Goal: Task Accomplishment & Management: Complete application form

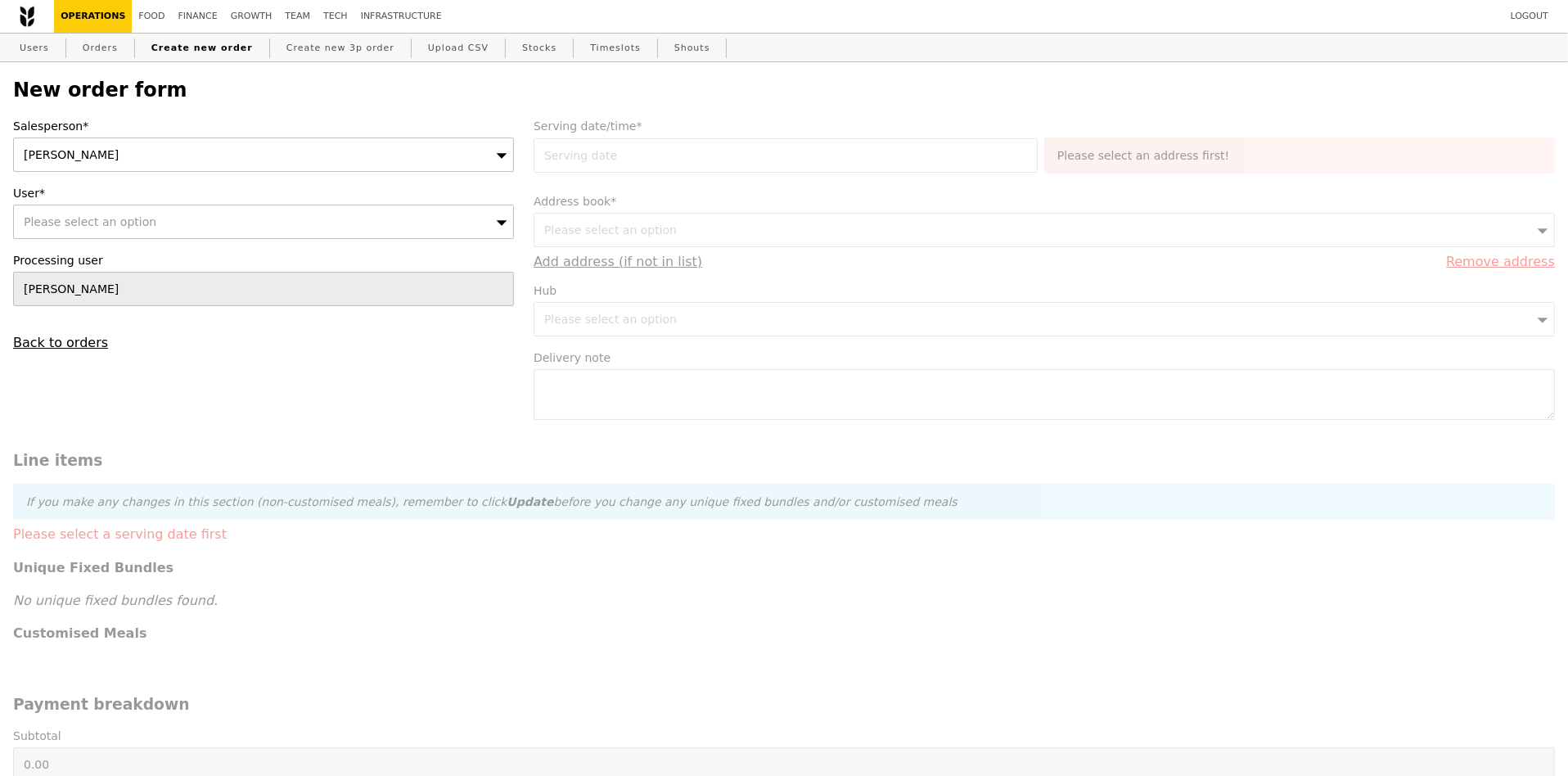
click at [146, 220] on div "Please select an option" at bounding box center [264, 221] width 501 height 34
type input "raydee"
type input "Confirm"
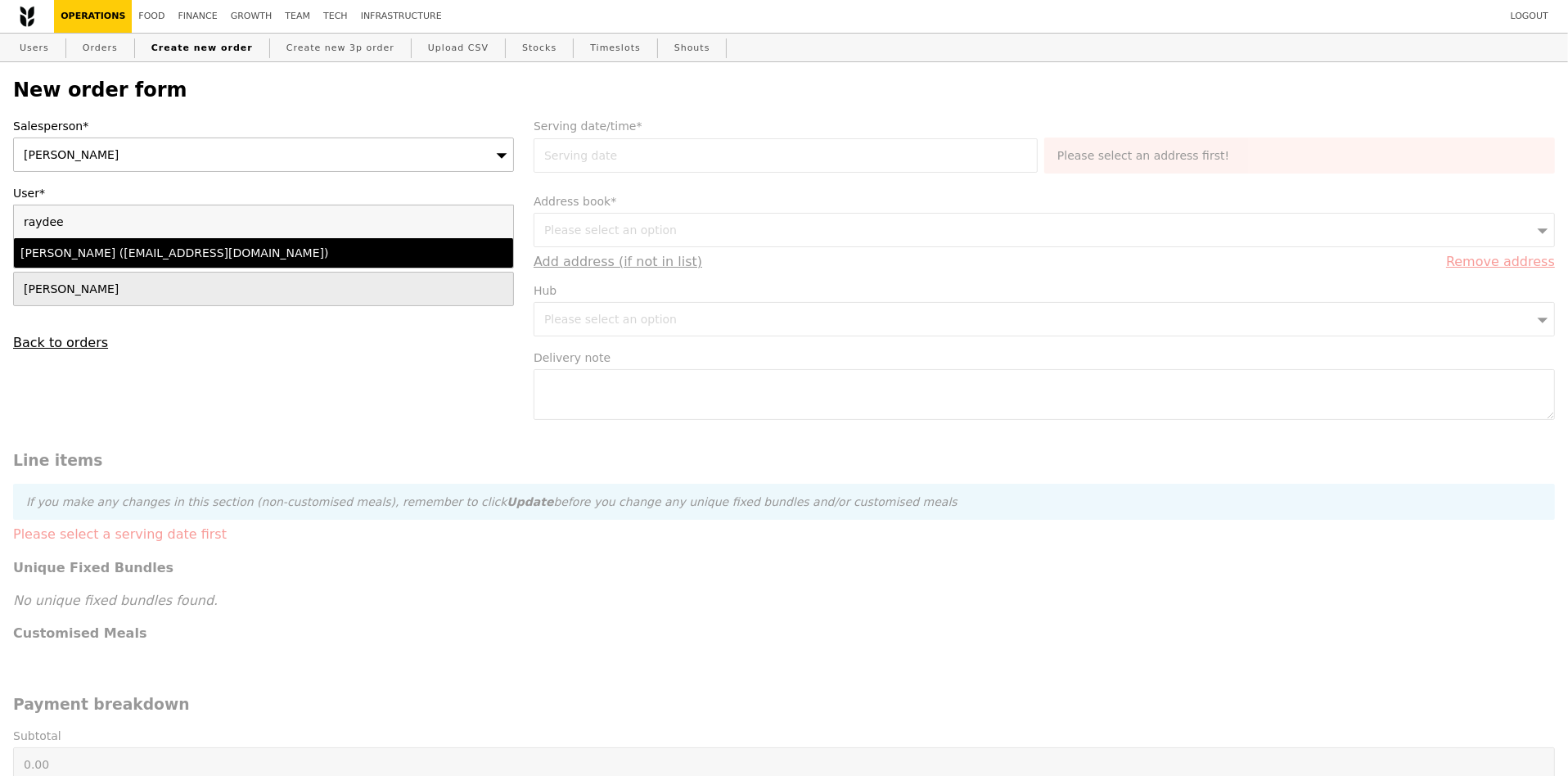
type input "raydee"
click at [102, 251] on div "[PERSON_NAME] ([EMAIL_ADDRESS][DOMAIN_NAME])" at bounding box center [203, 253] width 364 height 17
type input "Loading..."
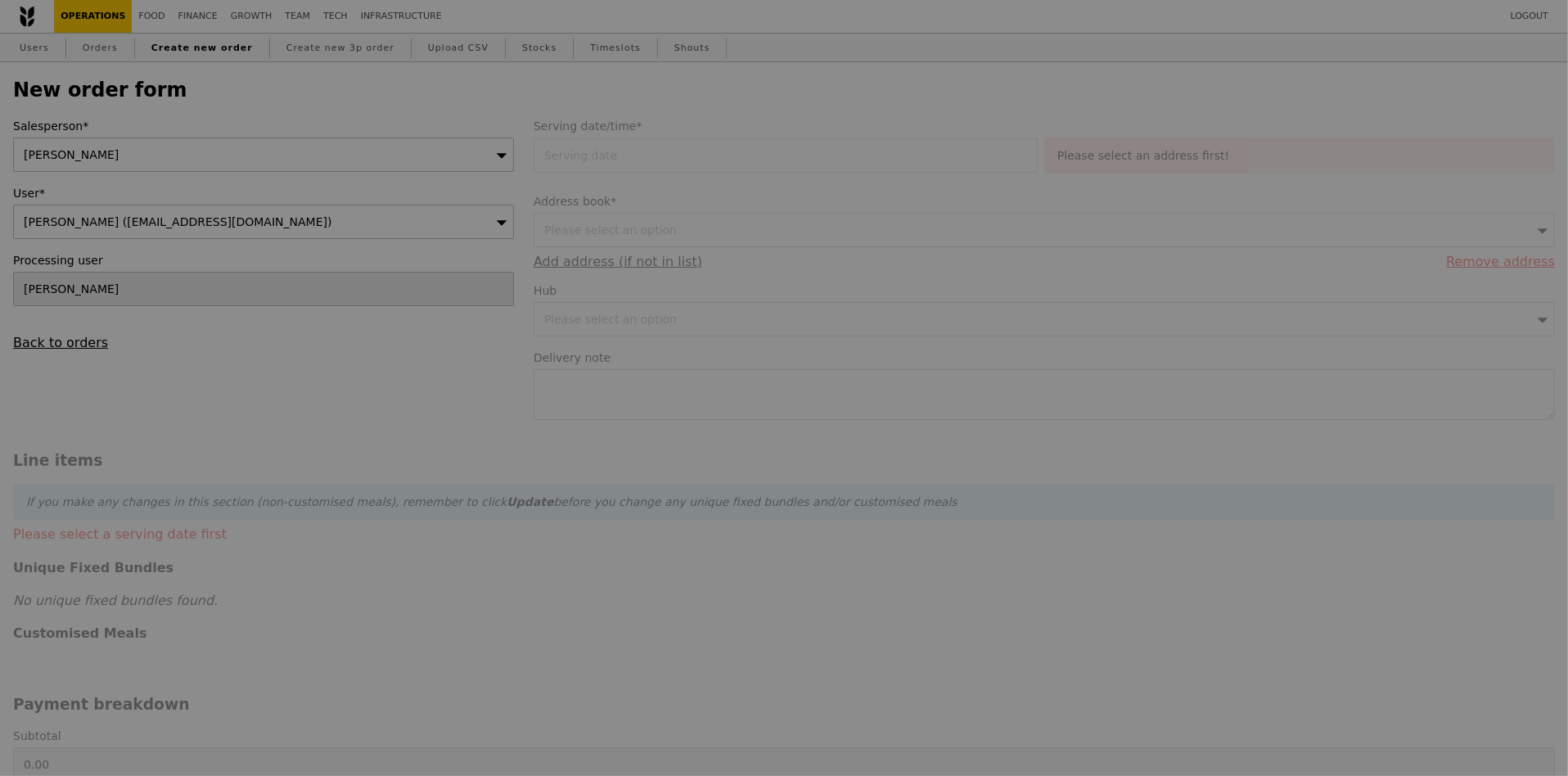
type input "9.08"
type input "9.90"
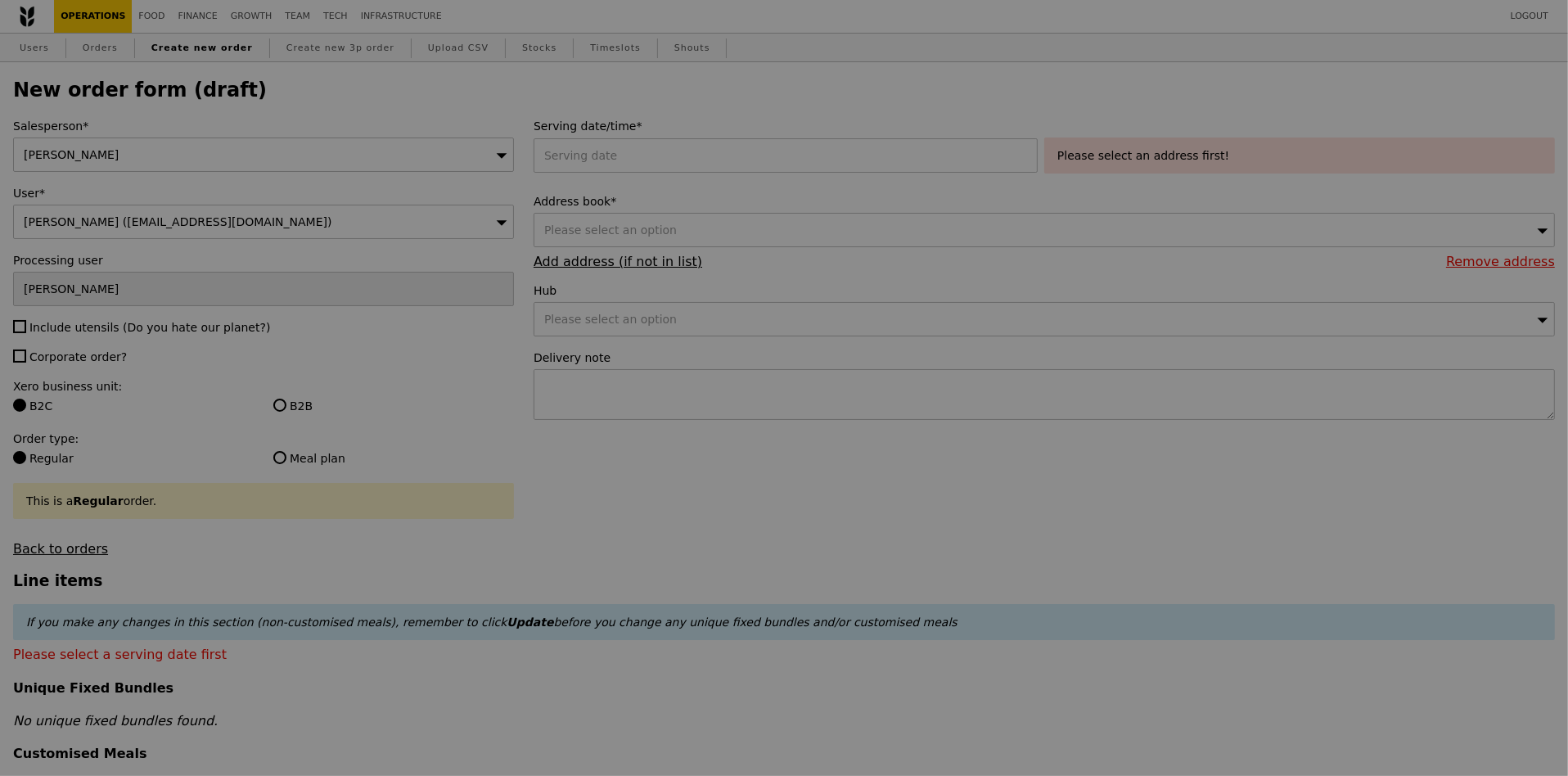
type input "Confirm"
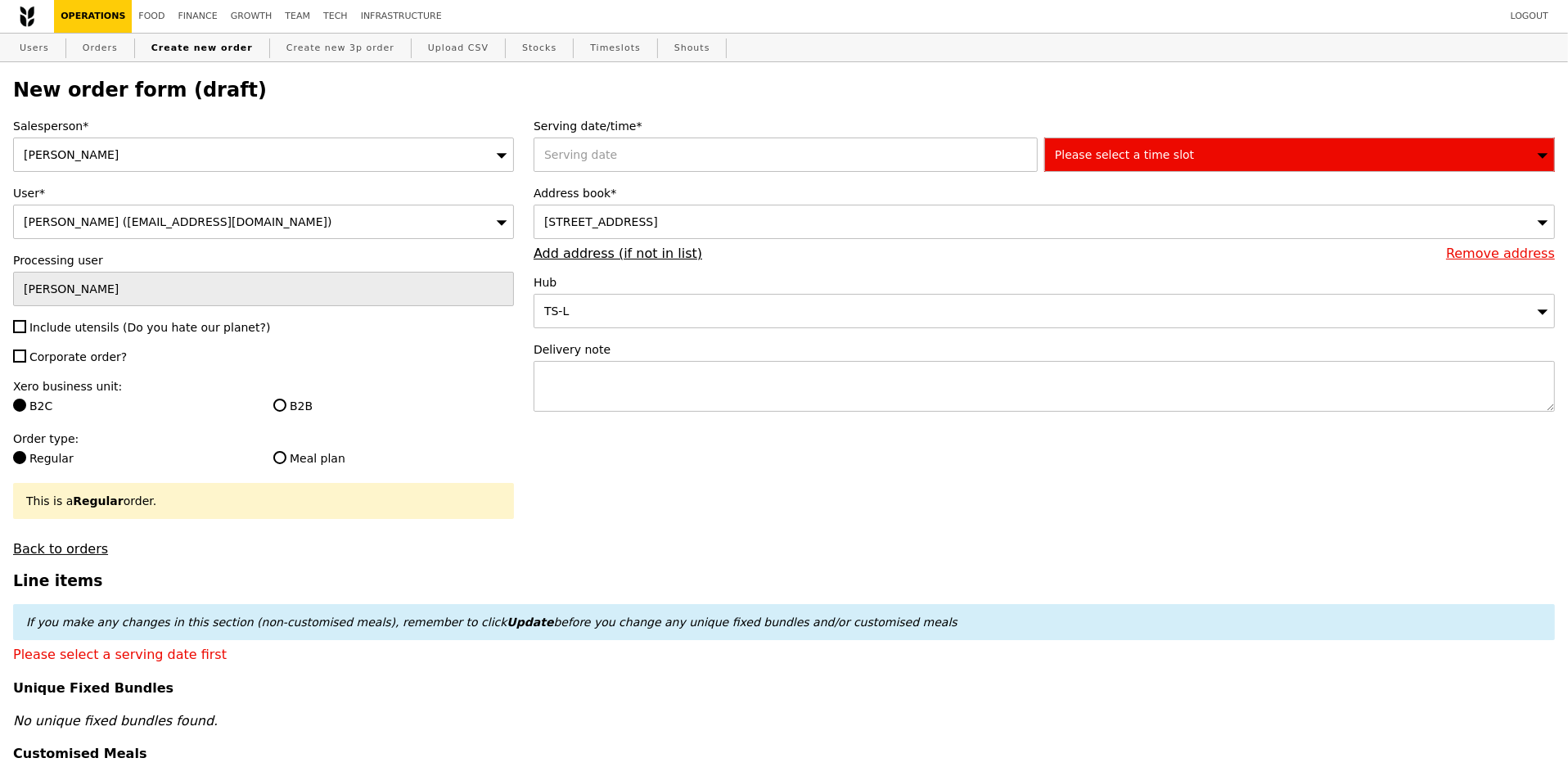
click at [111, 360] on span "Corporate order?" at bounding box center [77, 357] width 97 height 13
click at [26, 360] on input "Corporate order?" at bounding box center [20, 356] width 13 height 13
checkbox input "true"
click at [121, 326] on span "Include utensils (Do you hate our planet?)" at bounding box center [149, 328] width 240 height 13
click at [26, 326] on input "Include utensils (Do you hate our planet?)" at bounding box center [20, 327] width 13 height 13
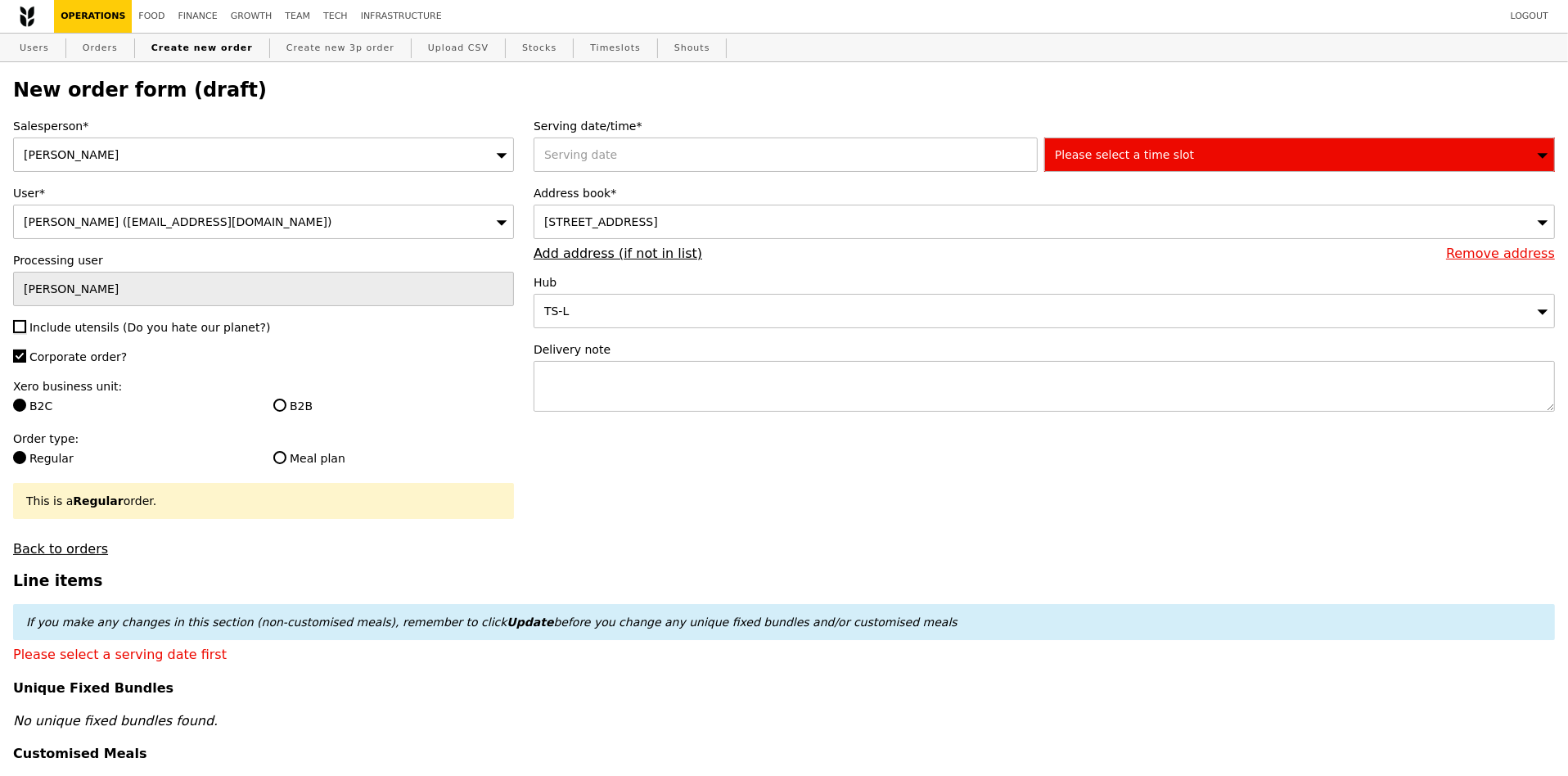
checkbox input "true"
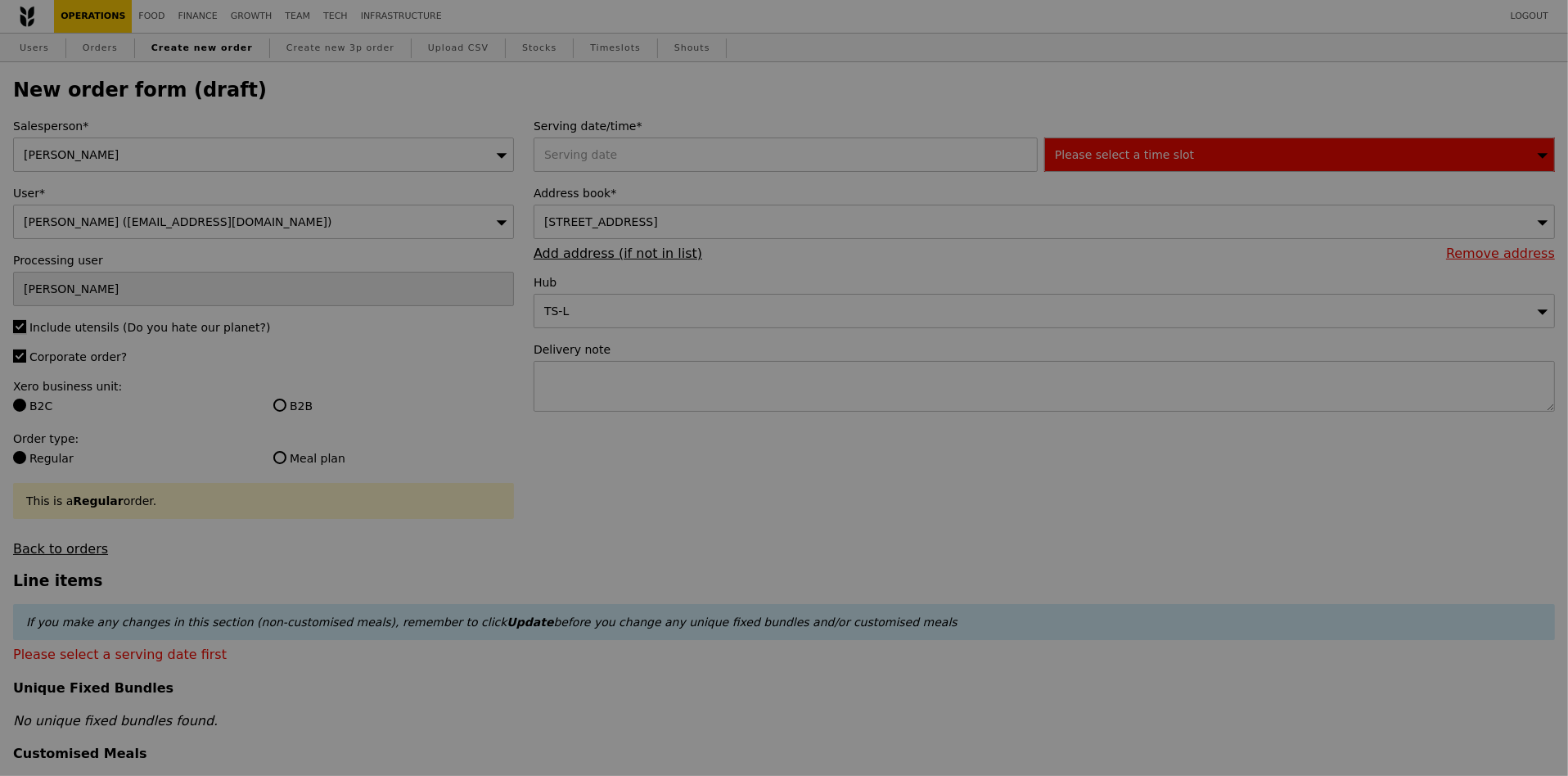
type input "Confirm"
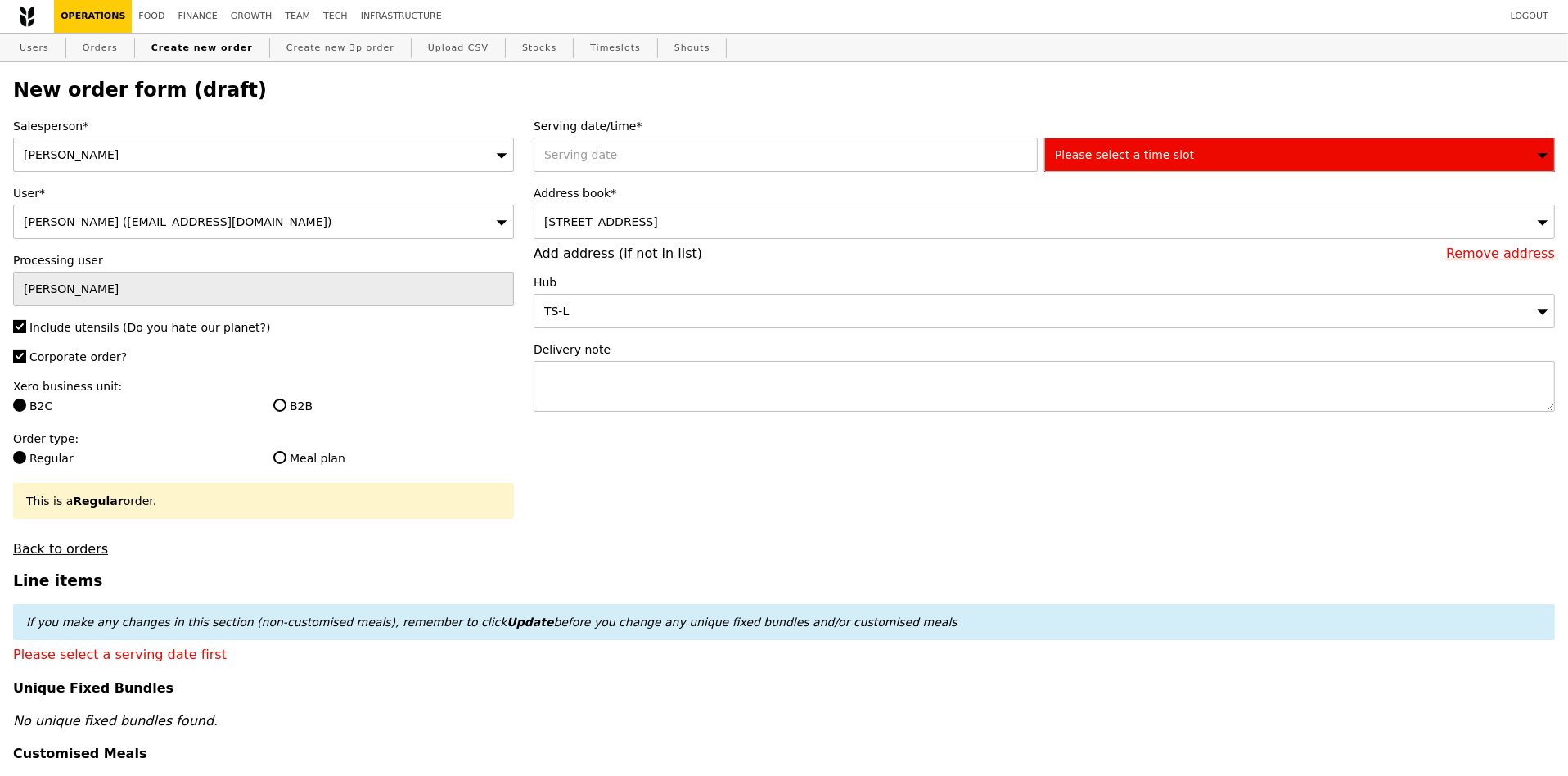
click at [289, 405] on label "B2B" at bounding box center [393, 406] width 240 height 17
click at [286, 405] on input "B2B" at bounding box center [280, 405] width 13 height 13
radio input "true"
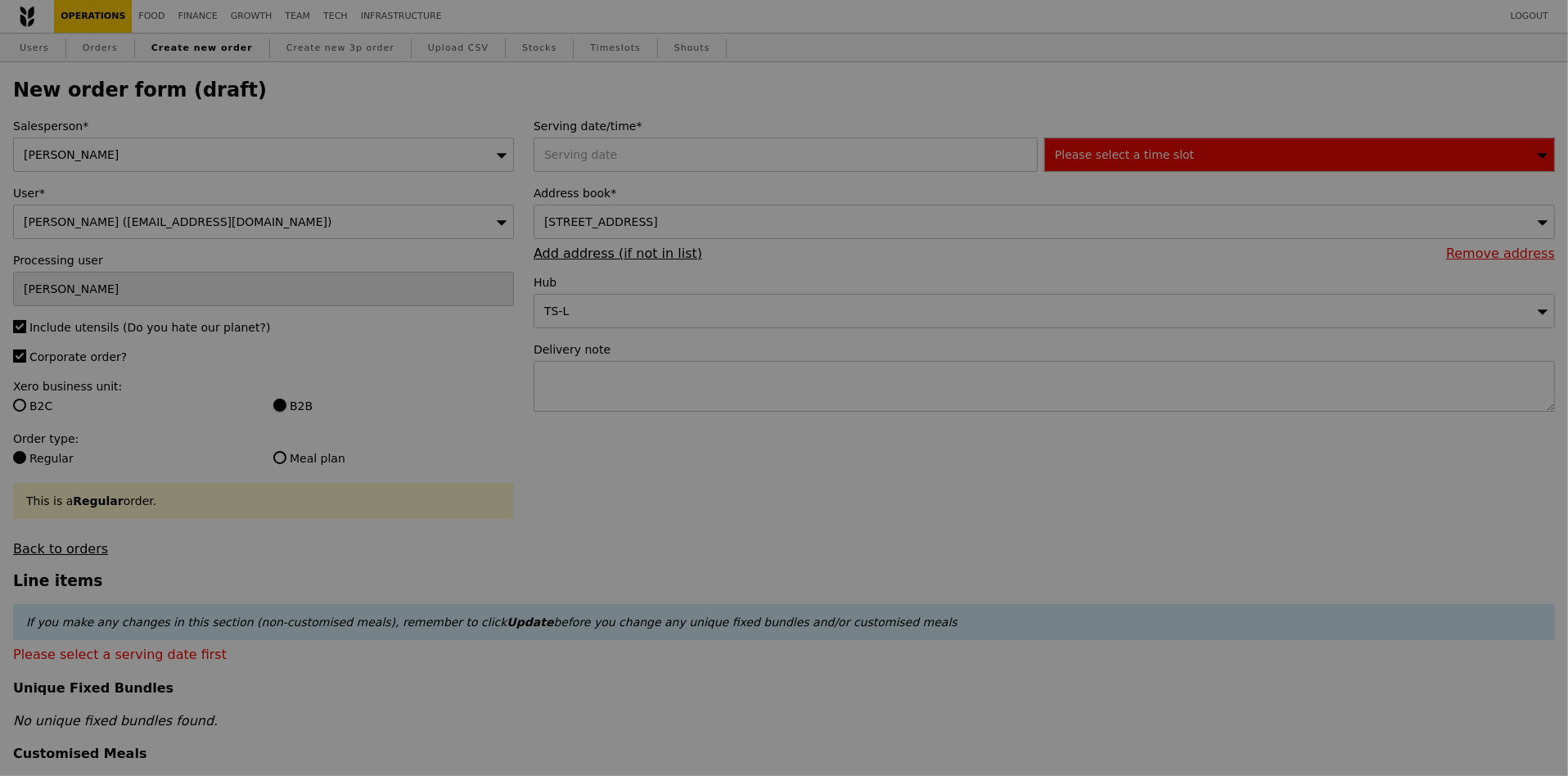
type input "Confirm"
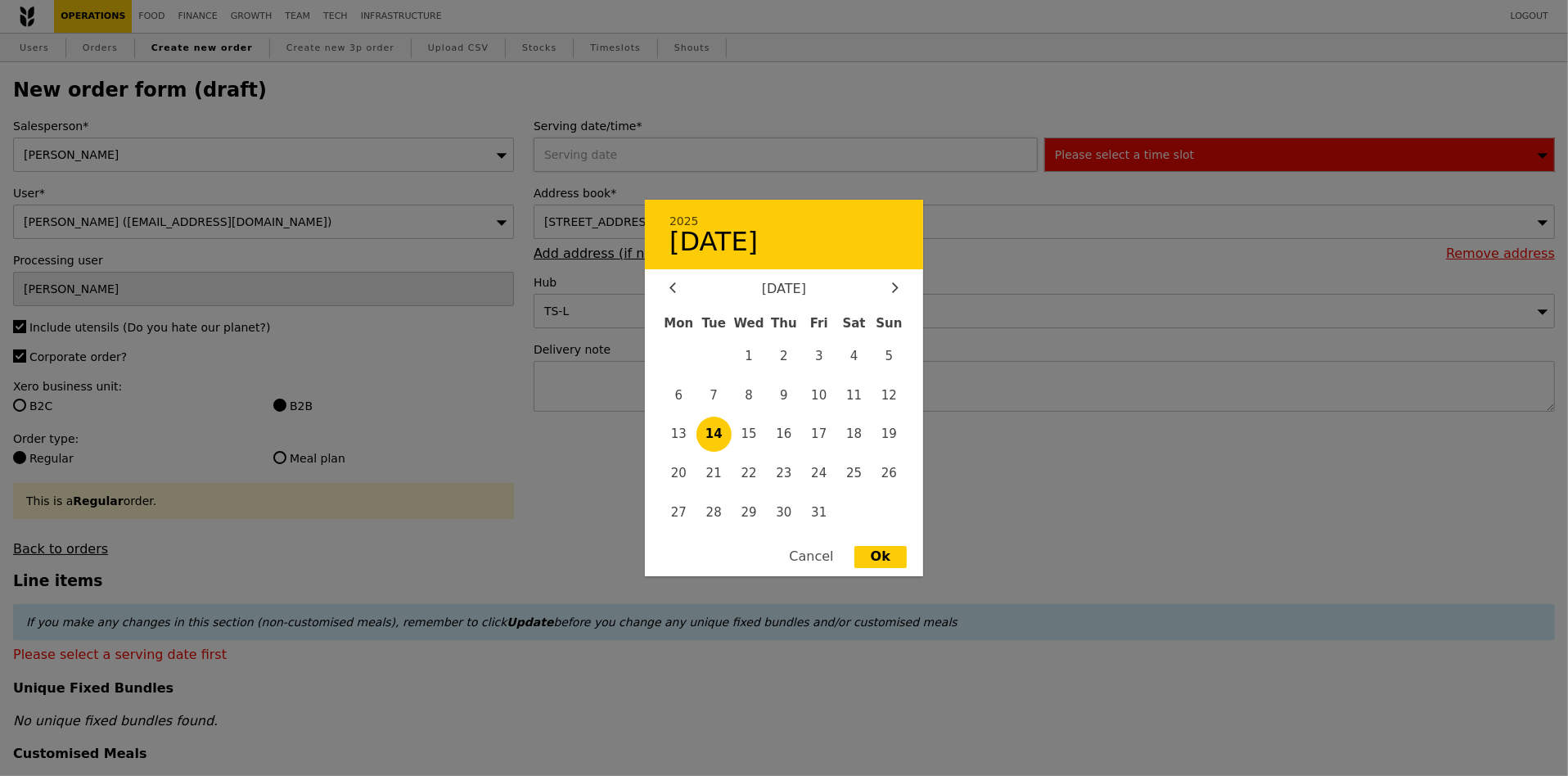
click at [671, 167] on div "2025 [DATE] [DATE] Mon Tue Wed Thu Fri Sat Sun 1 2 3 4 5 6 7 8 9 10 11 12 13 14…" at bounding box center [789, 154] width 511 height 34
click at [759, 432] on span "15" at bounding box center [749, 434] width 35 height 35
type input "[DATE]"
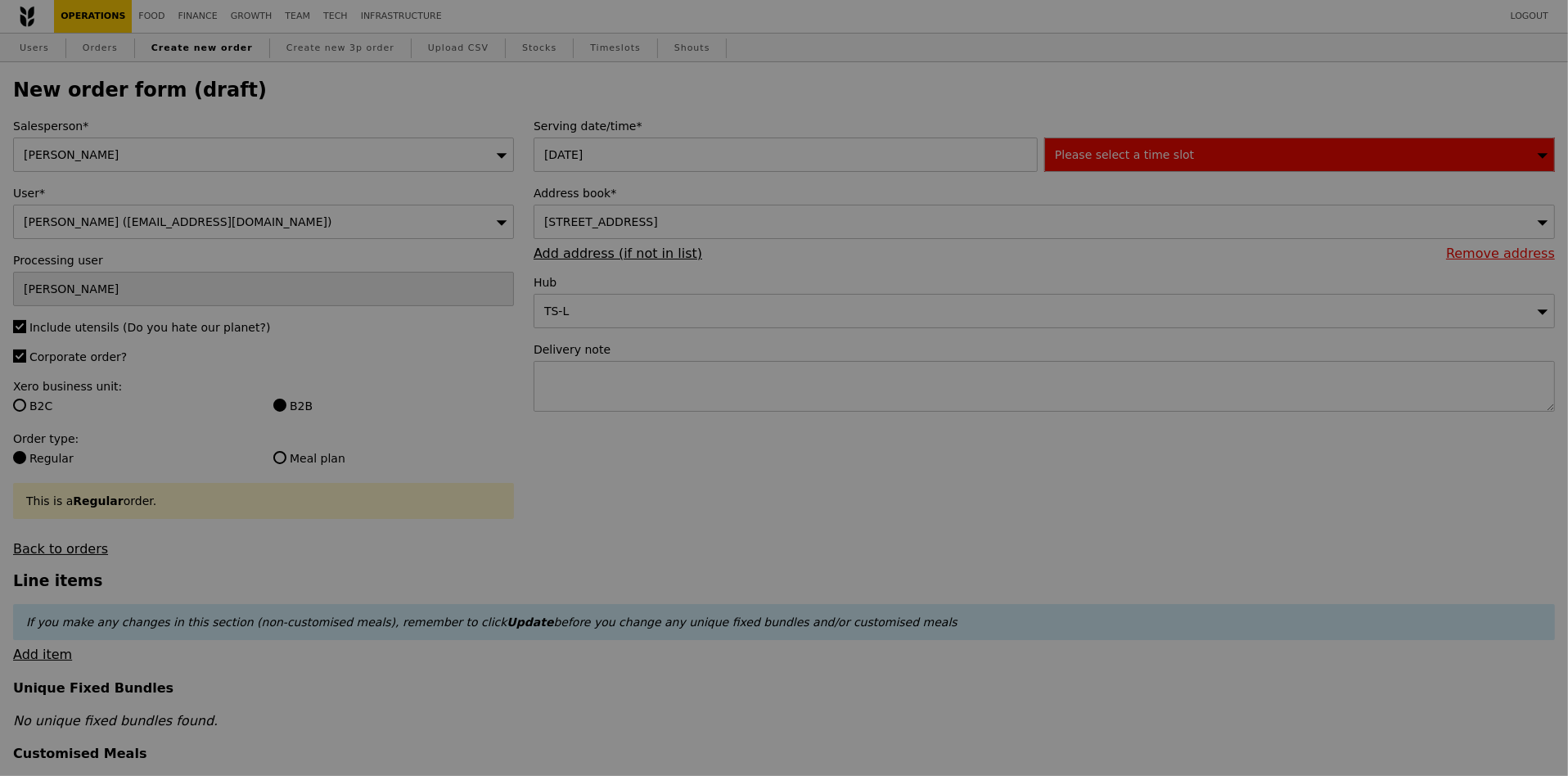
type input "Confirm"
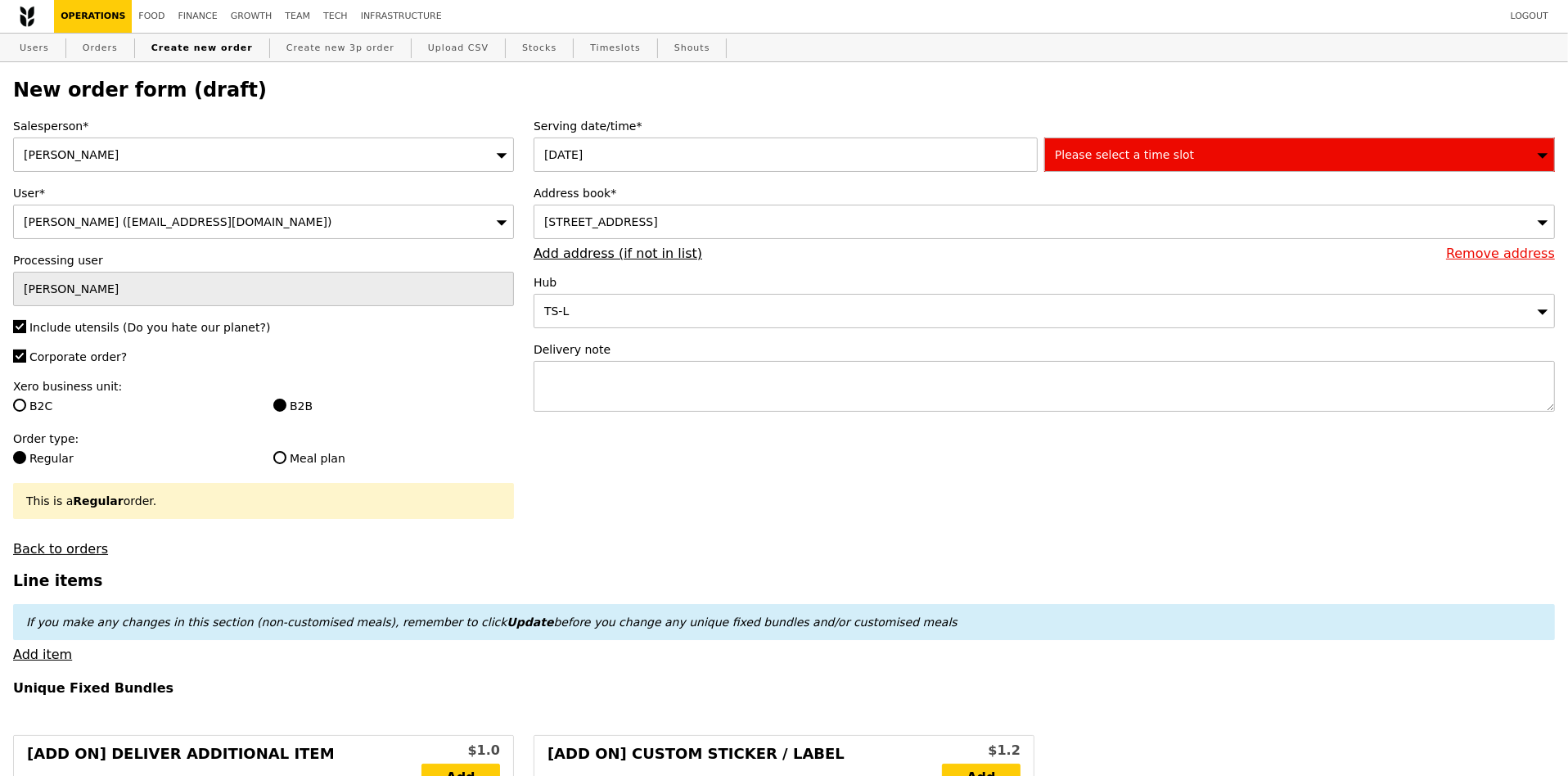
click at [1088, 165] on div "Please select a time slot" at bounding box center [1299, 154] width 511 height 34
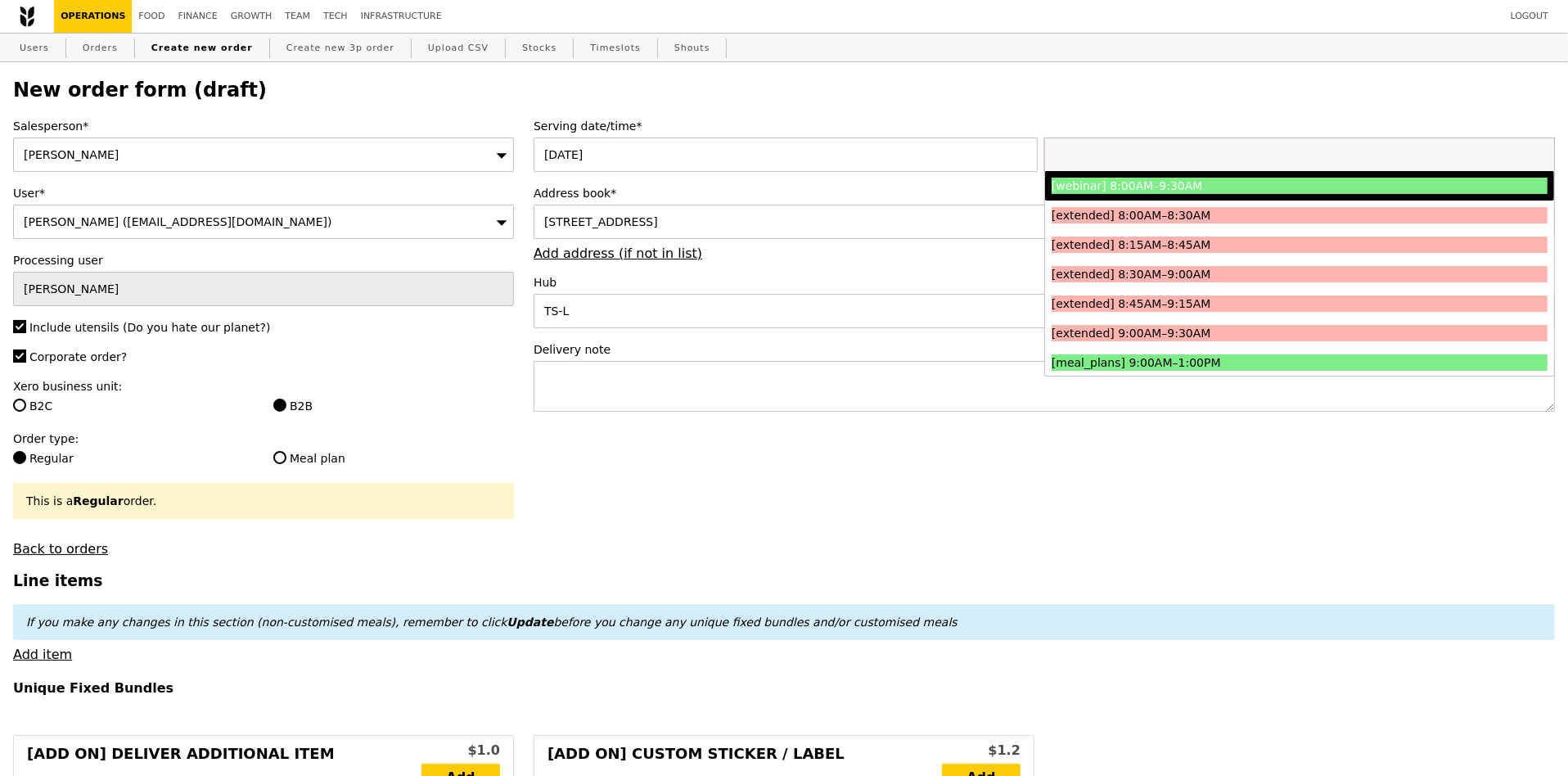
click at [838, 218] on div "[STREET_ADDRESS]" at bounding box center [1044, 221] width 1021 height 34
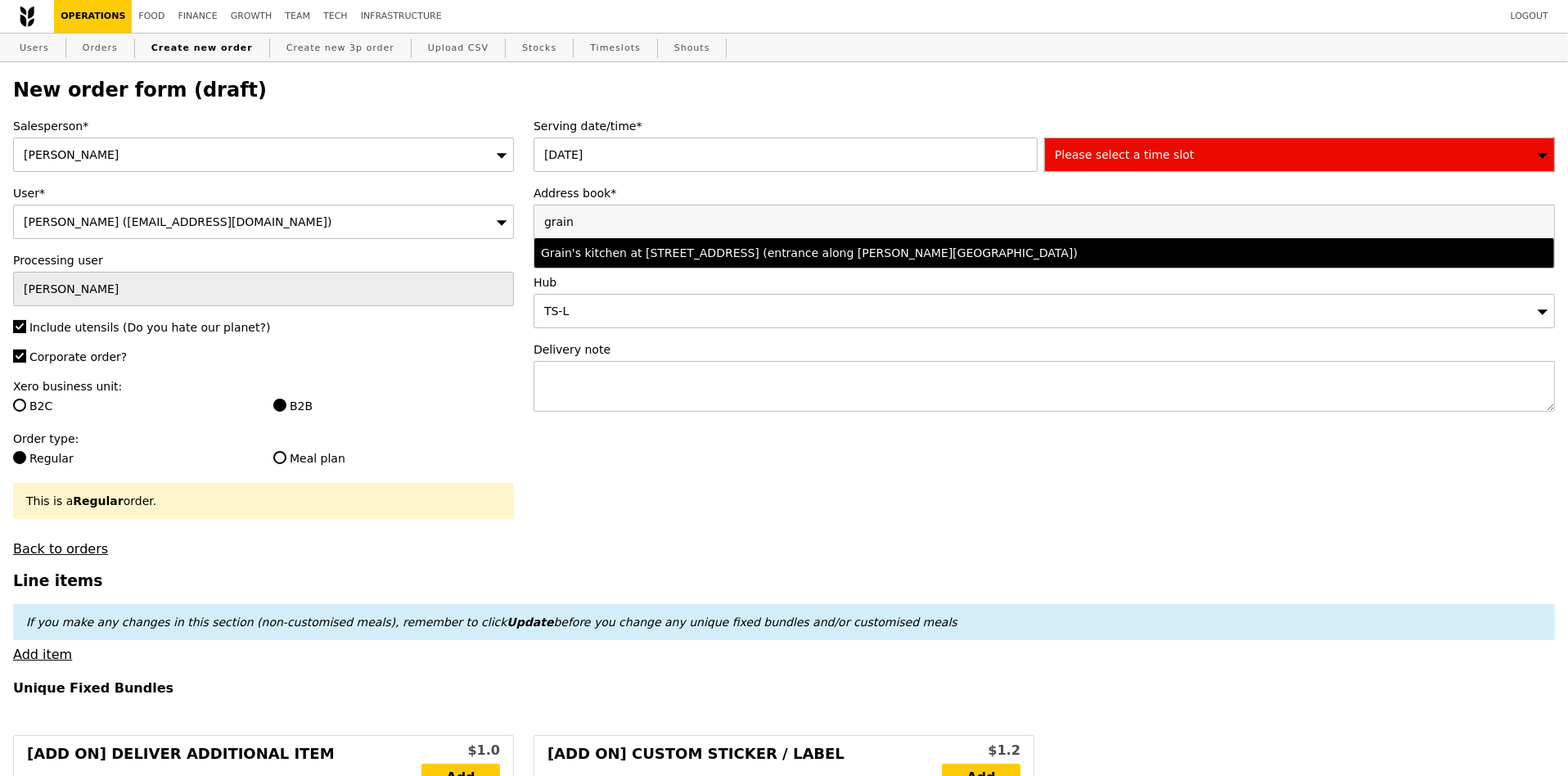
type input "grain"
click at [784, 253] on div "Grain's kitchen at [STREET_ADDRESS] (entrance along [PERSON_NAME][GEOGRAPHIC_DA…" at bounding box center [918, 253] width 755 height 17
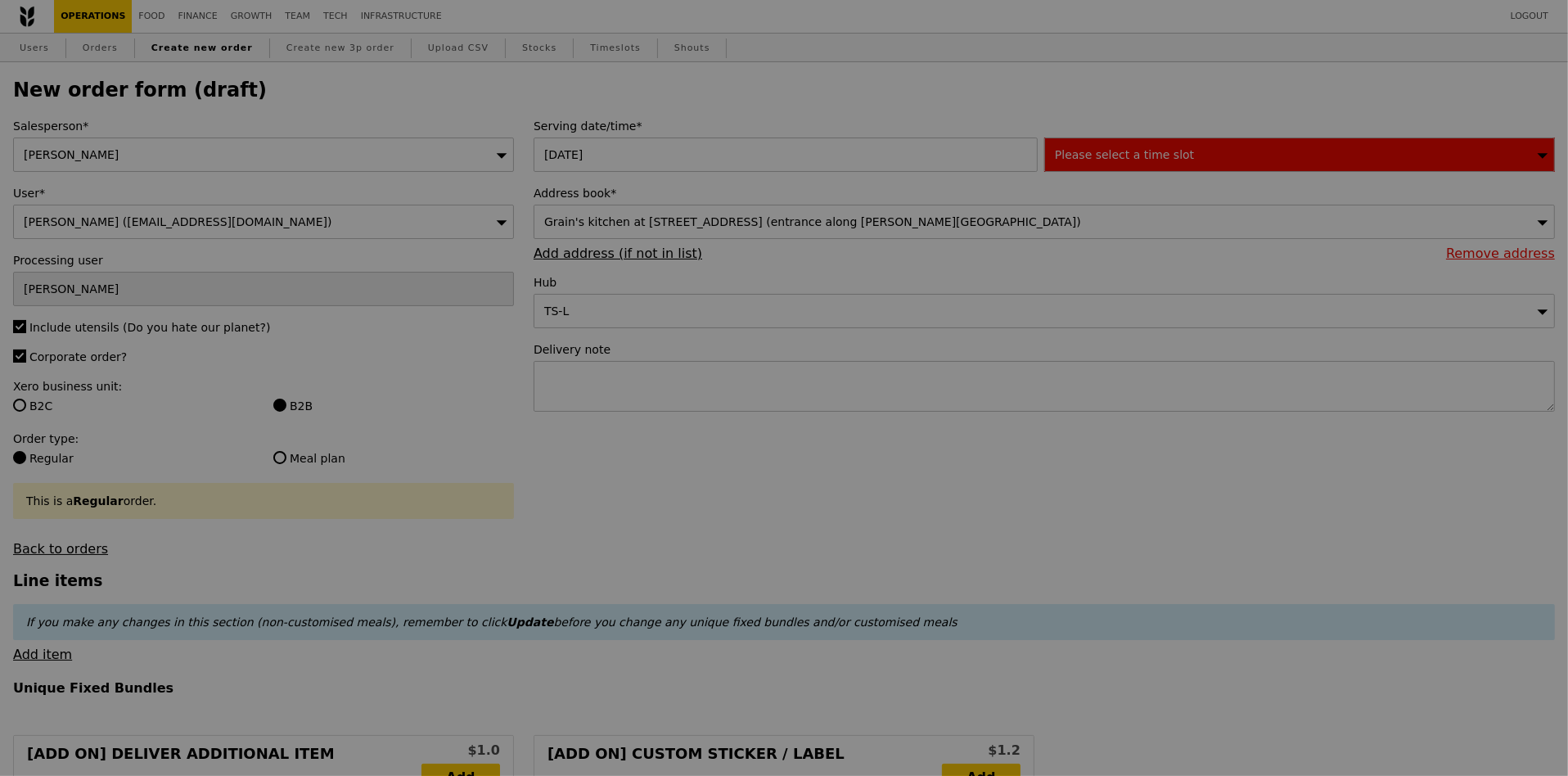
type input "Confirm"
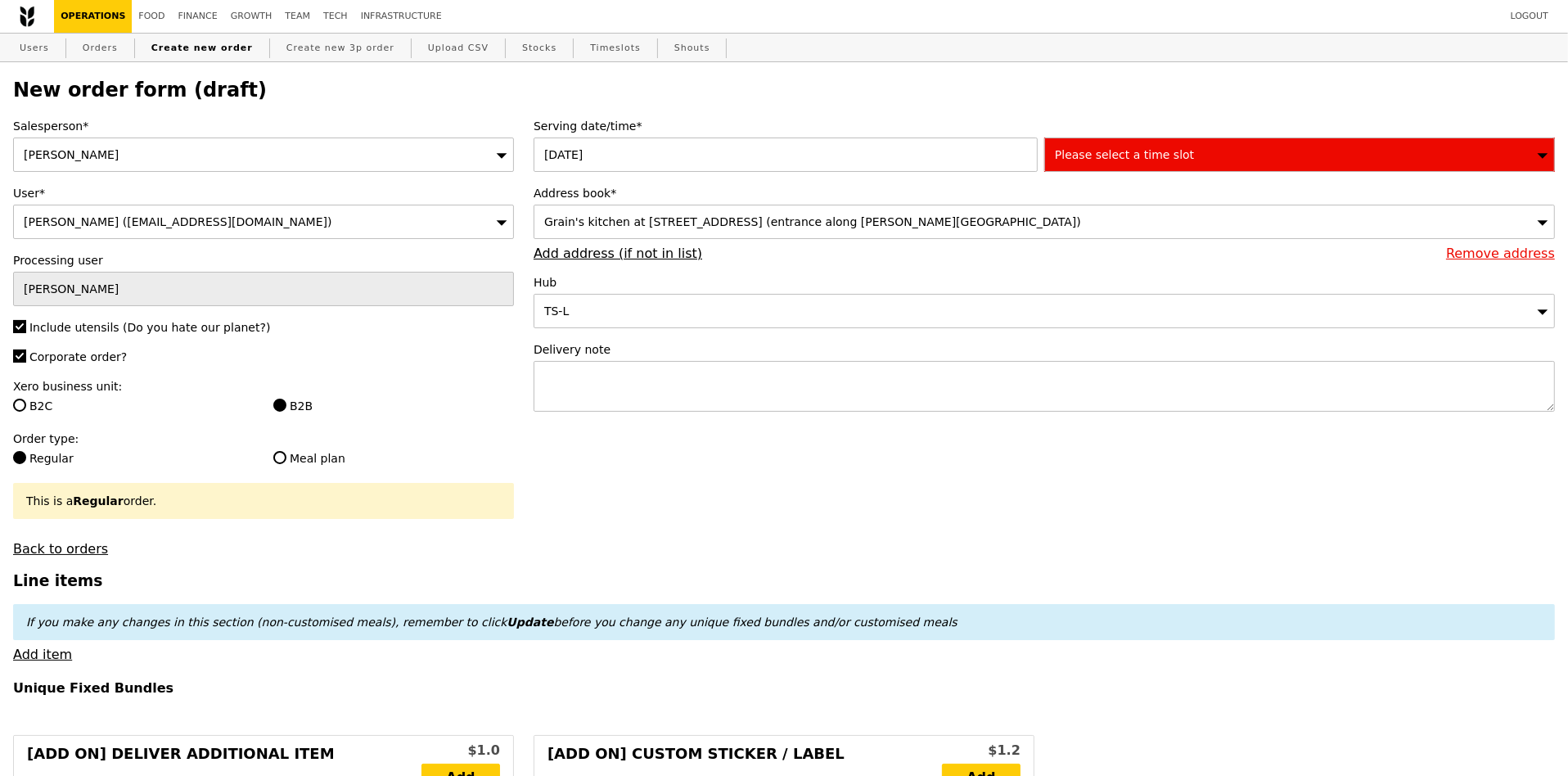
click at [1169, 165] on div "Please select a time slot" at bounding box center [1299, 154] width 511 height 34
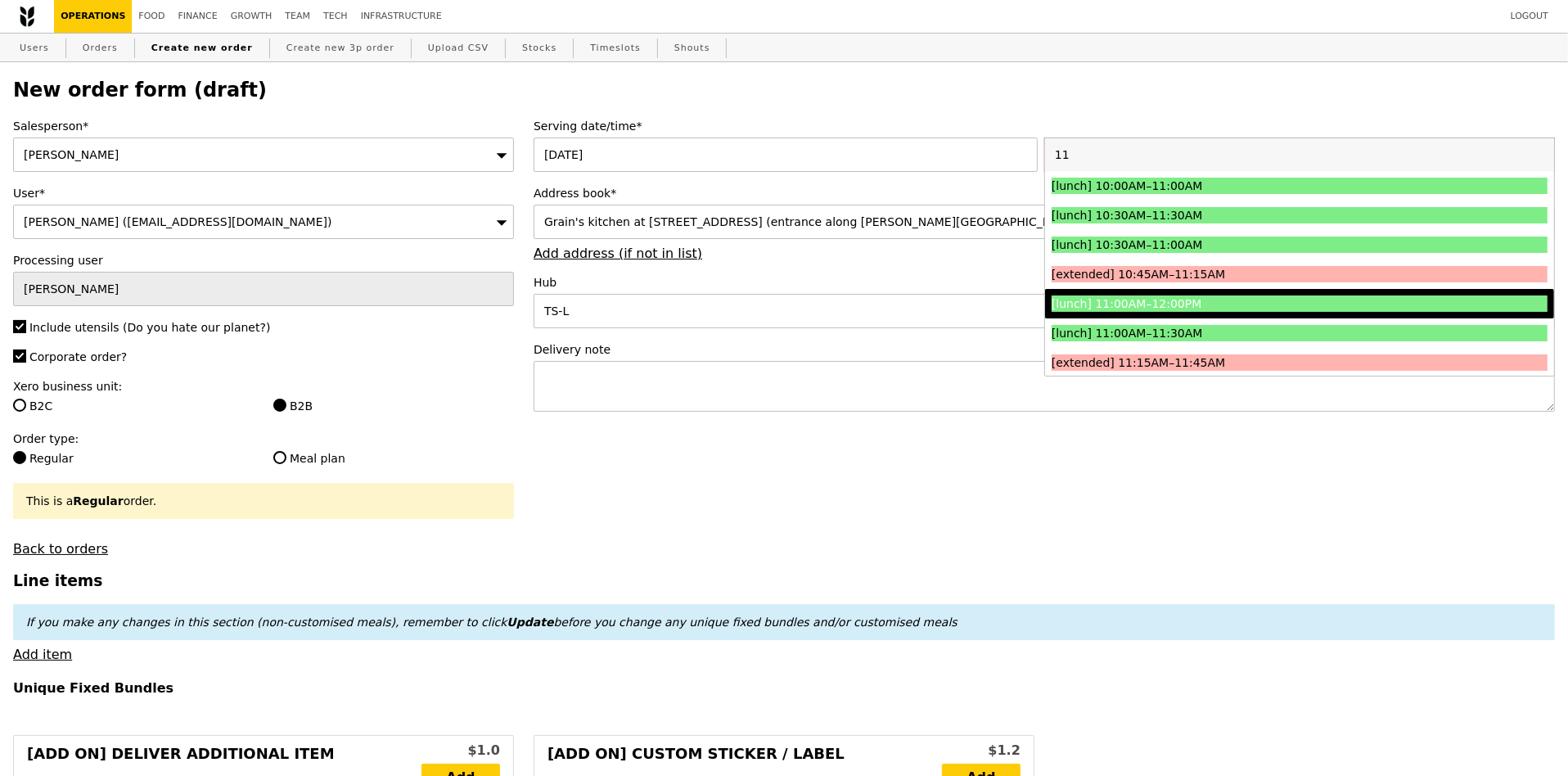
type input "11"
click at [1192, 314] on li "[lunch] 11:00AM–12:00PM" at bounding box center [1299, 303] width 509 height 29
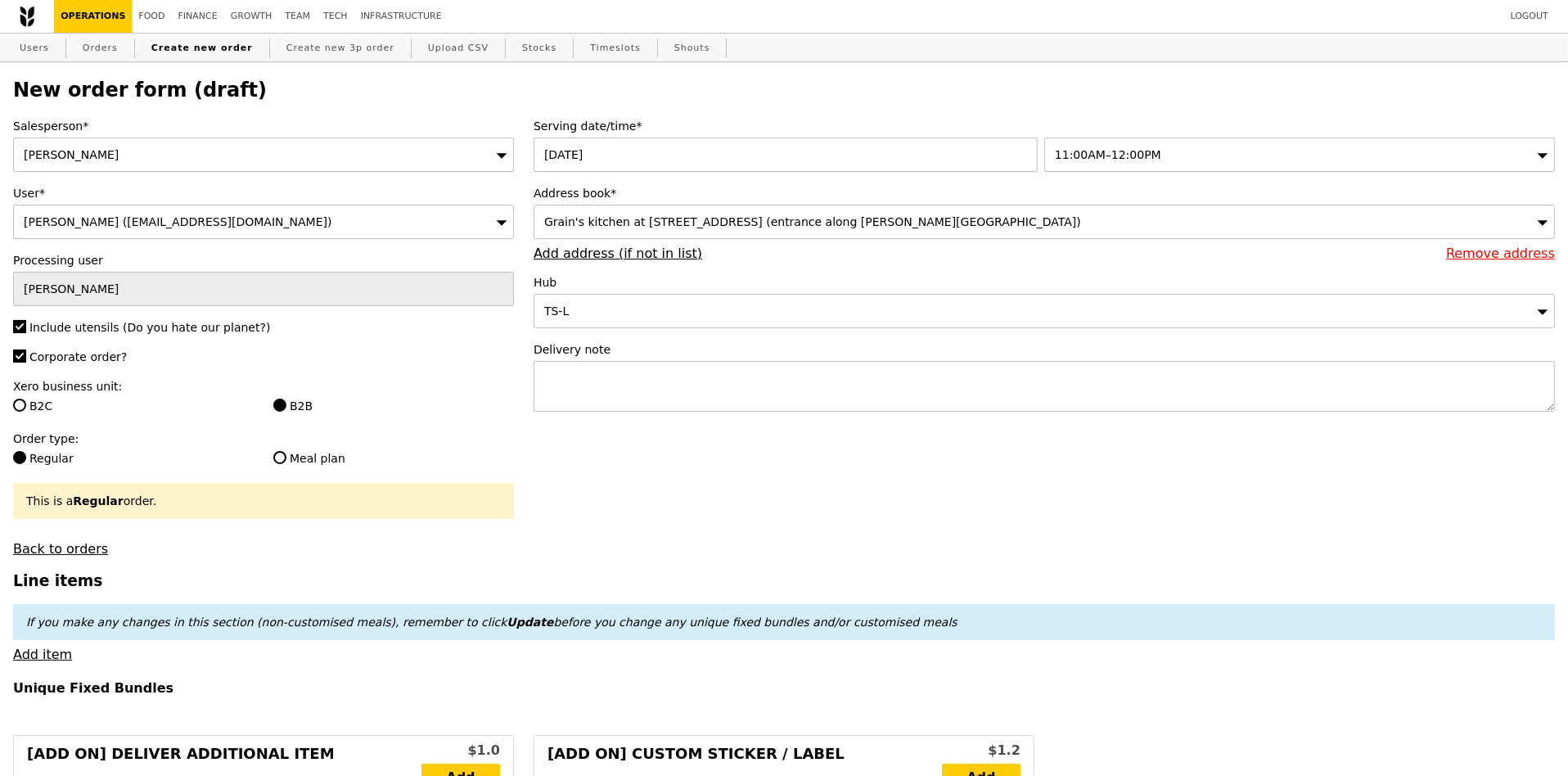
type input "Confirm"
click at [652, 387] on textarea at bounding box center [1044, 386] width 1021 height 51
paste textarea "T Q3237"
click at [655, 378] on textarea "Please deliver with T Q3237" at bounding box center [1044, 386] width 1021 height 51
click at [707, 381] on textarea "Please deliver with Q3237" at bounding box center [1044, 386] width 1021 height 51
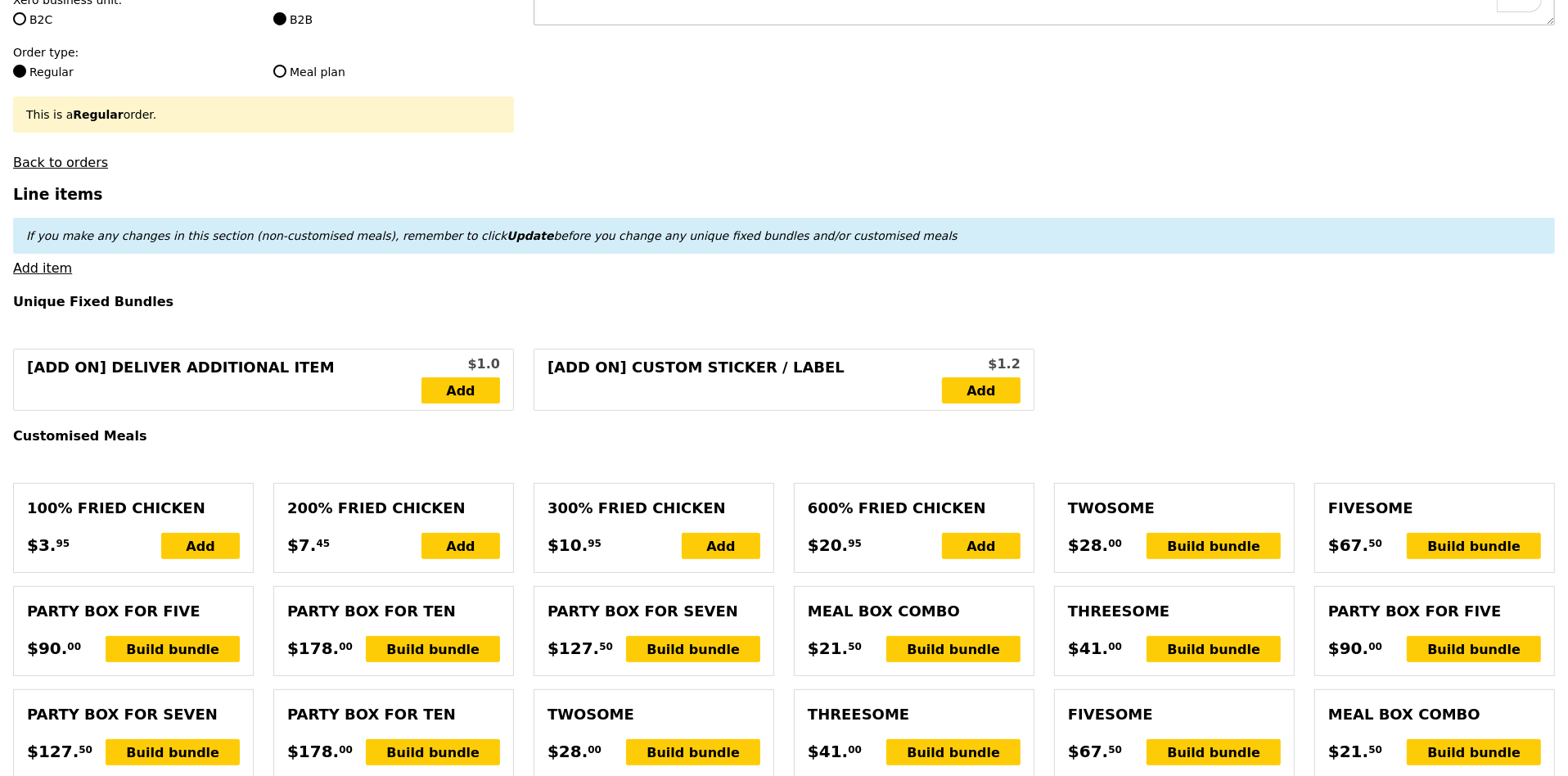
scroll to position [388, 0]
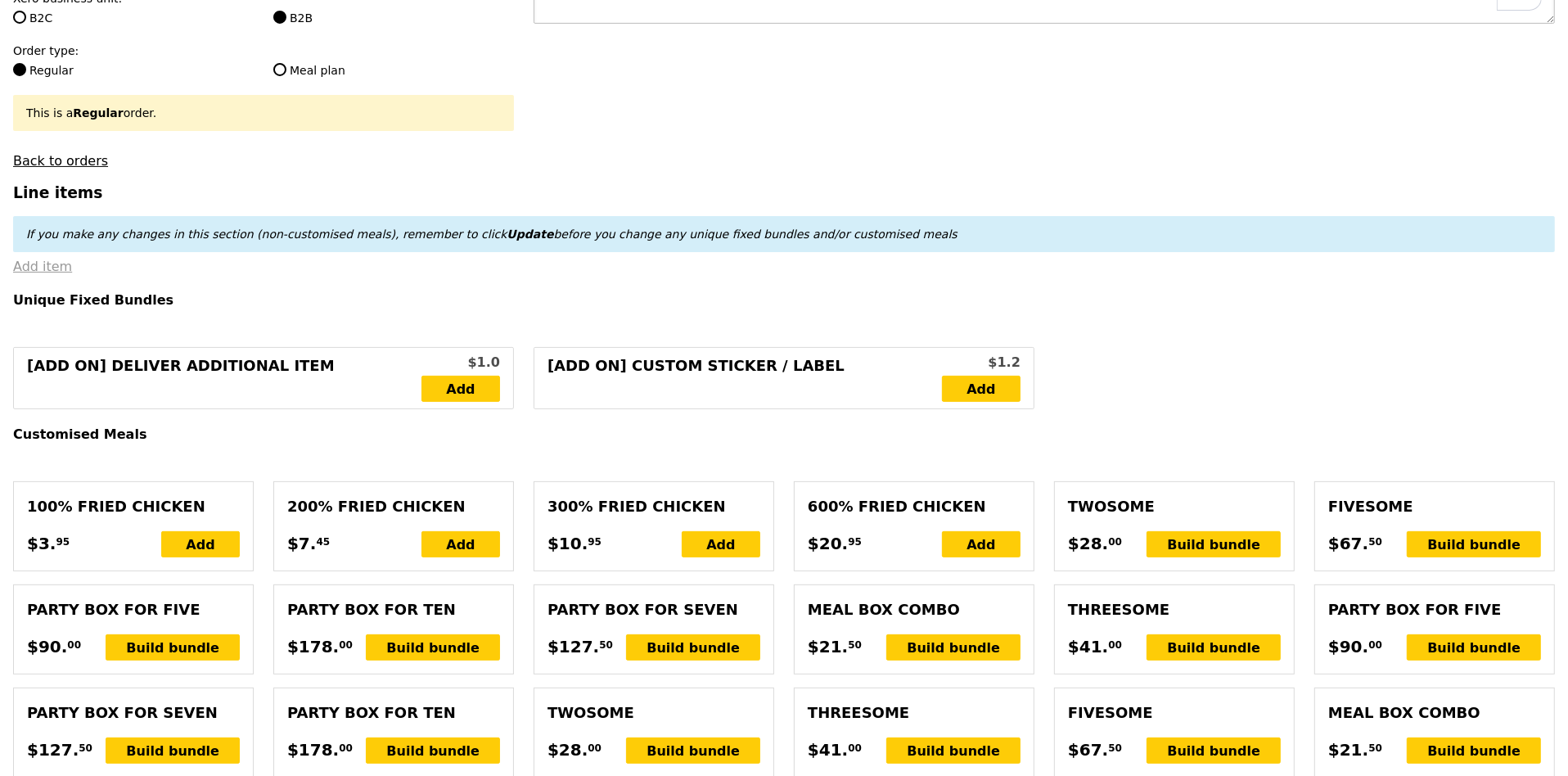
type textarea "Please deliver with Q3237."
click at [40, 268] on link "Add item" at bounding box center [42, 266] width 59 height 16
type input "Confirm"
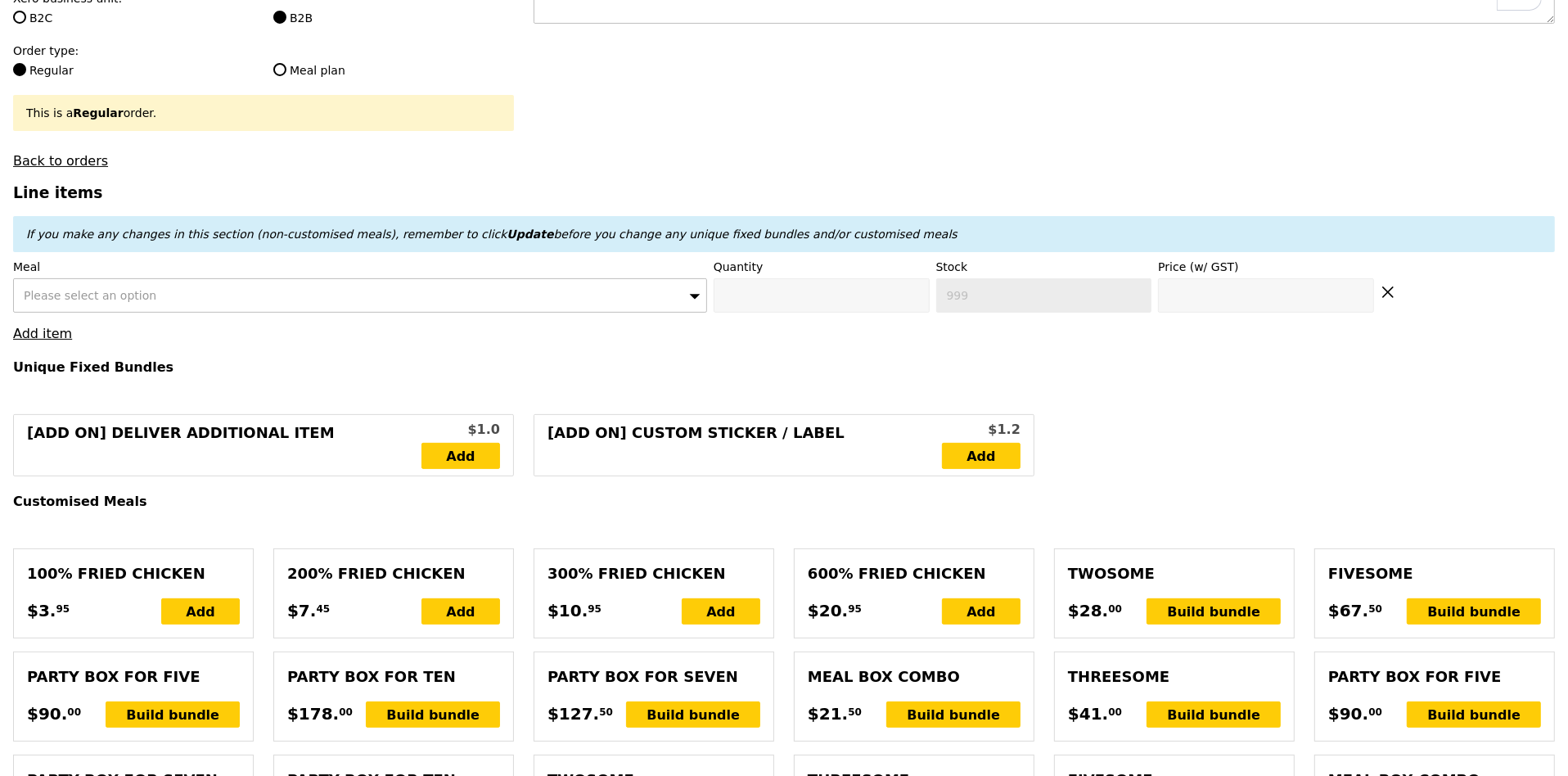
click at [51, 290] on span "Please select an option" at bounding box center [90, 295] width 132 height 13
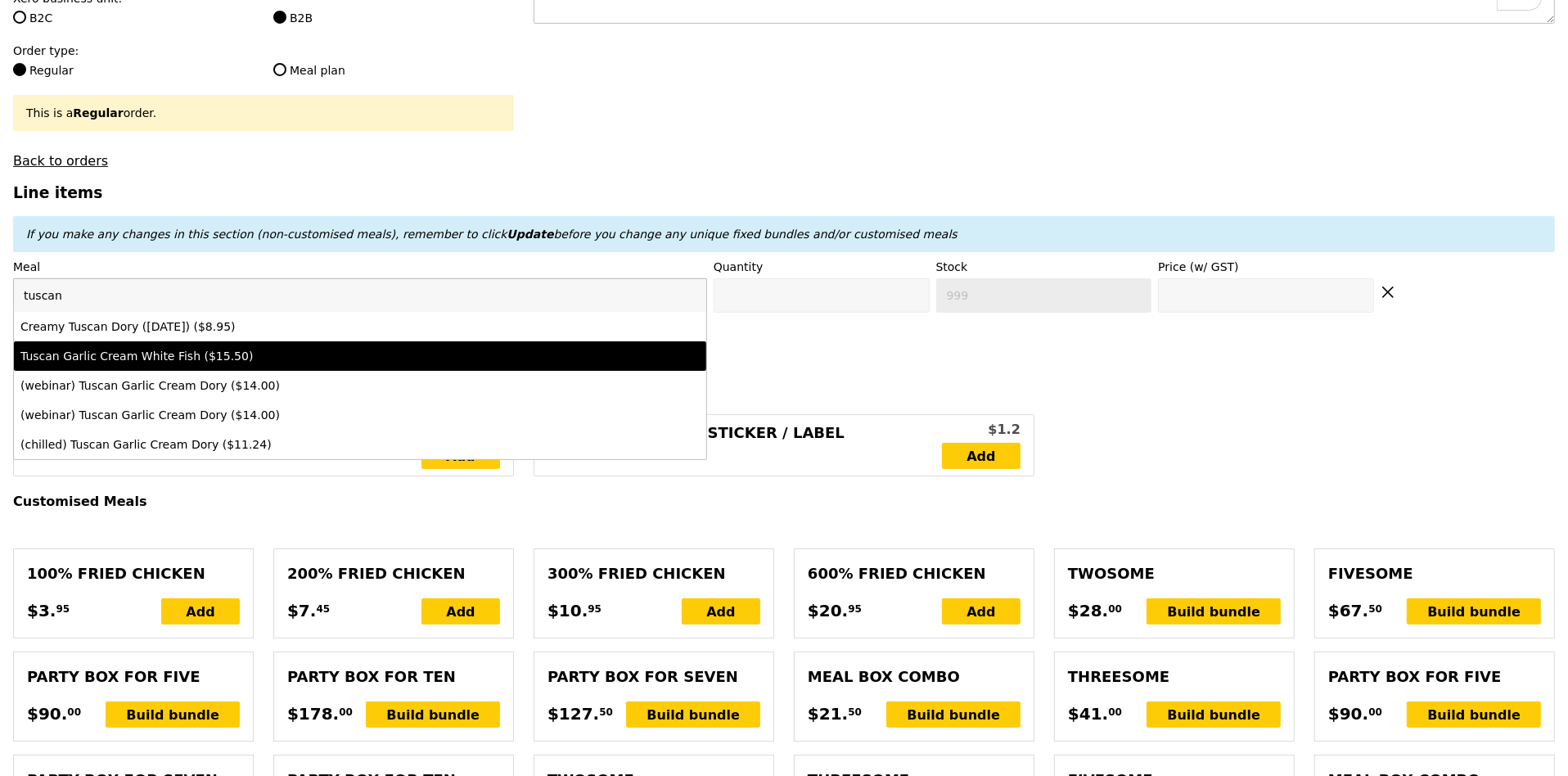
type input "tuscan"
click at [69, 348] on div "Tuscan Garlic Cream White Fish ($15.50)" at bounding box center [275, 356] width 509 height 17
type input "Confirm anyway"
type input "0"
type input "15.5"
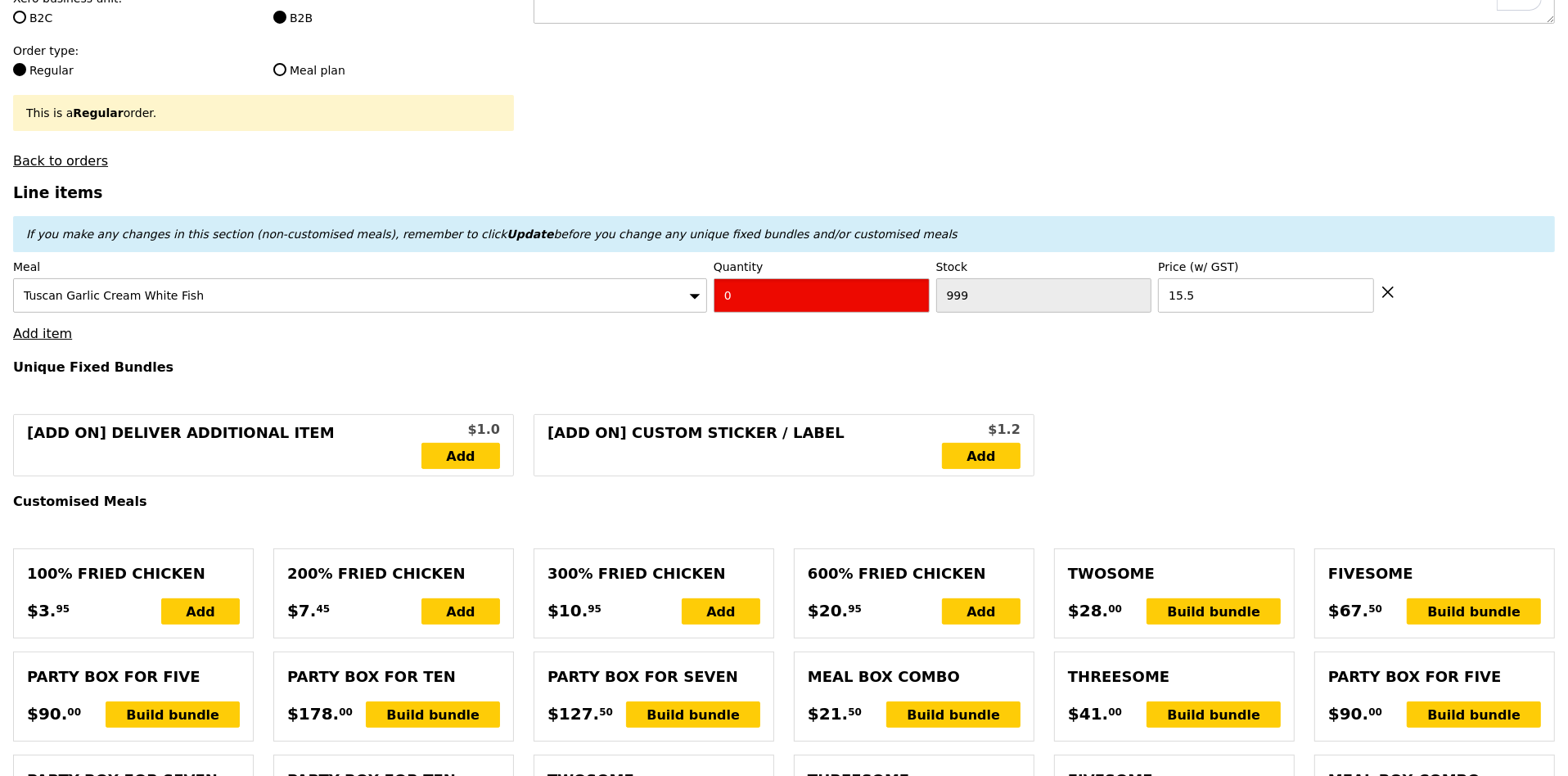
click at [845, 303] on input "0" at bounding box center [822, 294] width 216 height 34
type input "Confirm"
type input "3"
click at [55, 334] on link "Add item" at bounding box center [42, 334] width 59 height 16
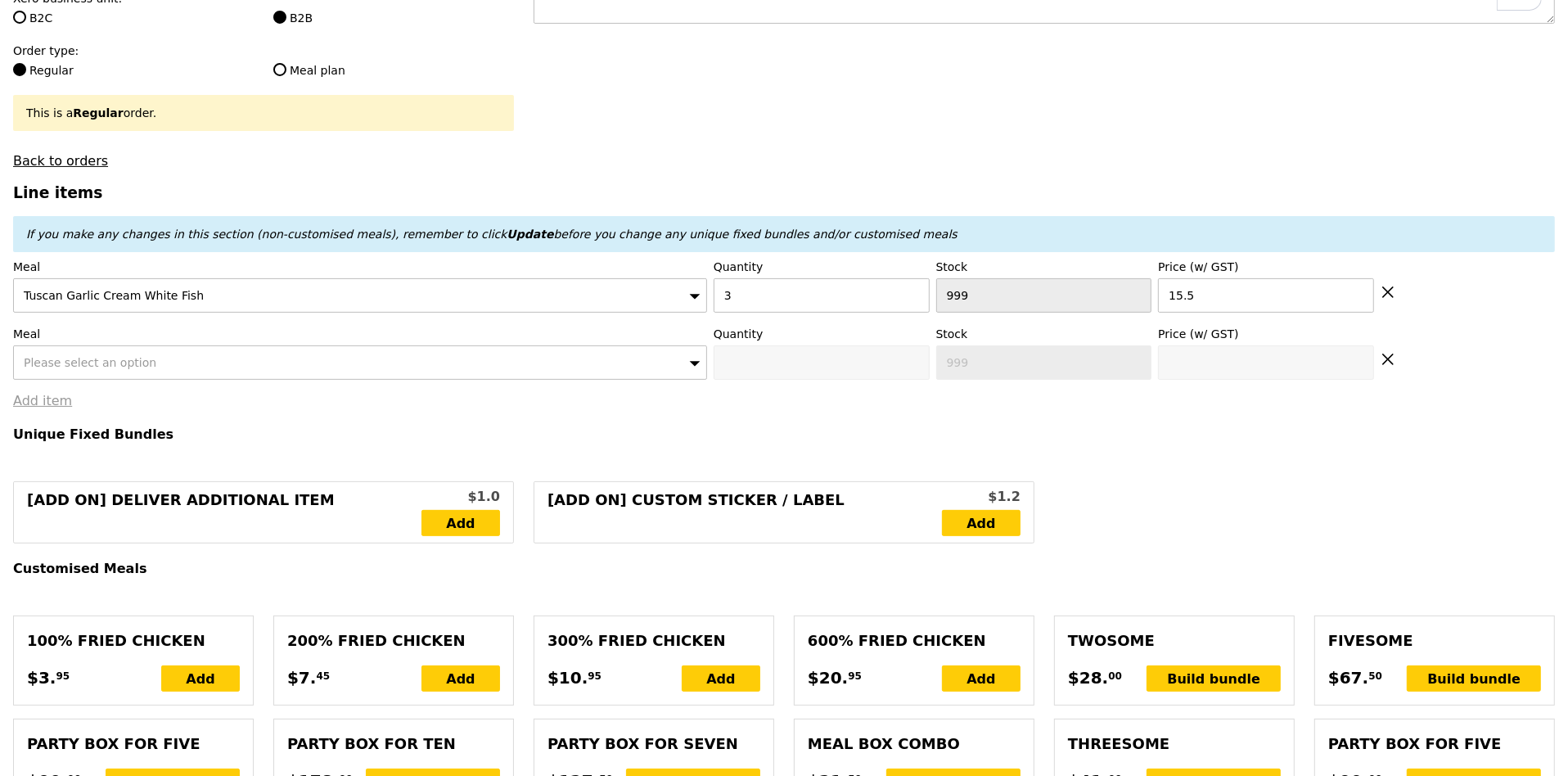
type input "Loading..."
type input "46.50"
type input "0.00"
type input "46.50"
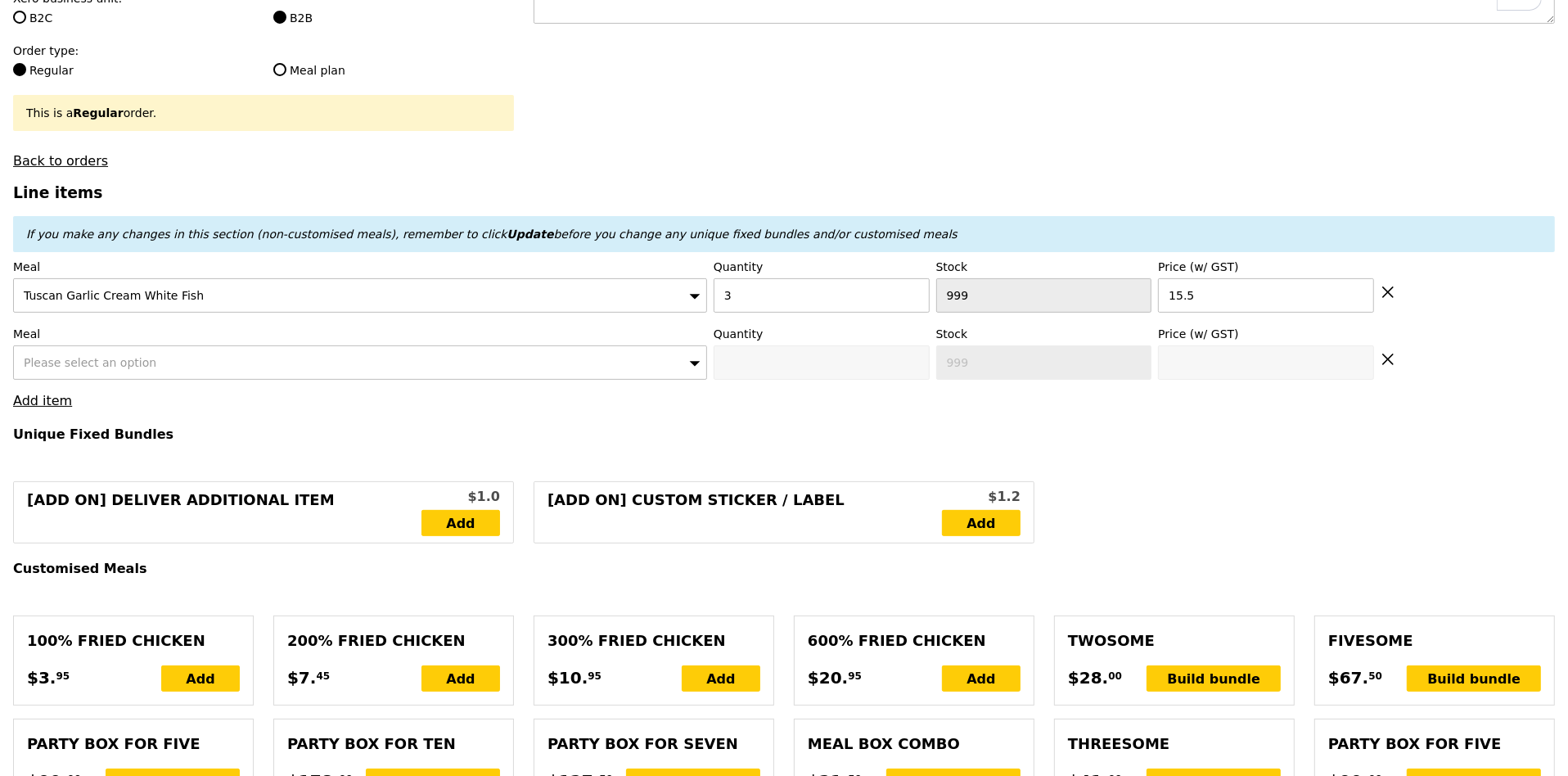
click at [65, 361] on span "Please select an option" at bounding box center [90, 363] width 132 height 13
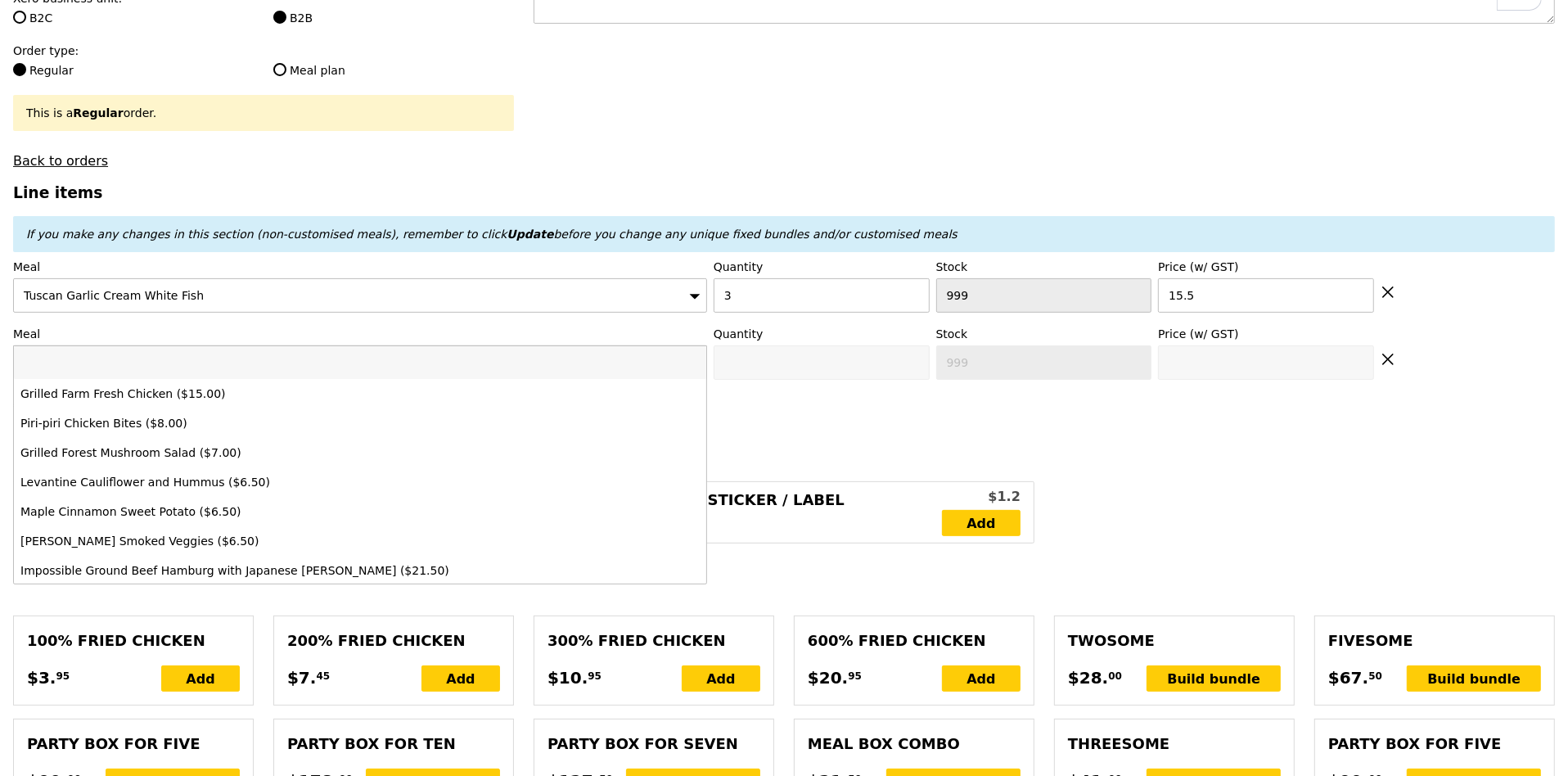
type input "Confirm"
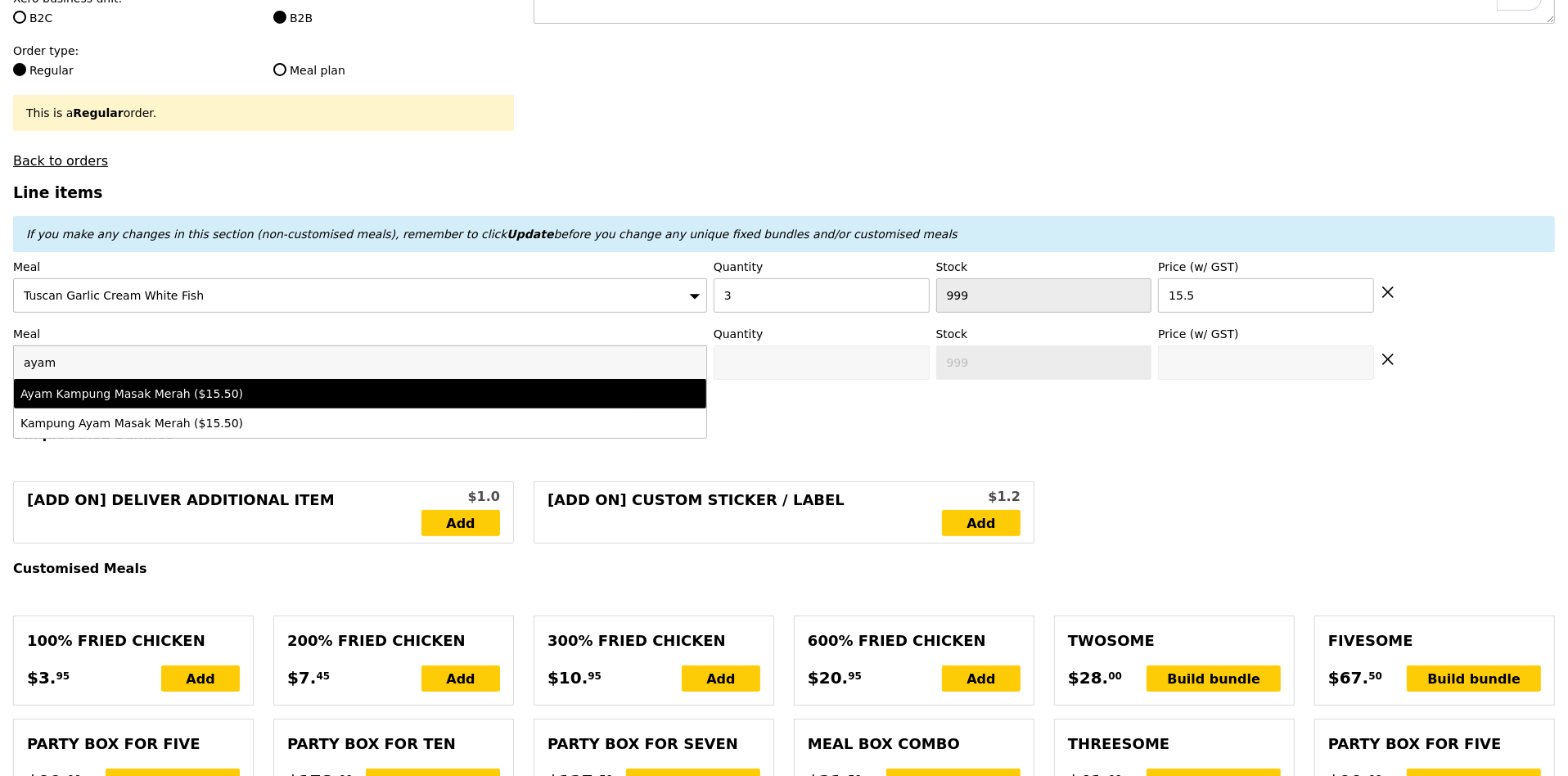
type input "ayam"
click at [77, 393] on div "Ayam Kampung Masak Merah ($15.50)" at bounding box center [275, 393] width 509 height 17
type input "Confirm anyway"
type input "0"
type input "483"
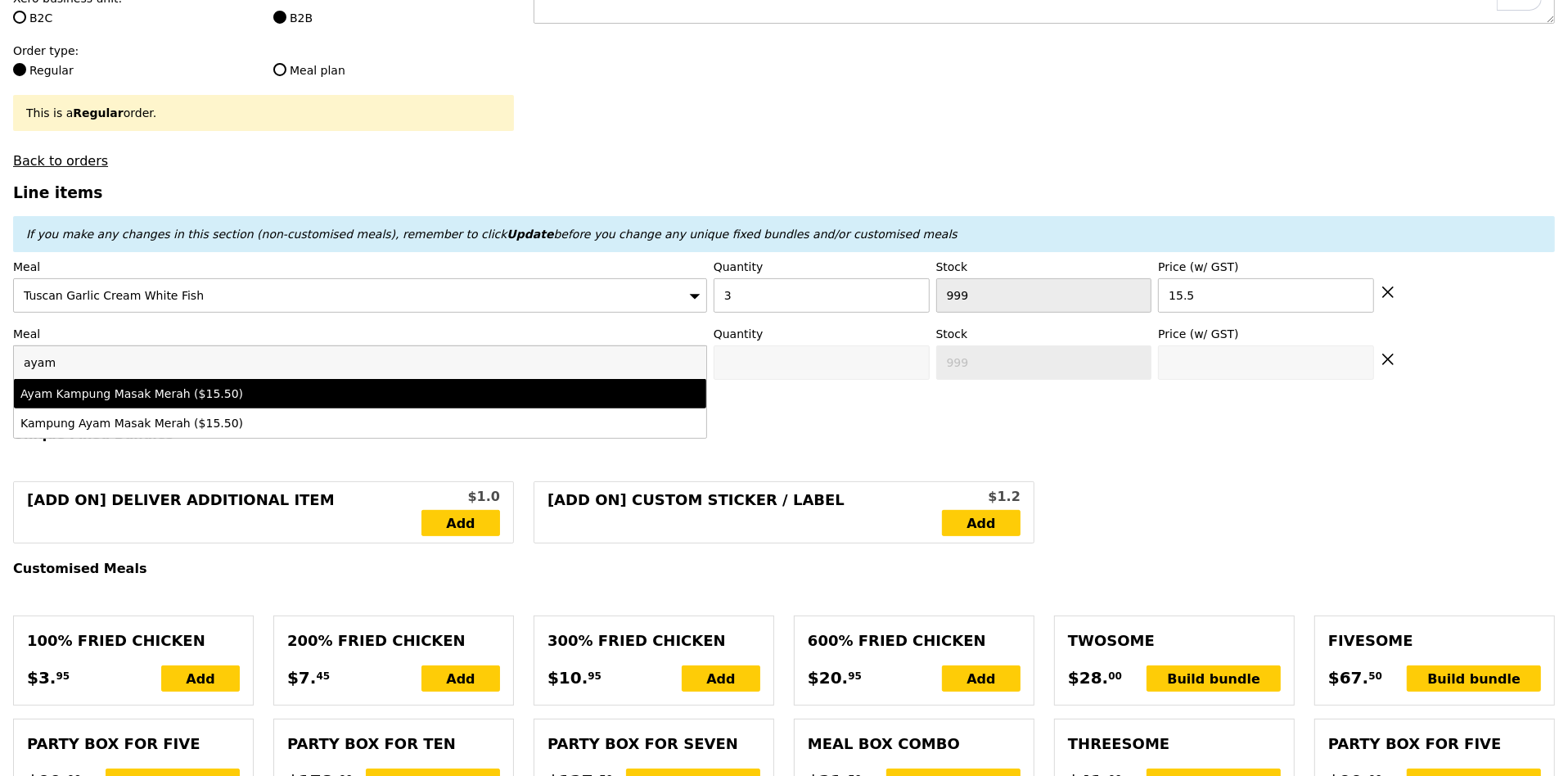
type input "15.5"
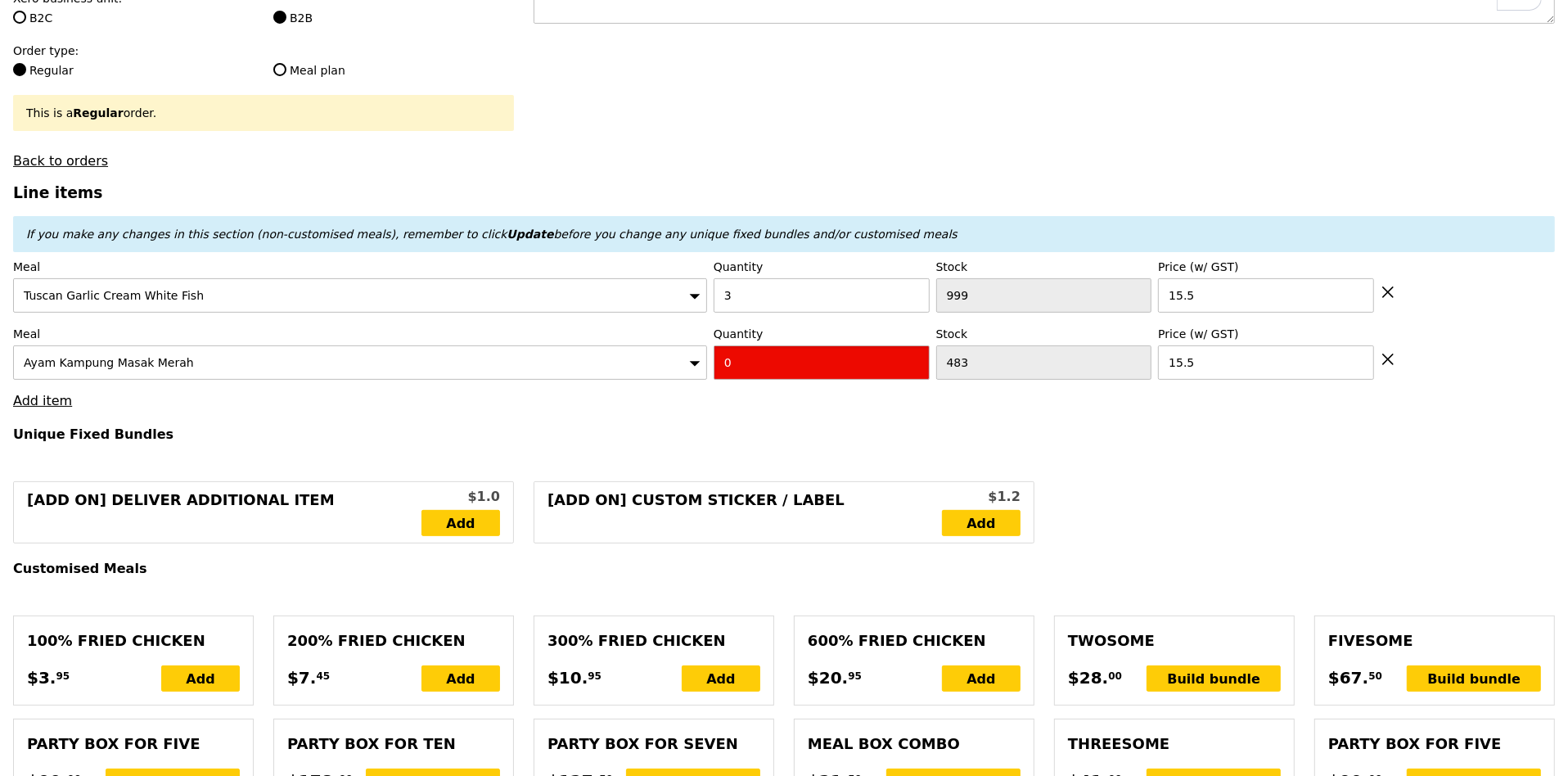
click at [753, 362] on input "0" at bounding box center [822, 362] width 216 height 34
type input "Confirm"
type input "3"
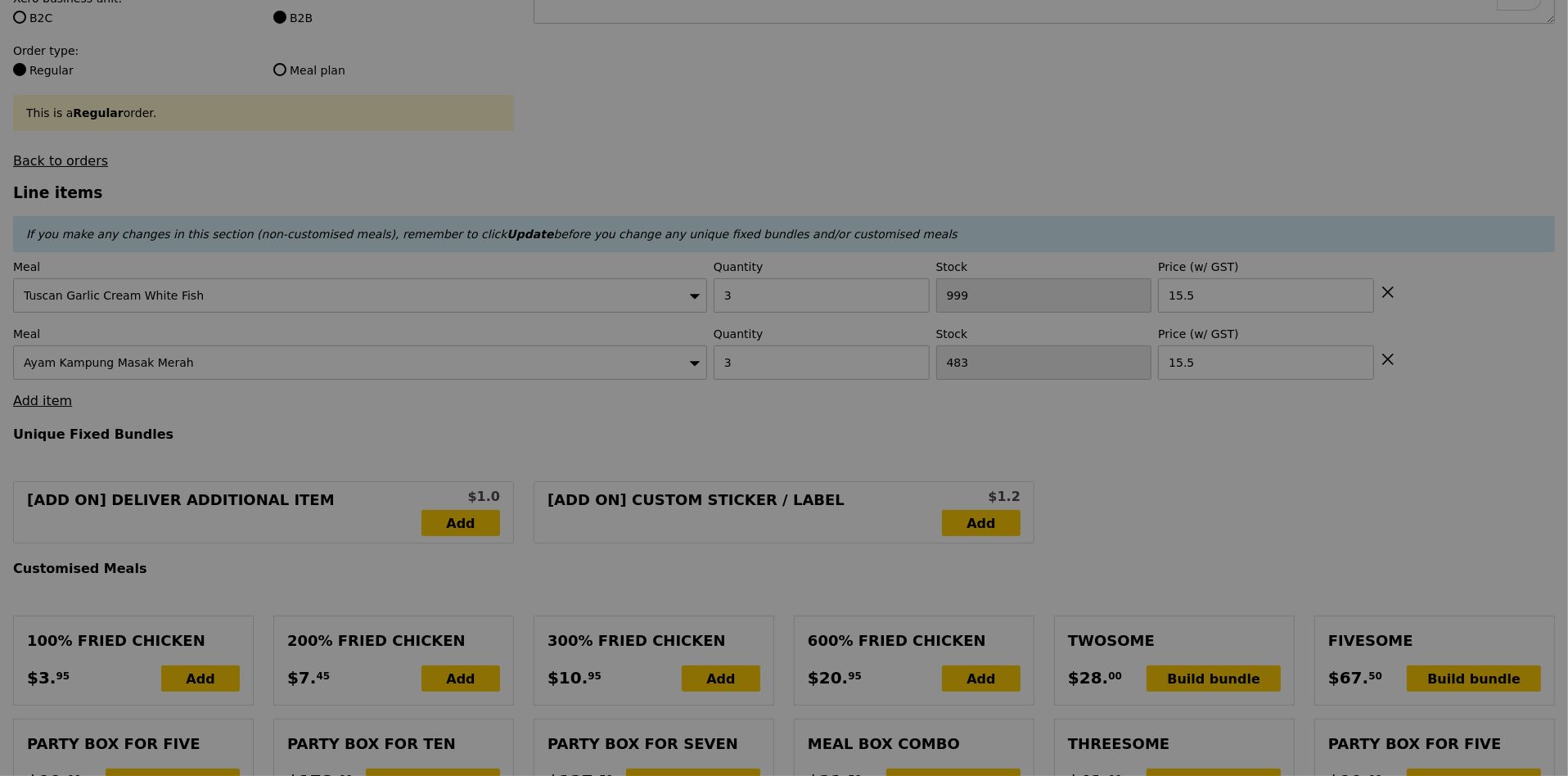
type input "Loading..."
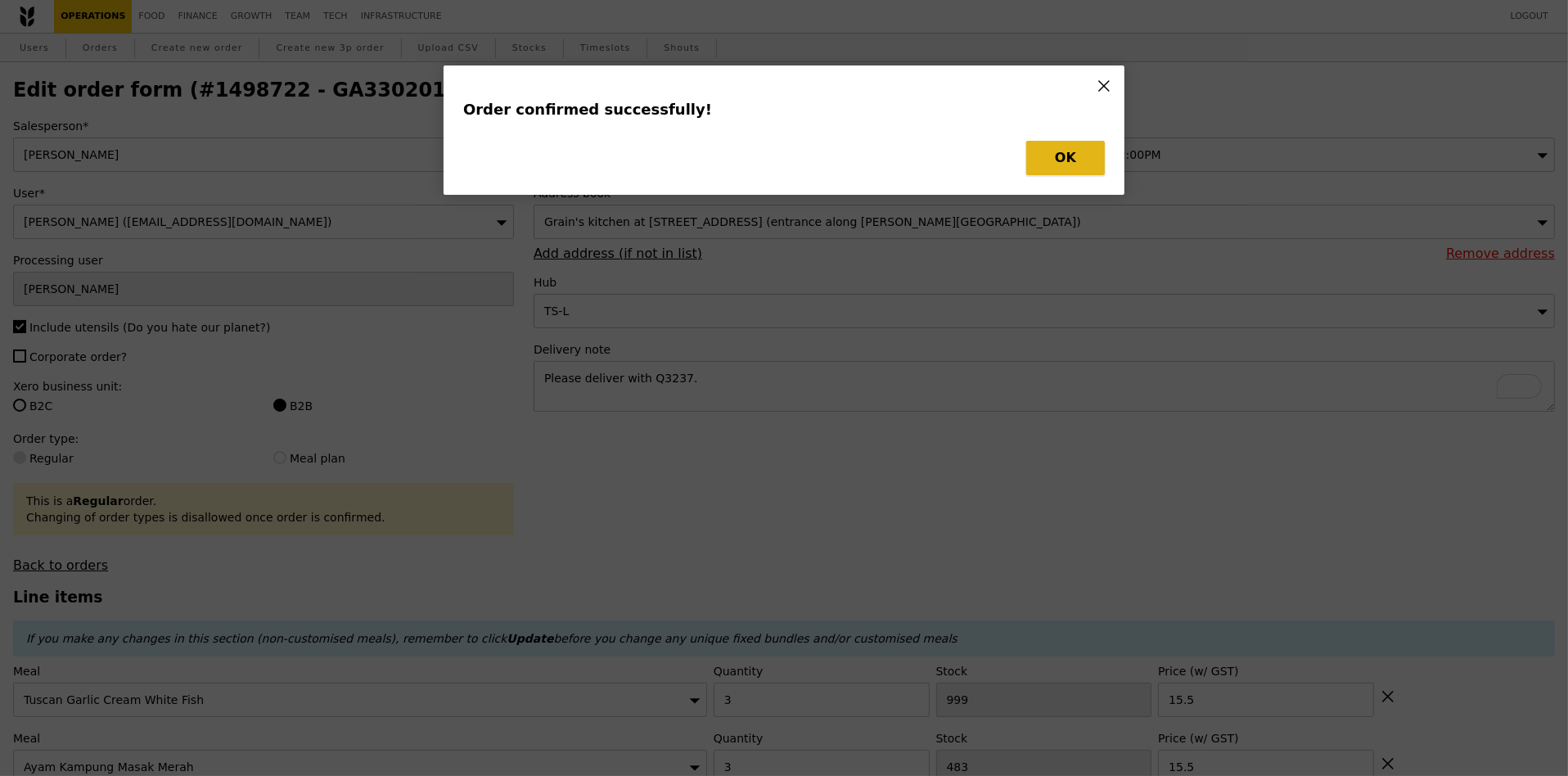
click at [1071, 160] on button "OK" at bounding box center [1066, 157] width 78 height 34
checkbox input "false"
type input "15.50"
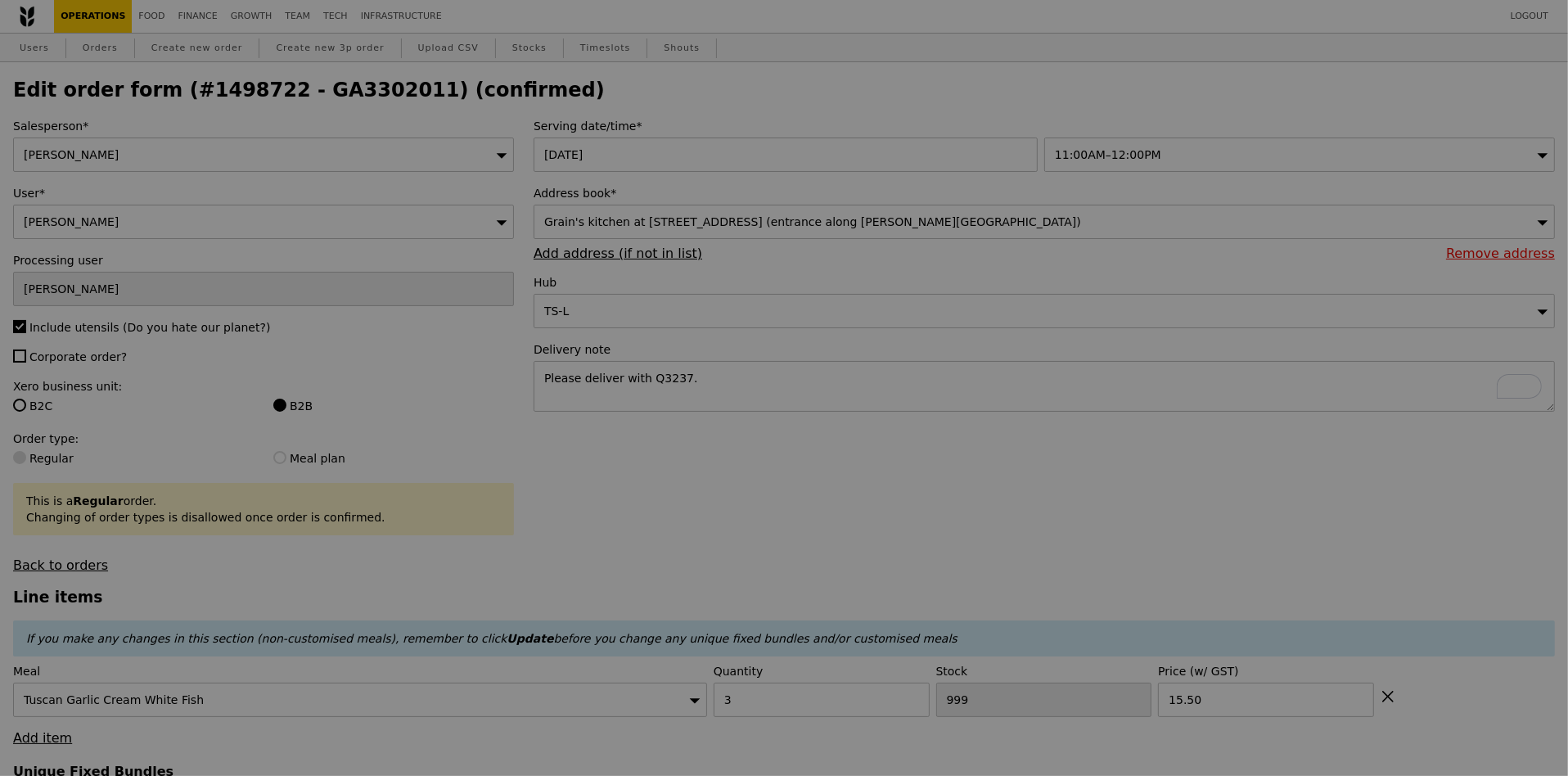
type input "0.00"
type input "Update"
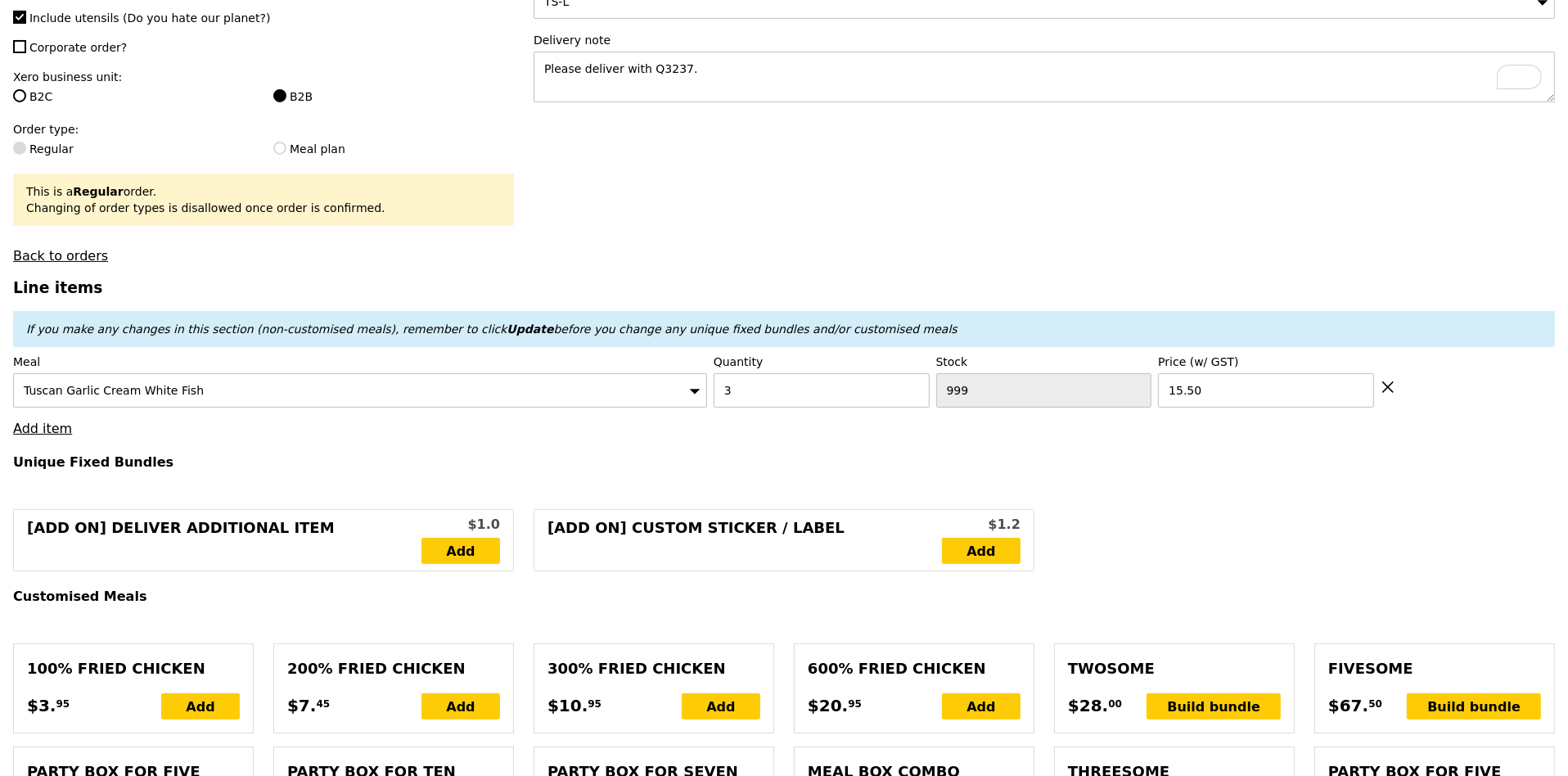
scroll to position [313, 0]
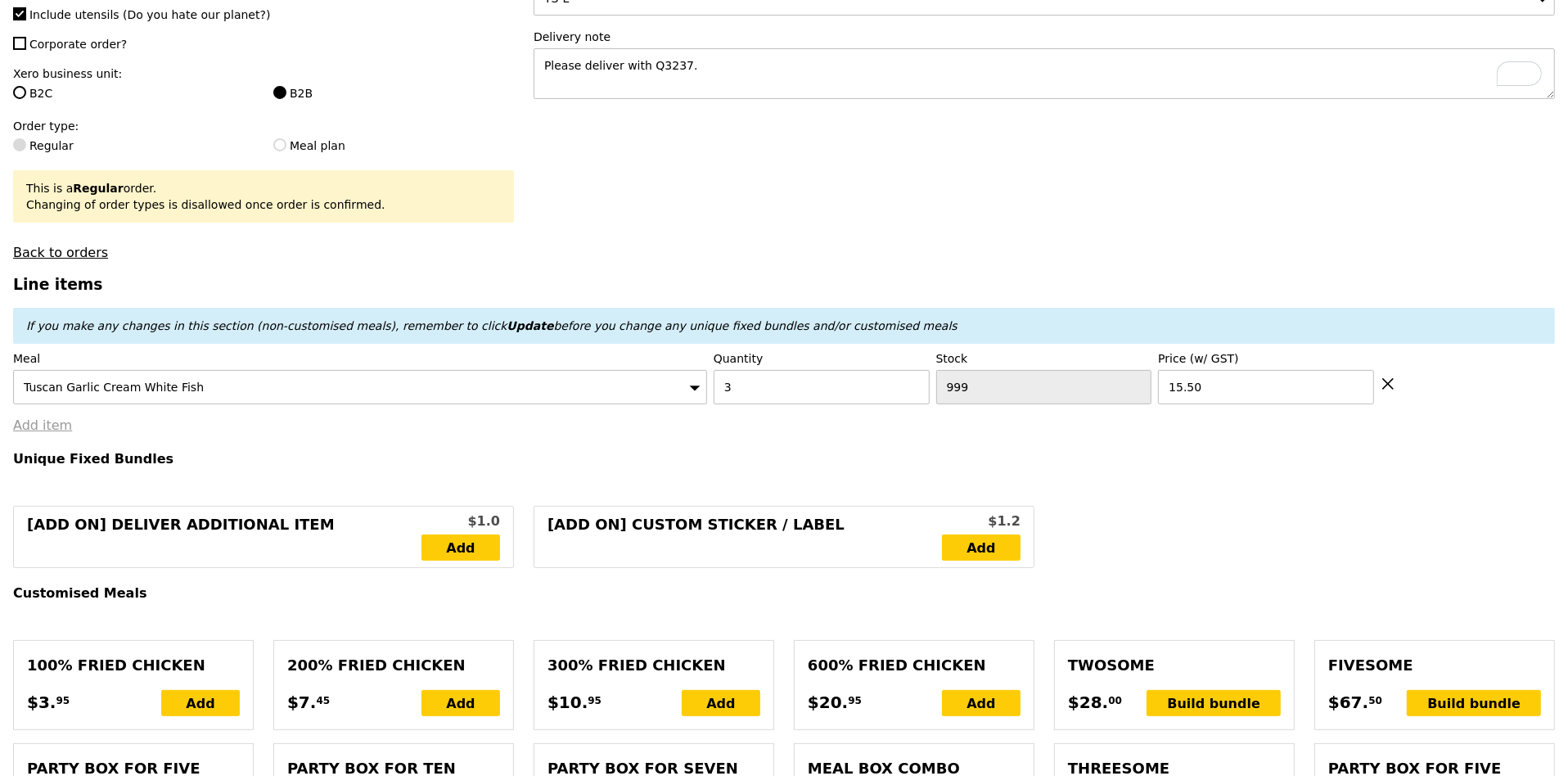
click at [52, 428] on link "Add item" at bounding box center [42, 425] width 59 height 16
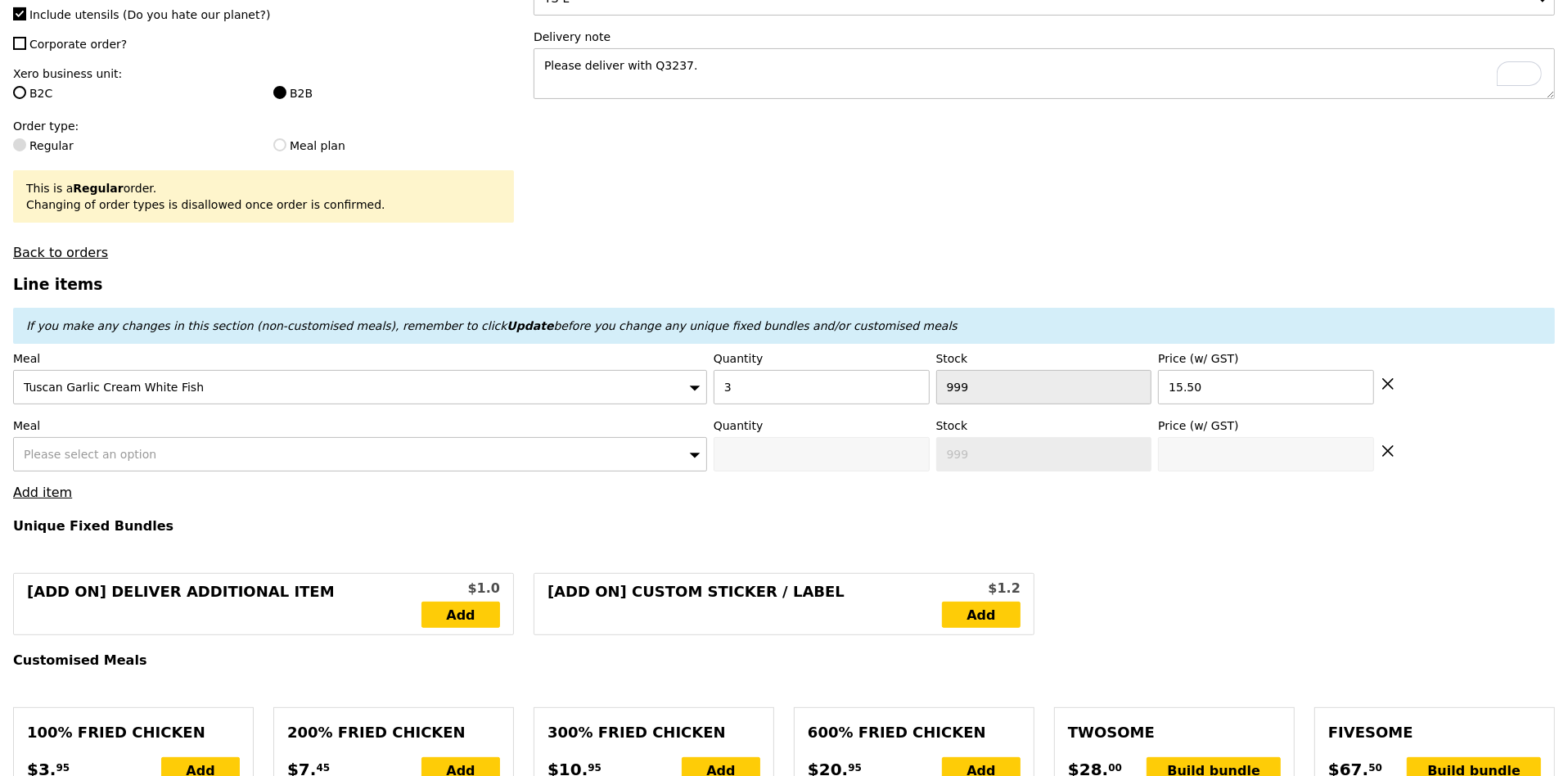
click at [58, 456] on span "Please select an option" at bounding box center [90, 454] width 132 height 13
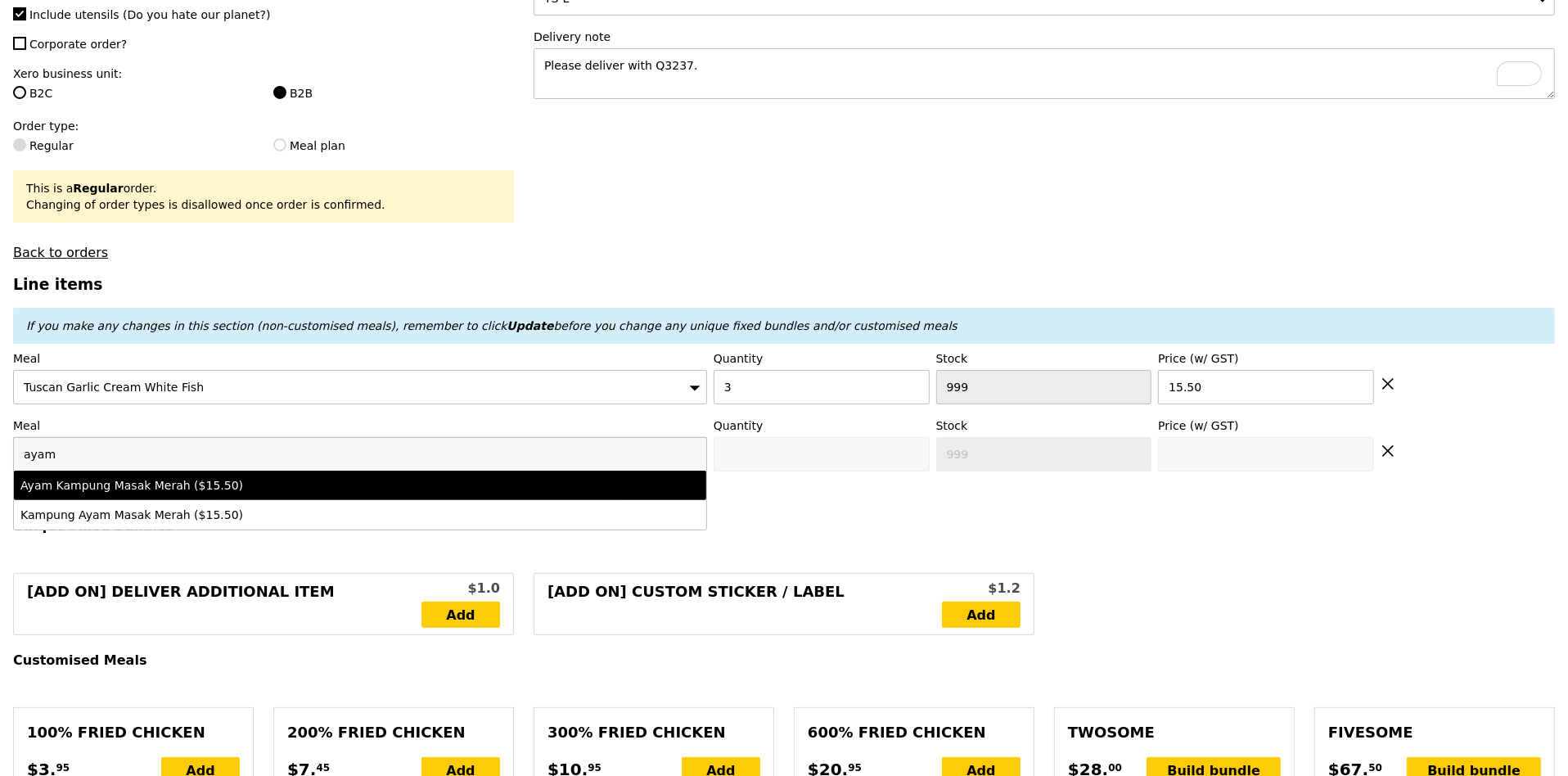
type input "ayam"
click at [85, 477] on div "Ayam Kampung Masak Merah ($15.50)" at bounding box center [275, 486] width 509 height 17
type input "0"
type input "483"
type input "15.5"
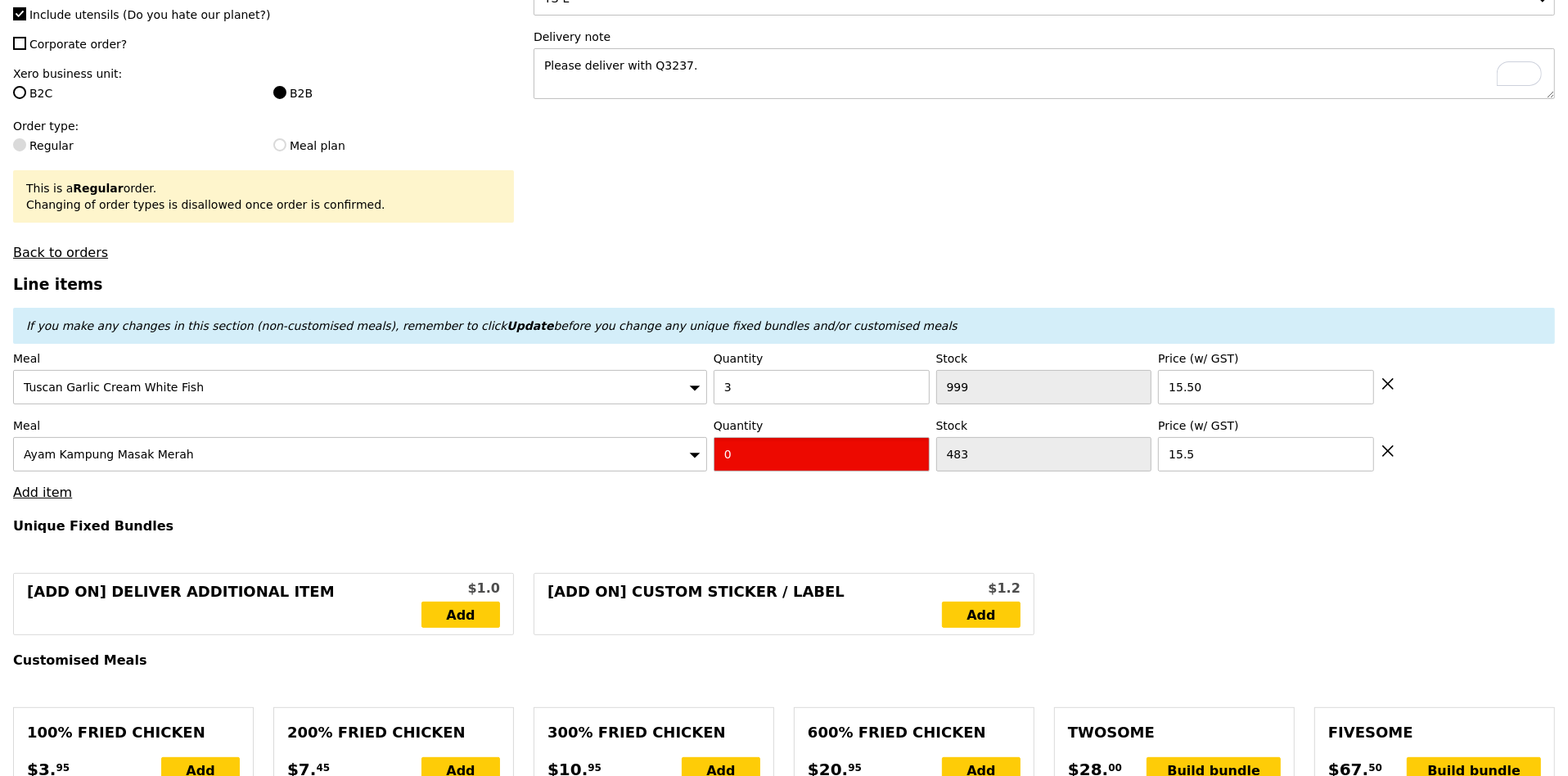
click at [810, 442] on input "0" at bounding box center [822, 453] width 216 height 34
type input "3"
click at [784, 383] on input "3" at bounding box center [822, 387] width 216 height 34
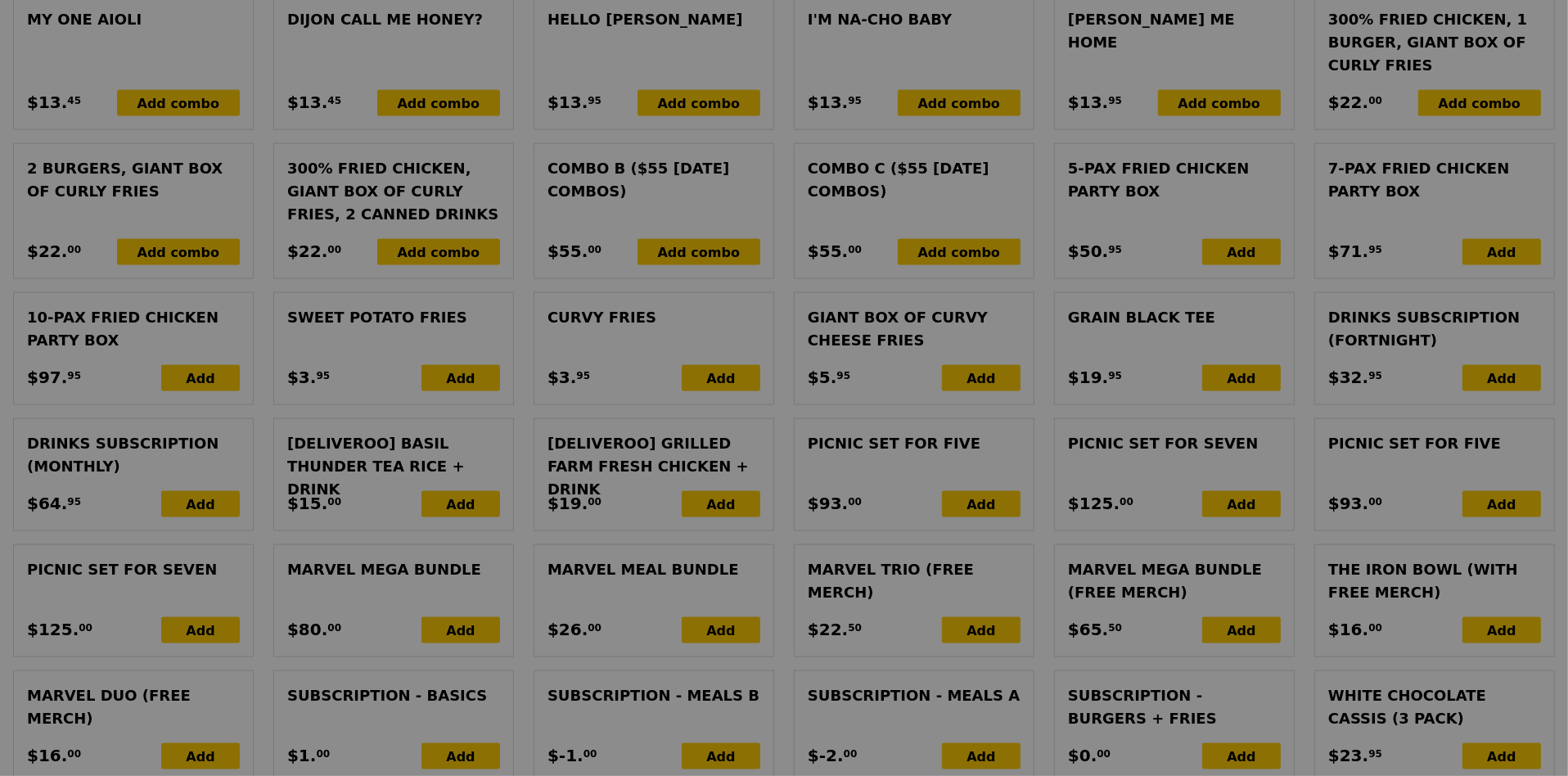
scroll to position [3621, 0]
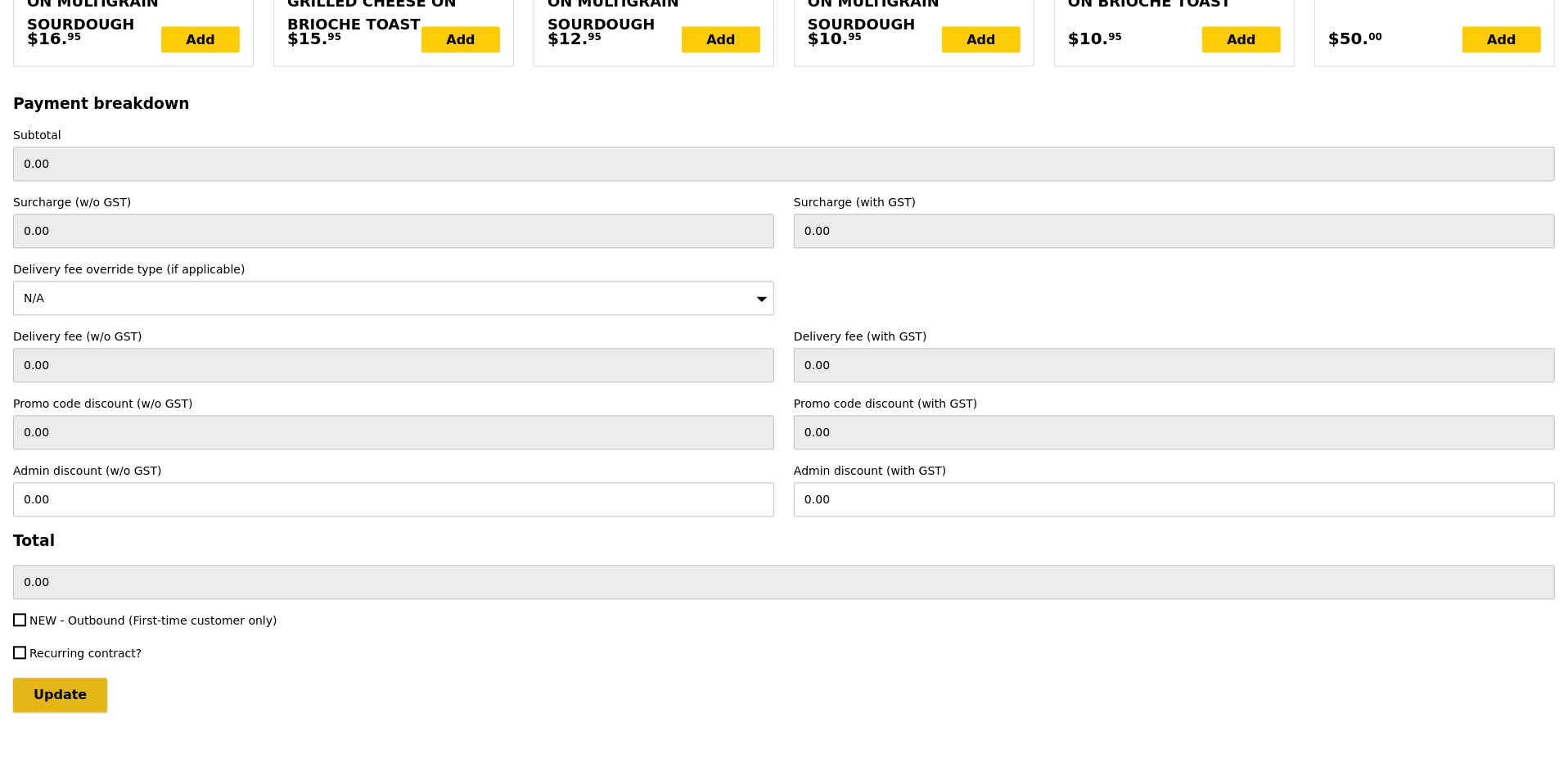
click at [69, 678] on input "Update" at bounding box center [60, 694] width 94 height 34
type input "Loading..."
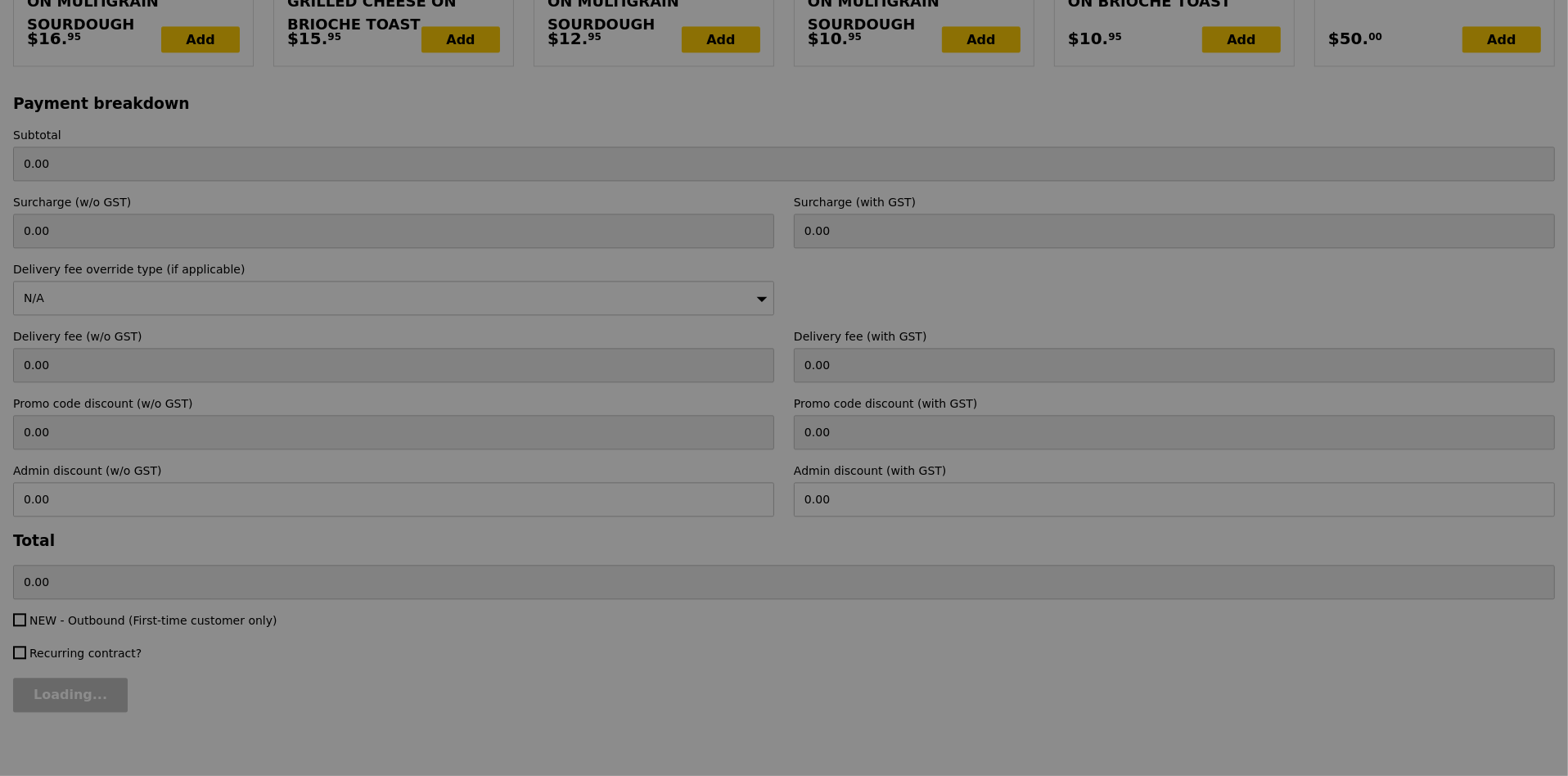
type input "93.00"
type input "Update"
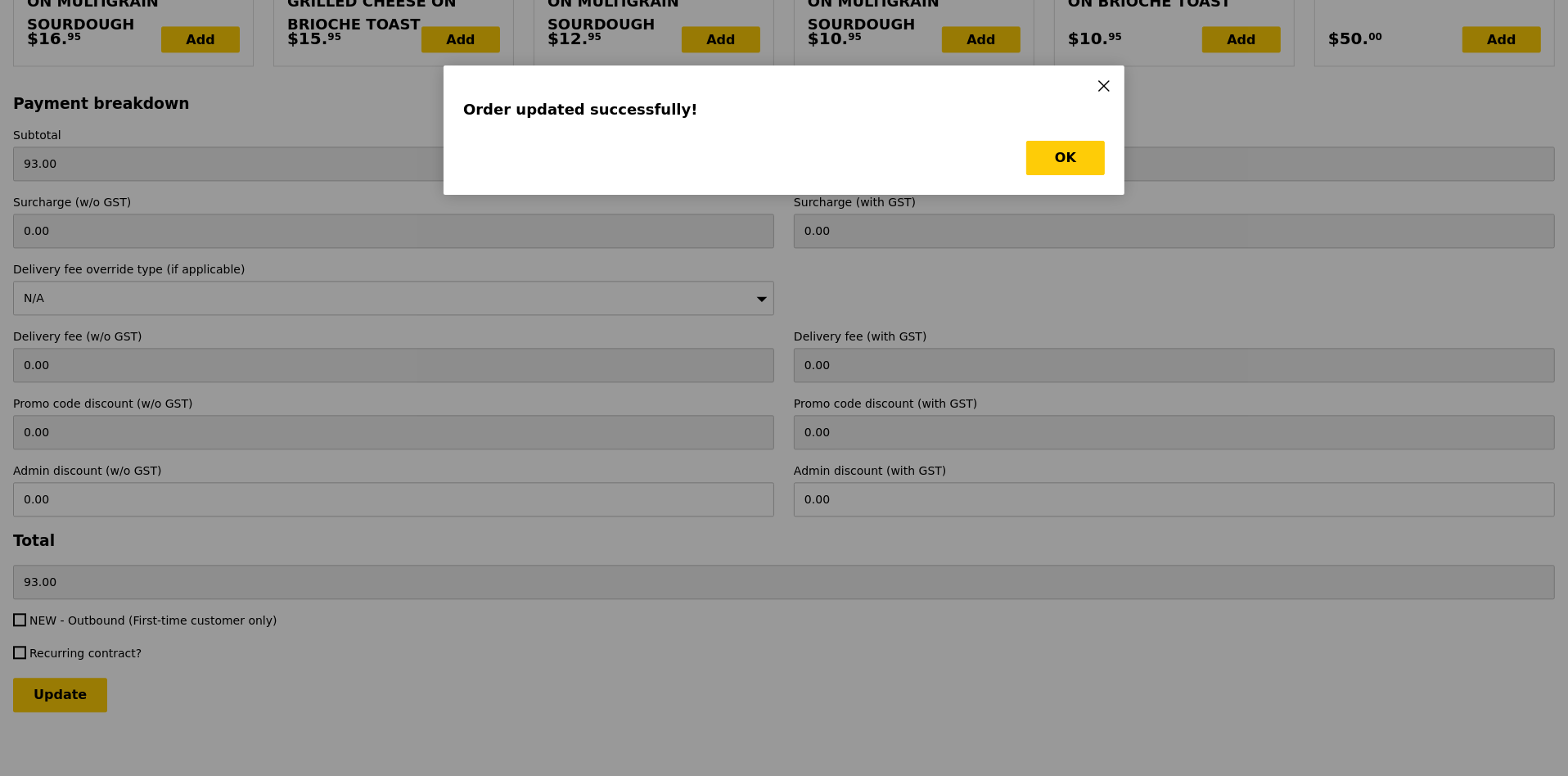
scroll to position [0, 0]
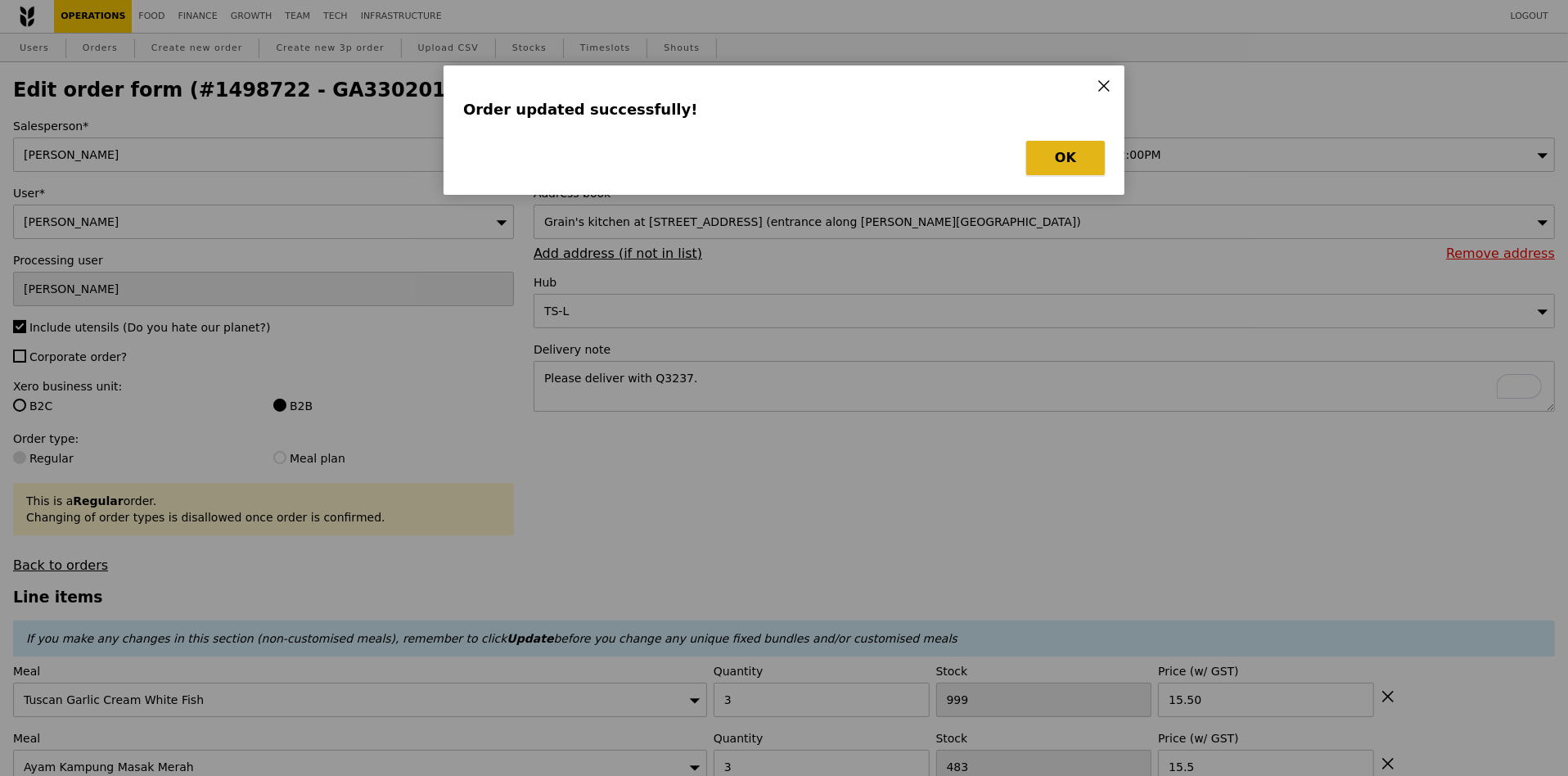
click at [1065, 154] on button "OK" at bounding box center [1066, 157] width 78 height 34
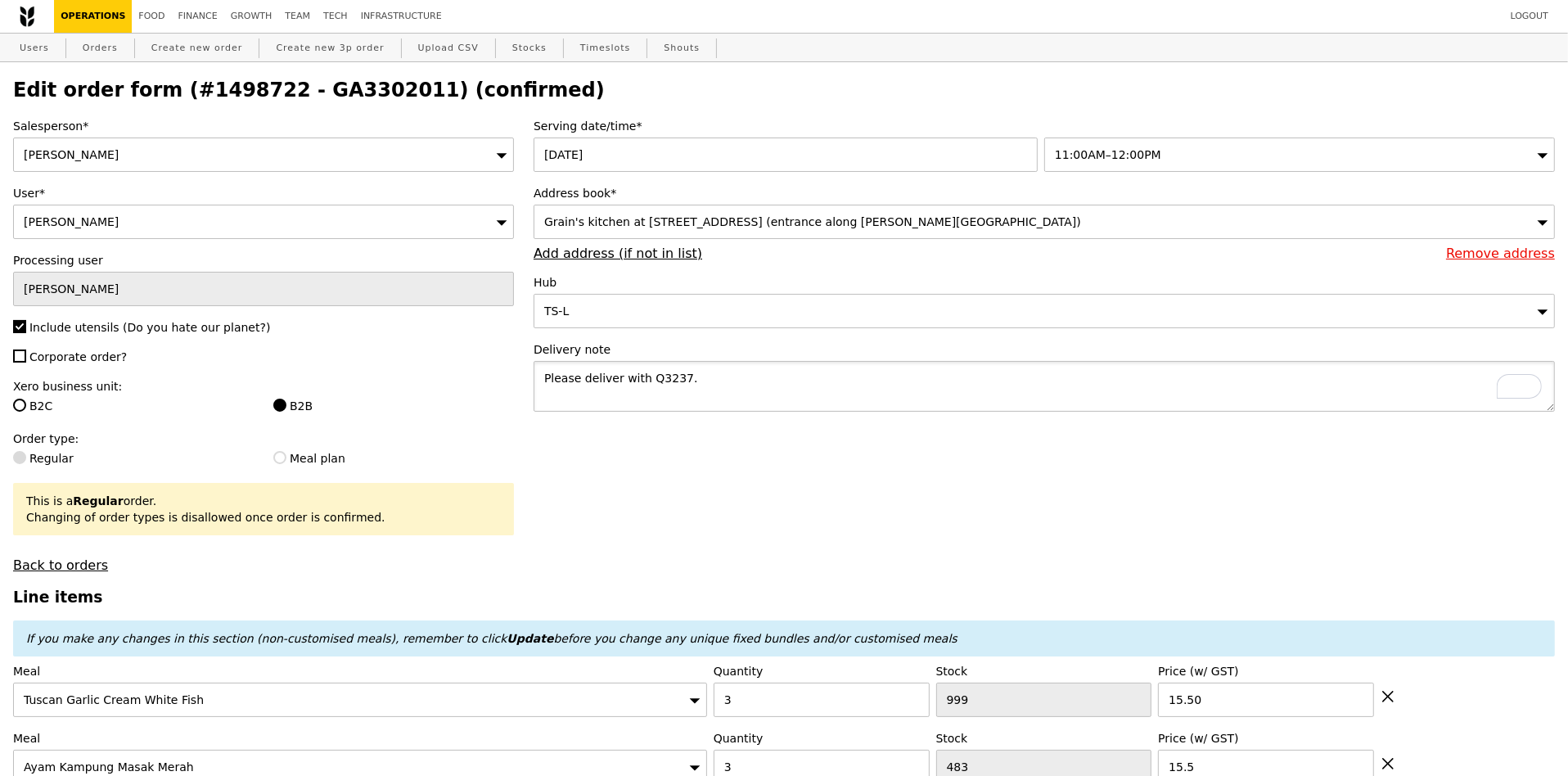
click at [712, 383] on textarea "Please deliver with Q3237." at bounding box center [1044, 386] width 1021 height 51
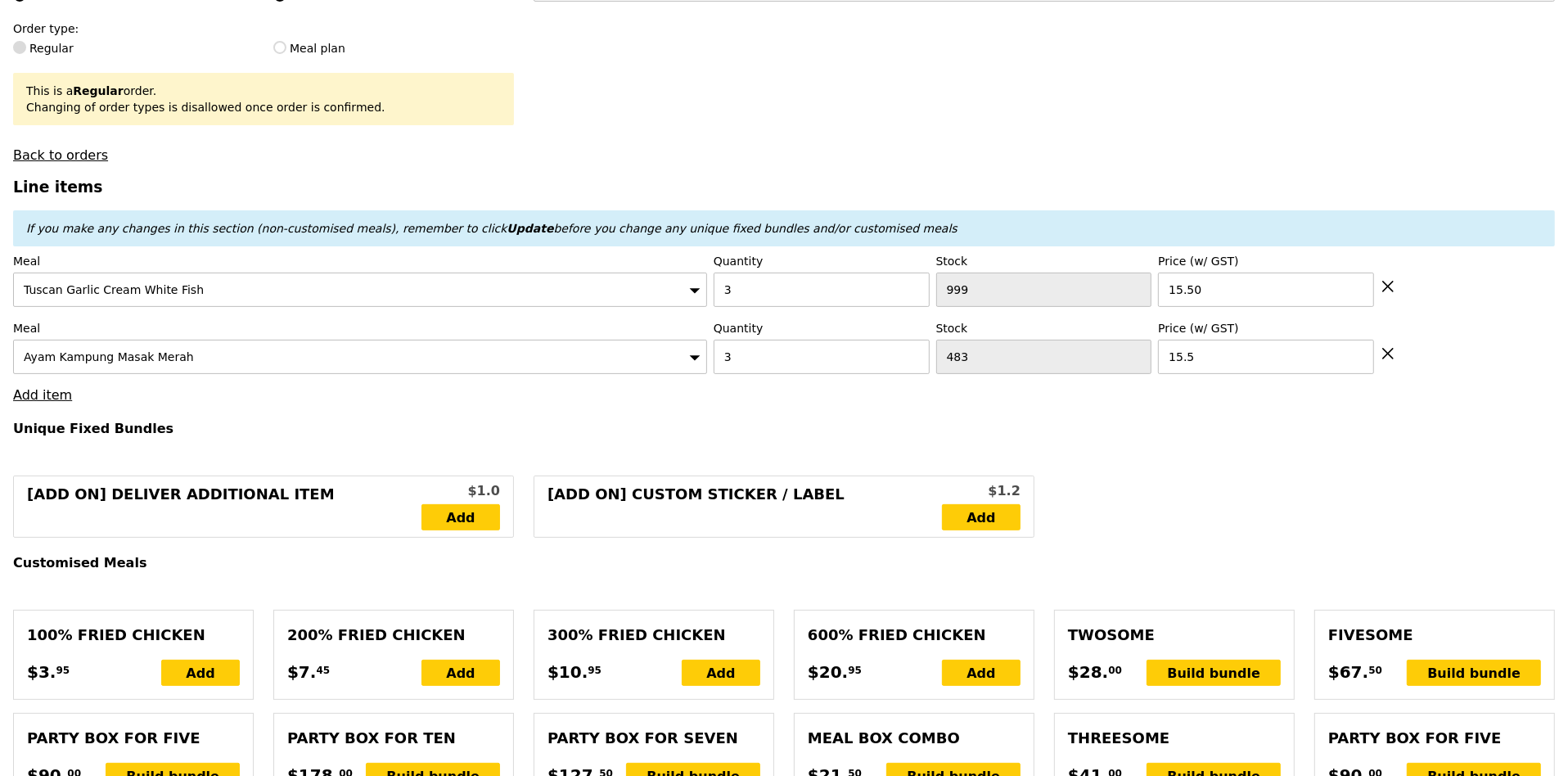
scroll to position [413, 0]
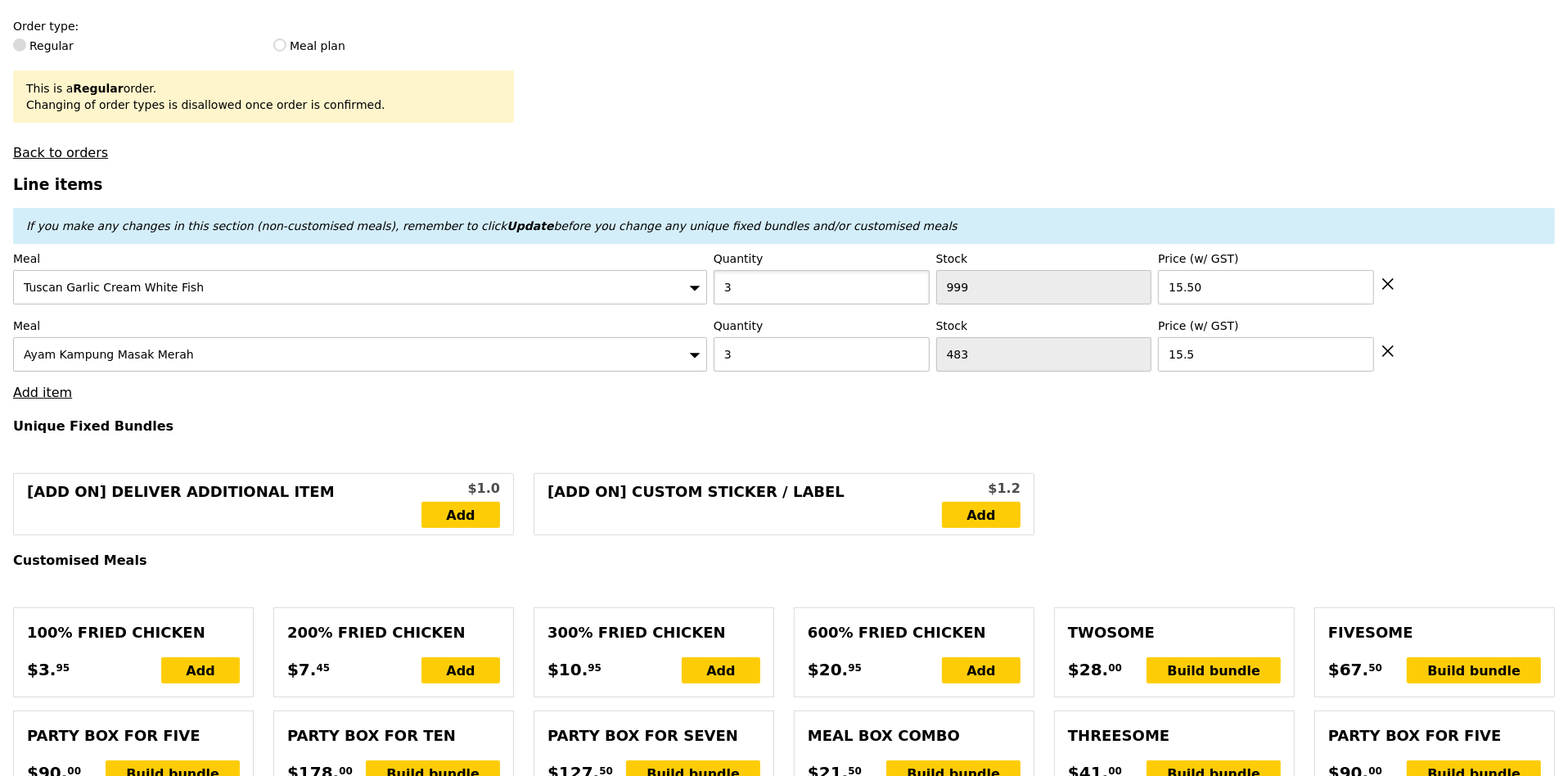
click at [802, 288] on input "3" at bounding box center [822, 287] width 216 height 34
type input "5"
type input "Loading..."
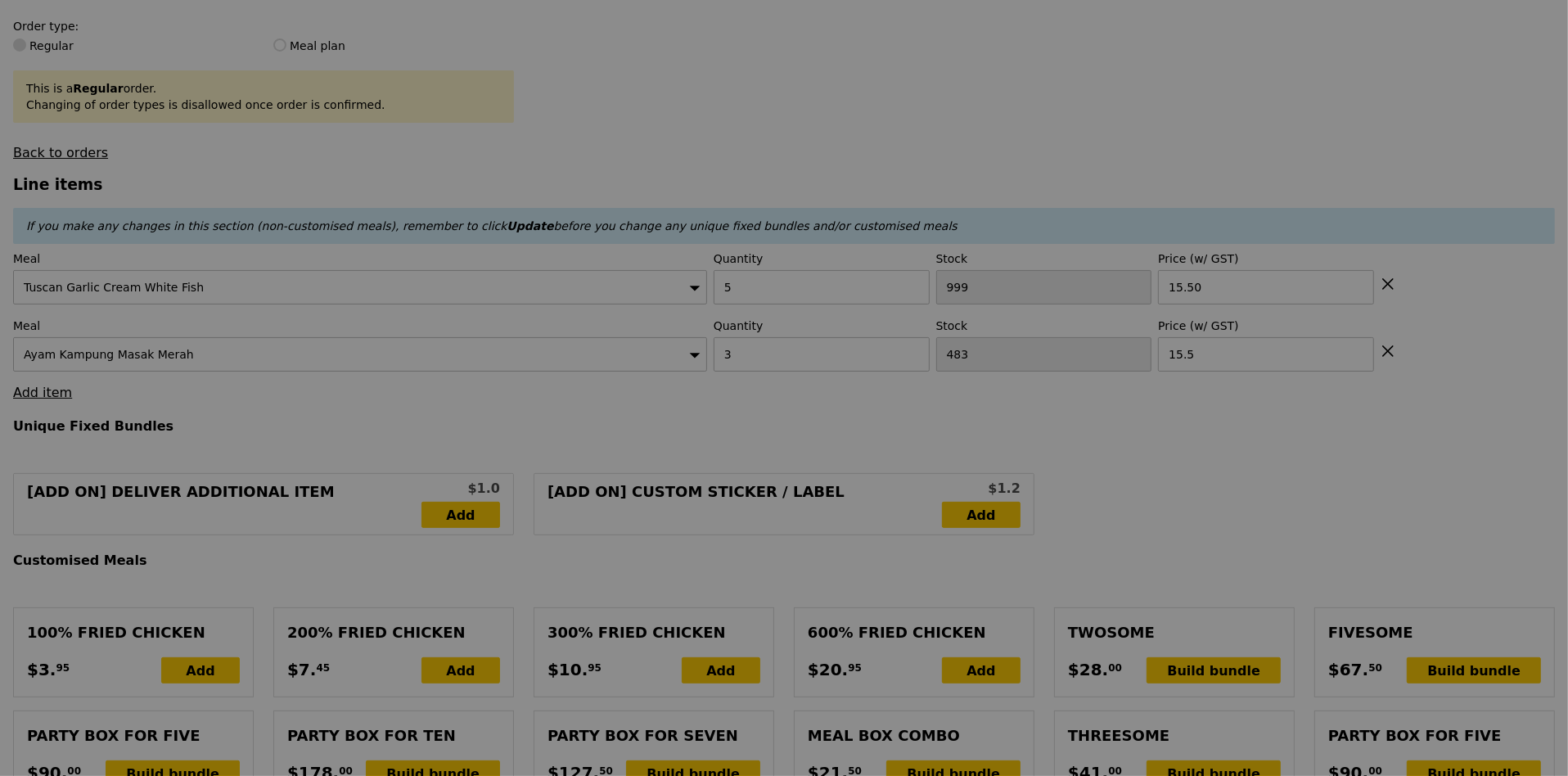
type input "124.00"
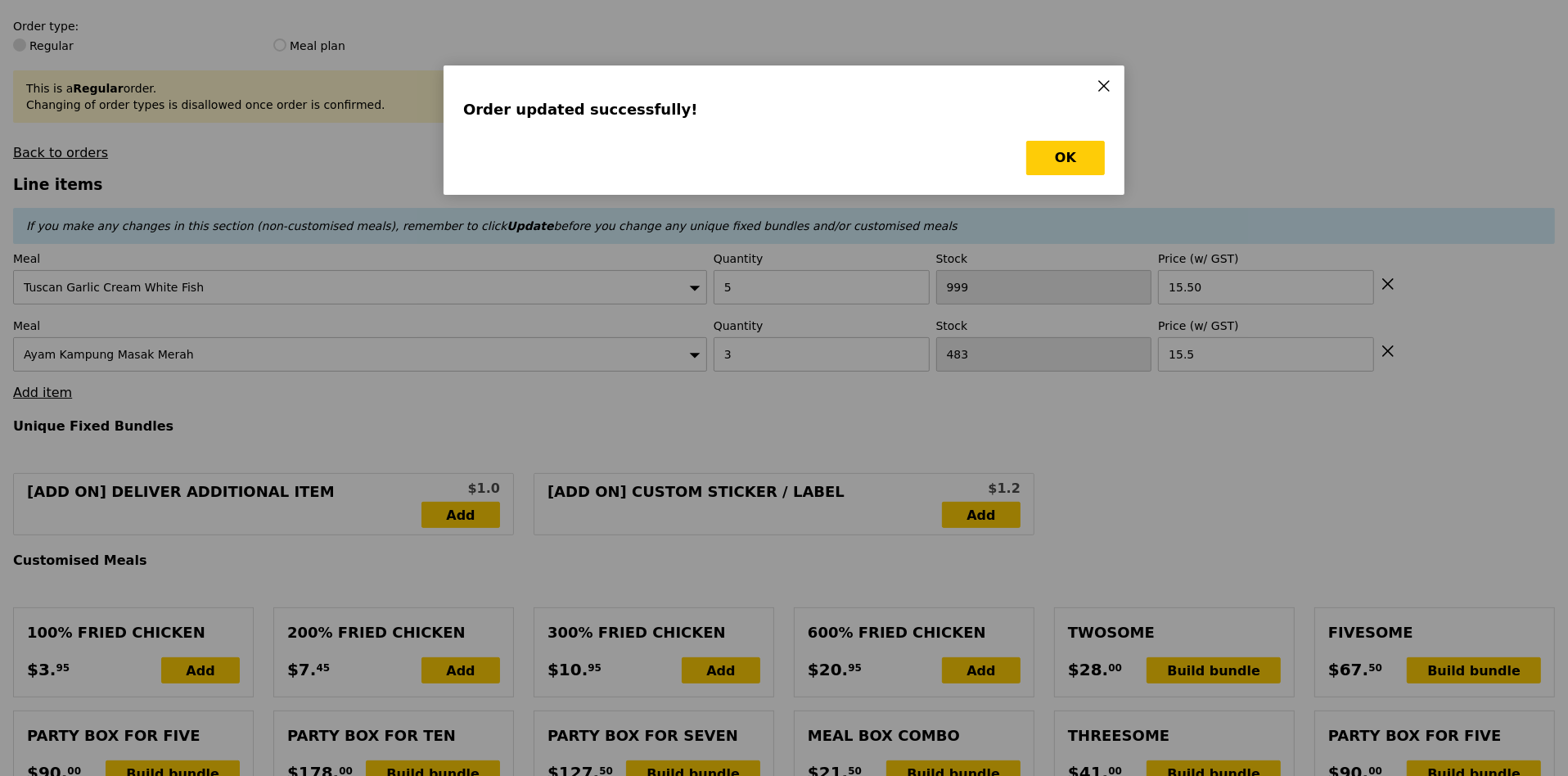
scroll to position [0, 0]
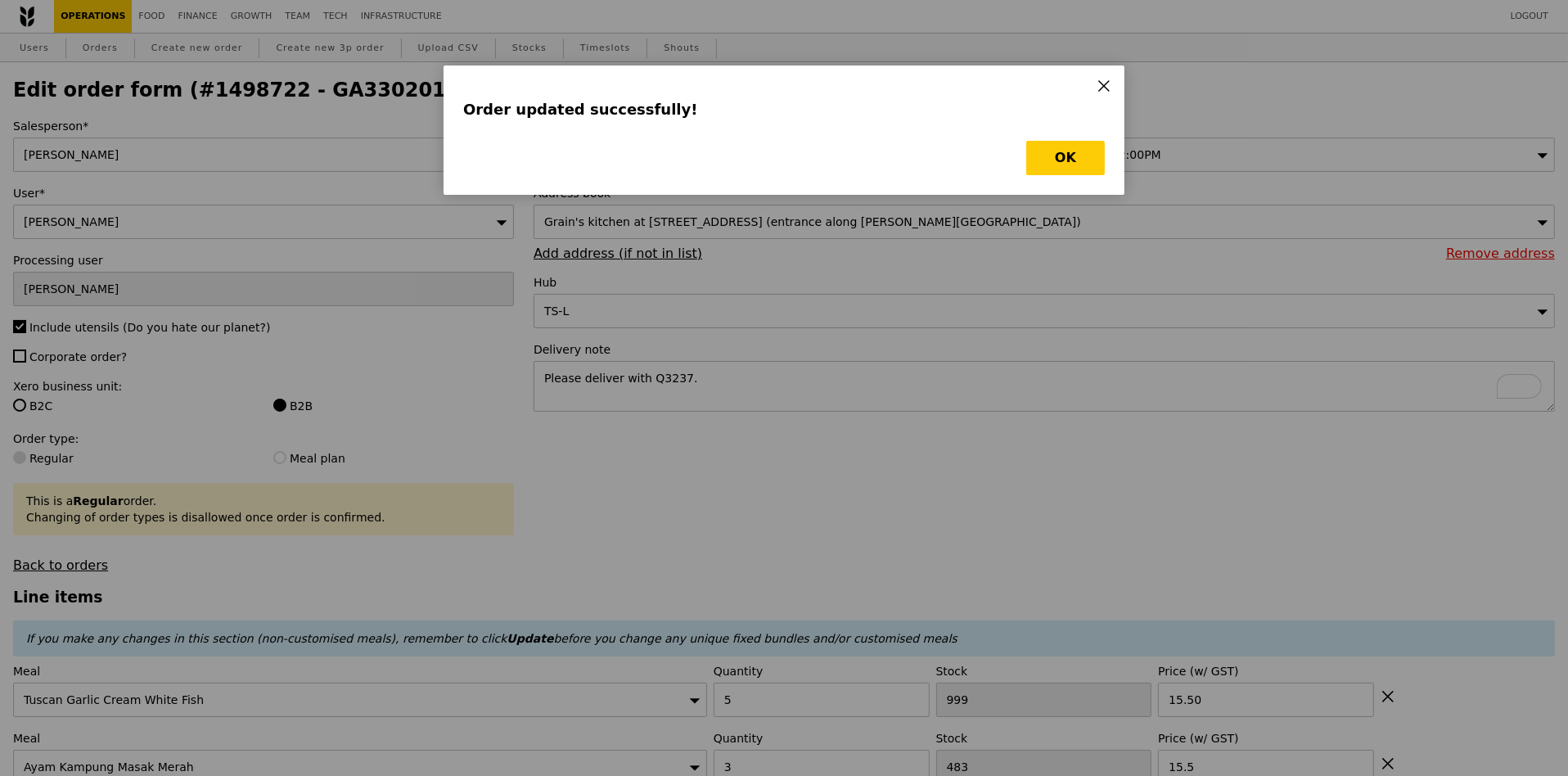
type input "Loading..."
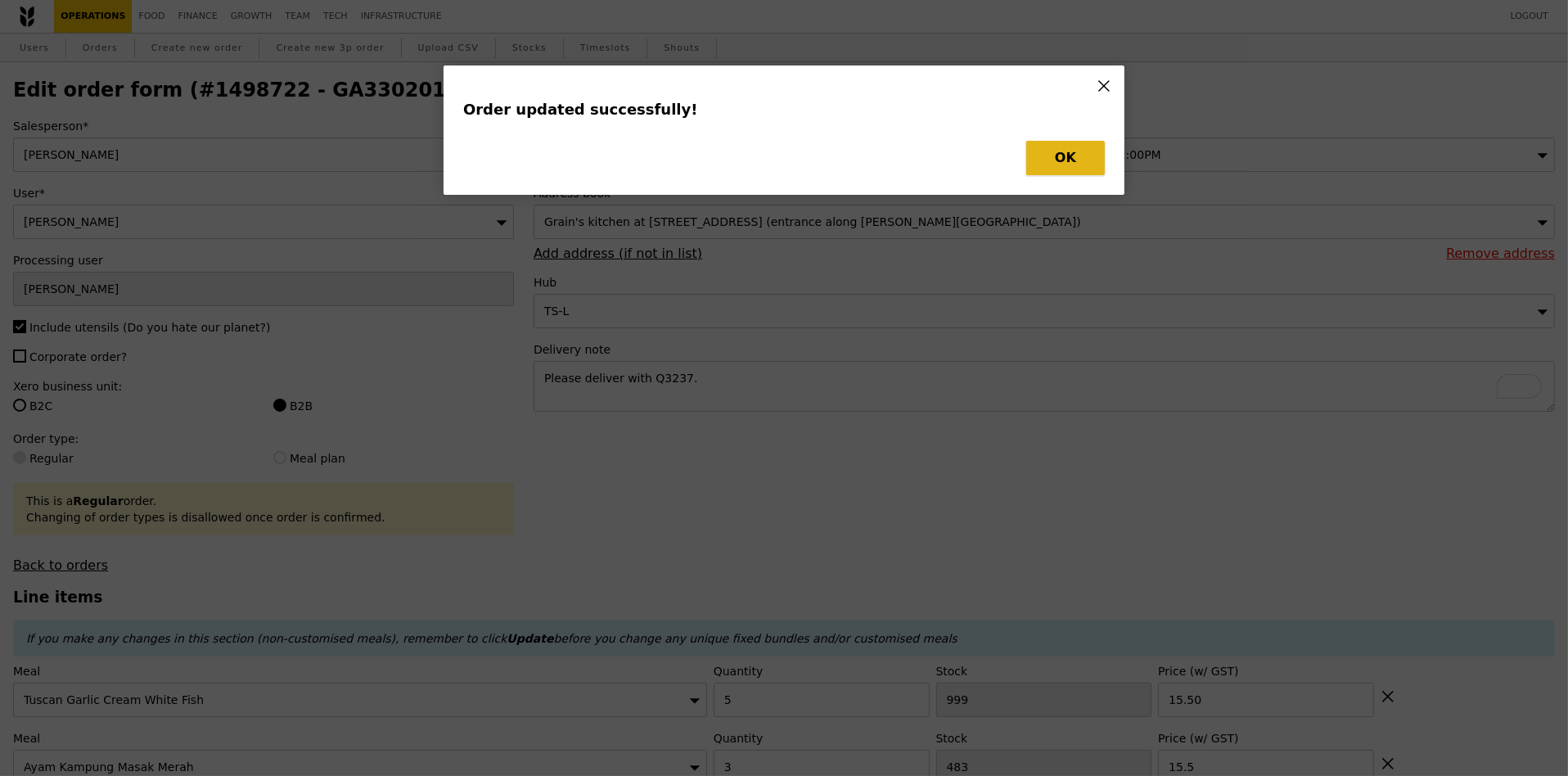
click at [1074, 151] on button "OK" at bounding box center [1066, 157] width 78 height 34
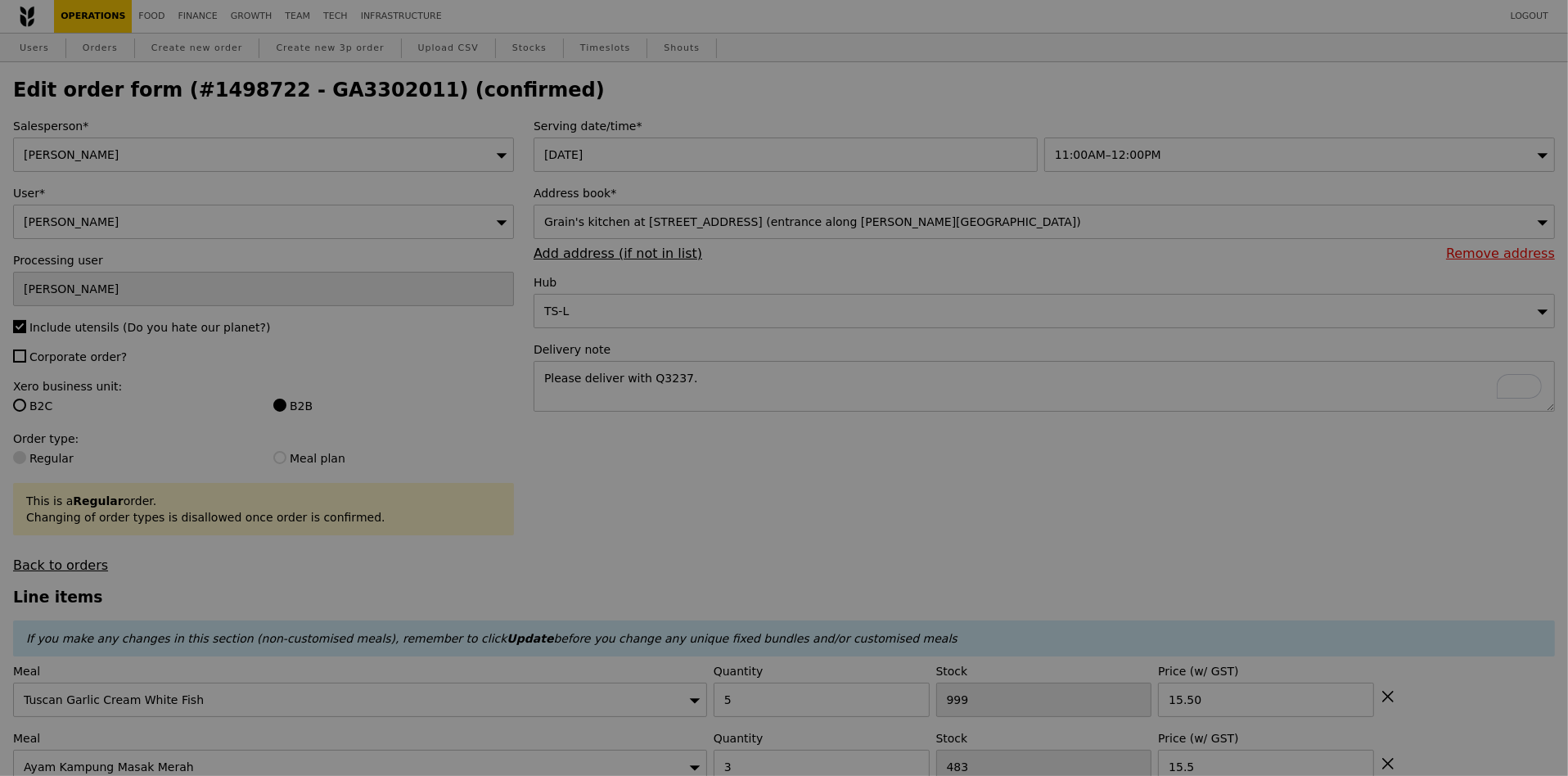
type input "0.00"
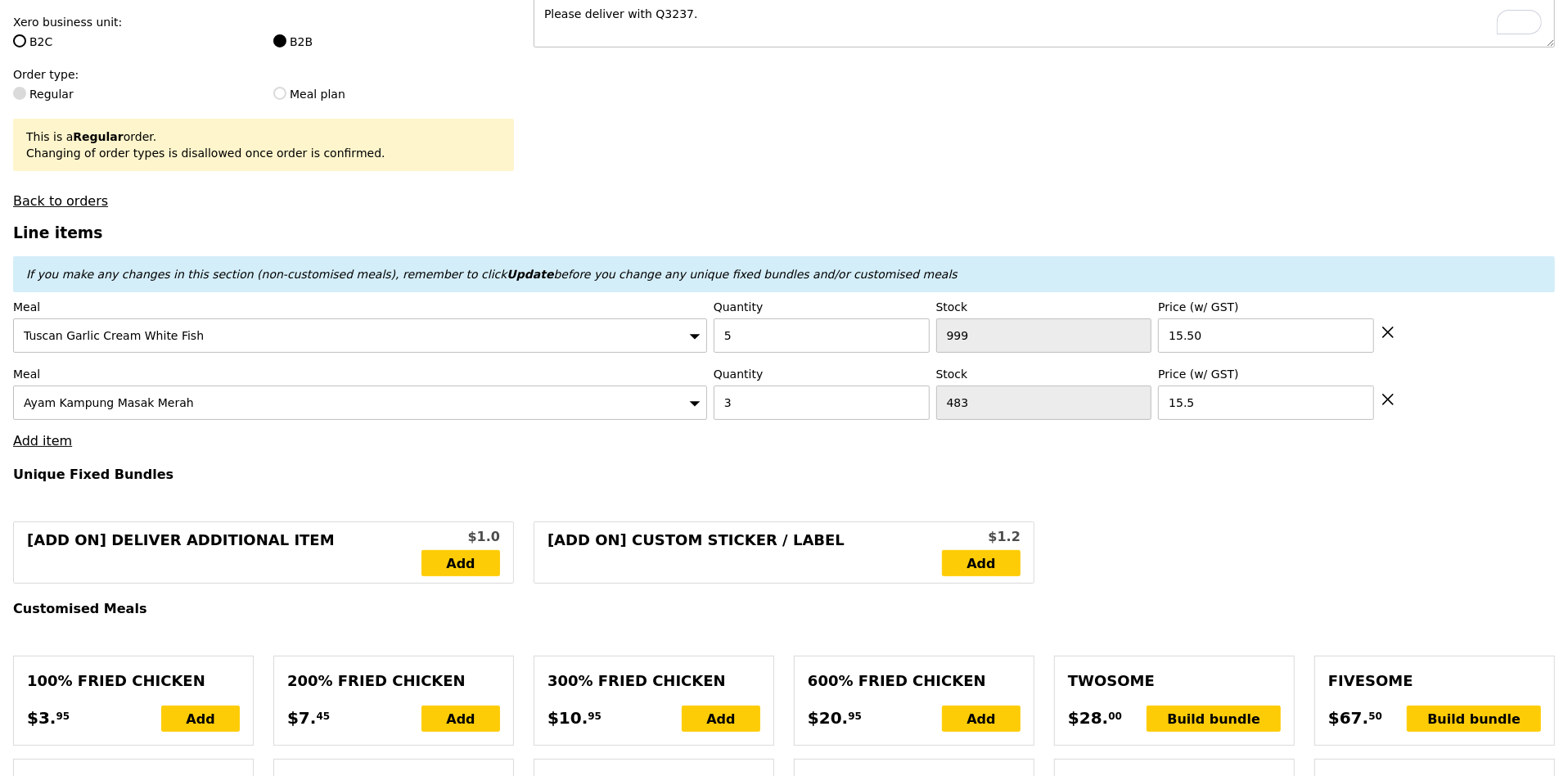
scroll to position [366, 0]
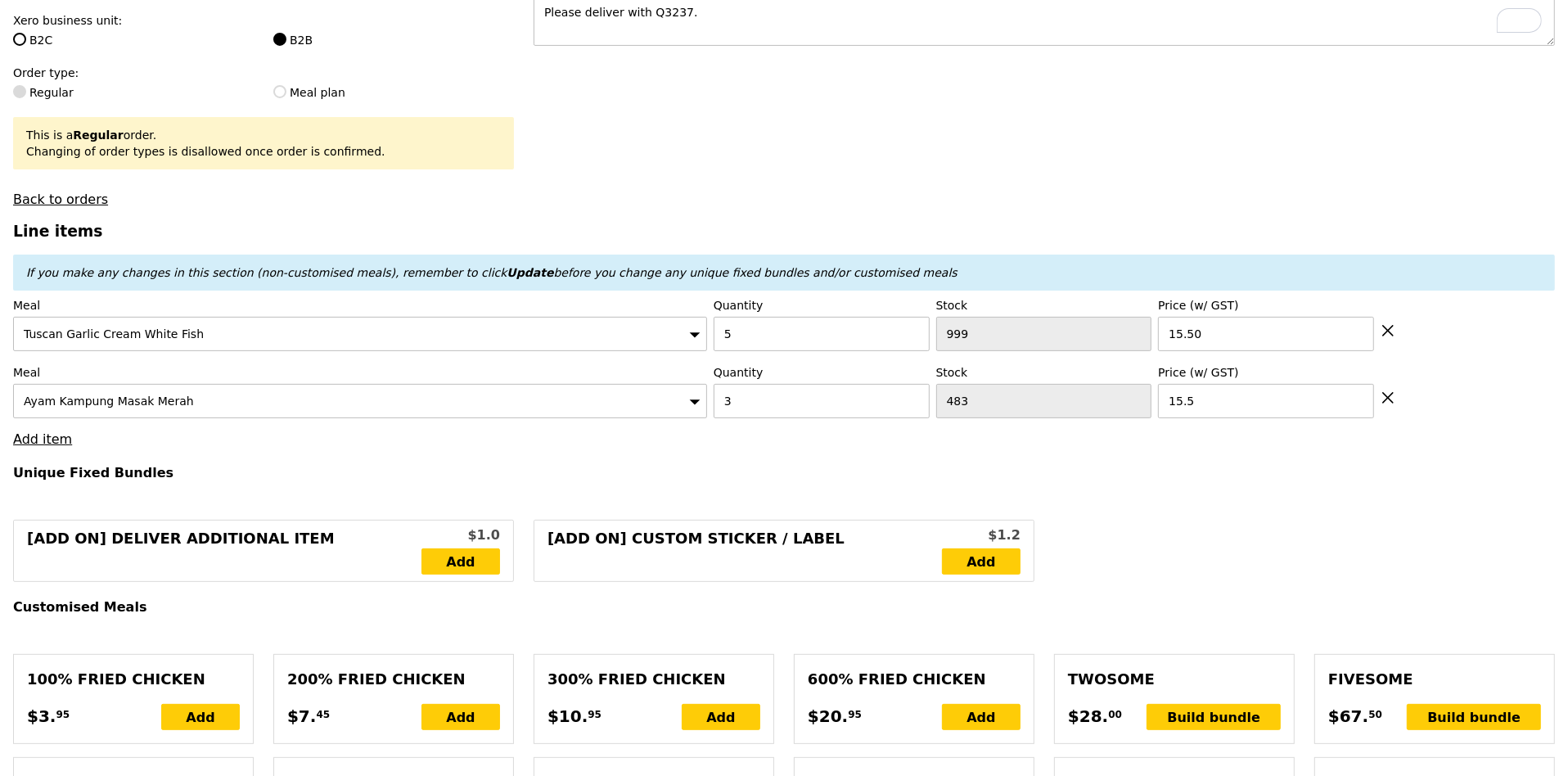
click at [1399, 398] on div "Meal Ayam [GEOGRAPHIC_DATA] Quantity 3 Stock 483 Price (w/ GST) 15.5" at bounding box center [784, 391] width 1541 height 54
click at [1390, 398] on icon at bounding box center [1387, 398] width 10 height 10
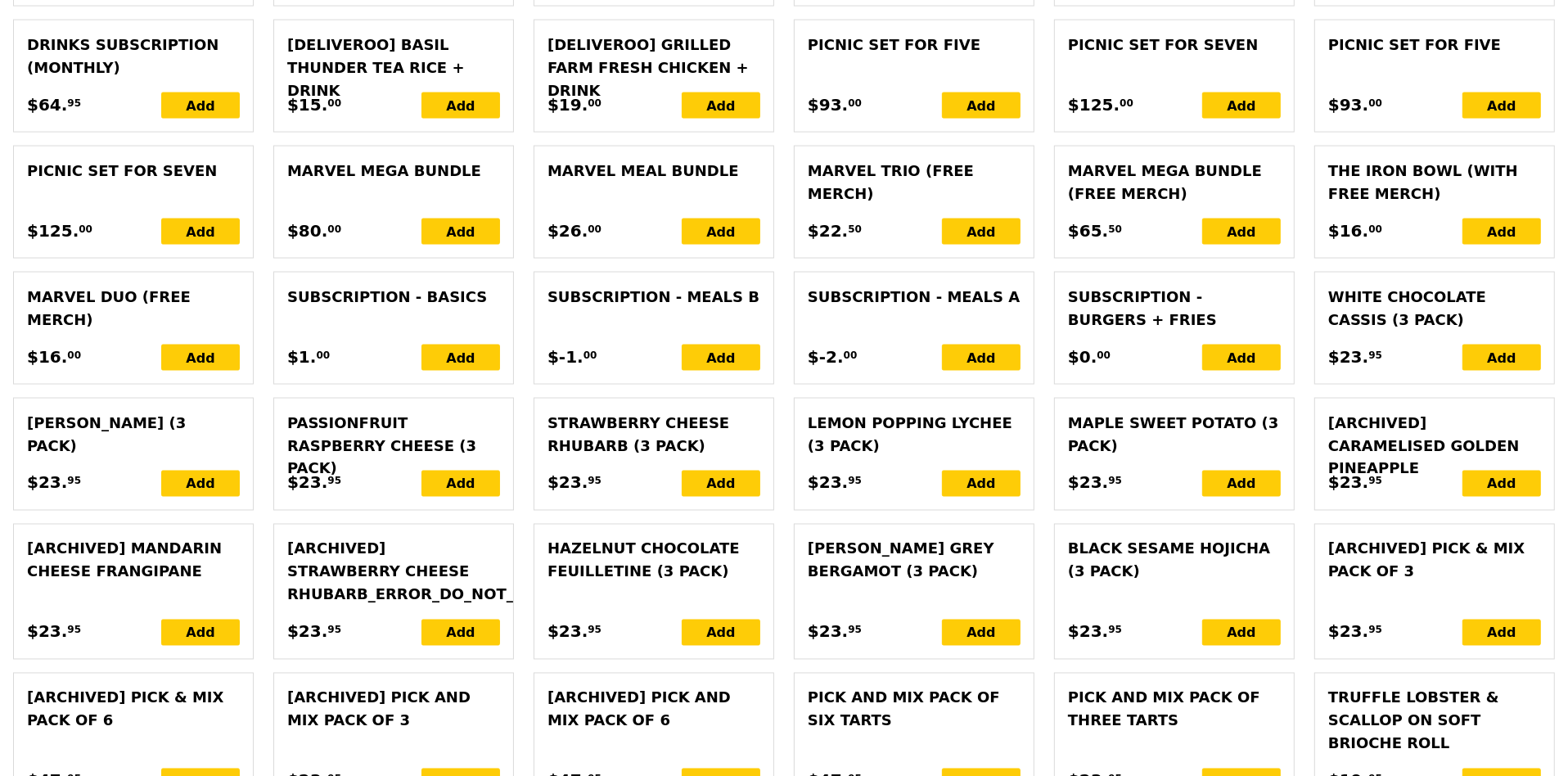
scroll to position [3554, 0]
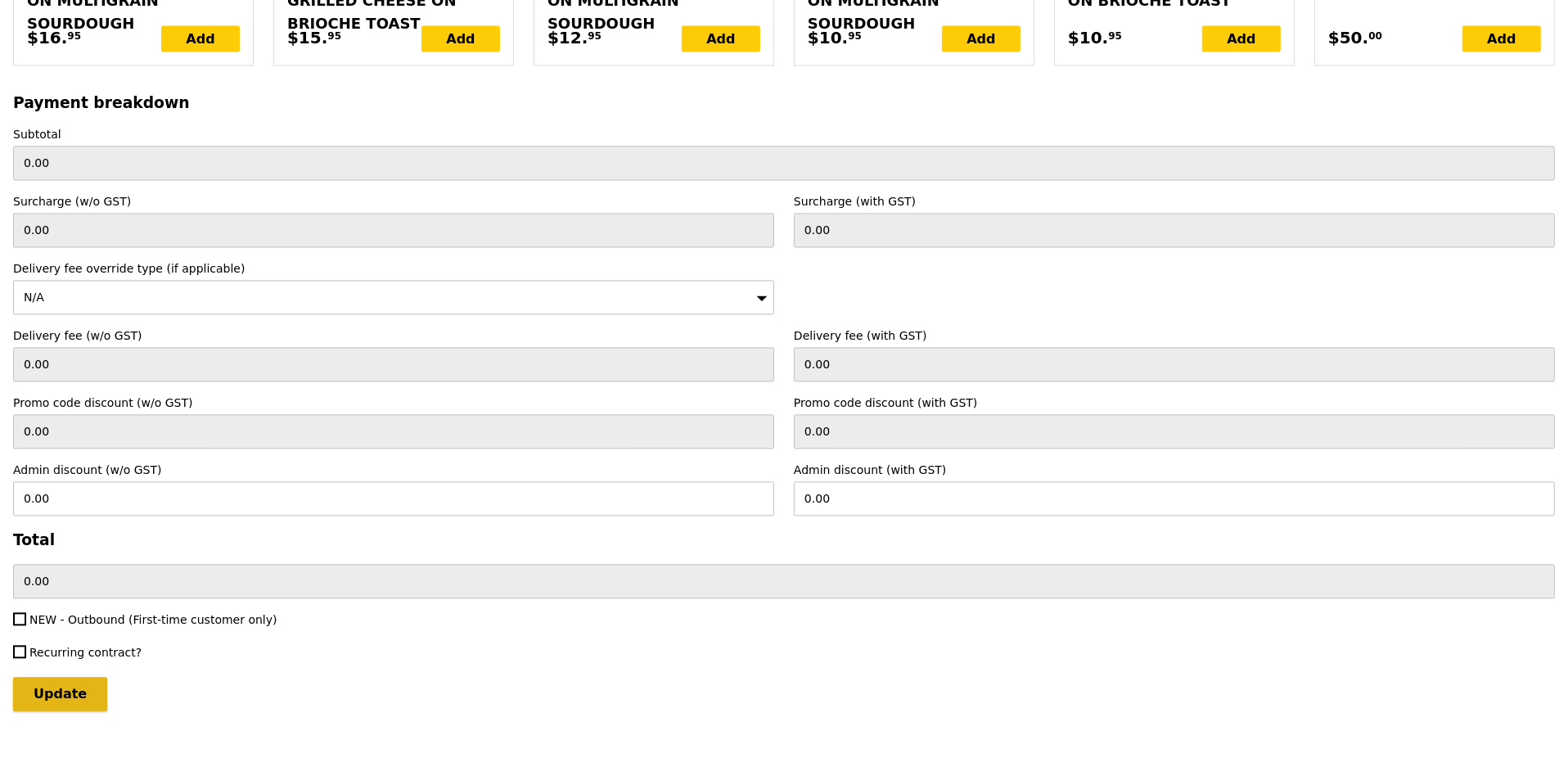
click at [39, 686] on input "Update" at bounding box center [60, 694] width 94 height 34
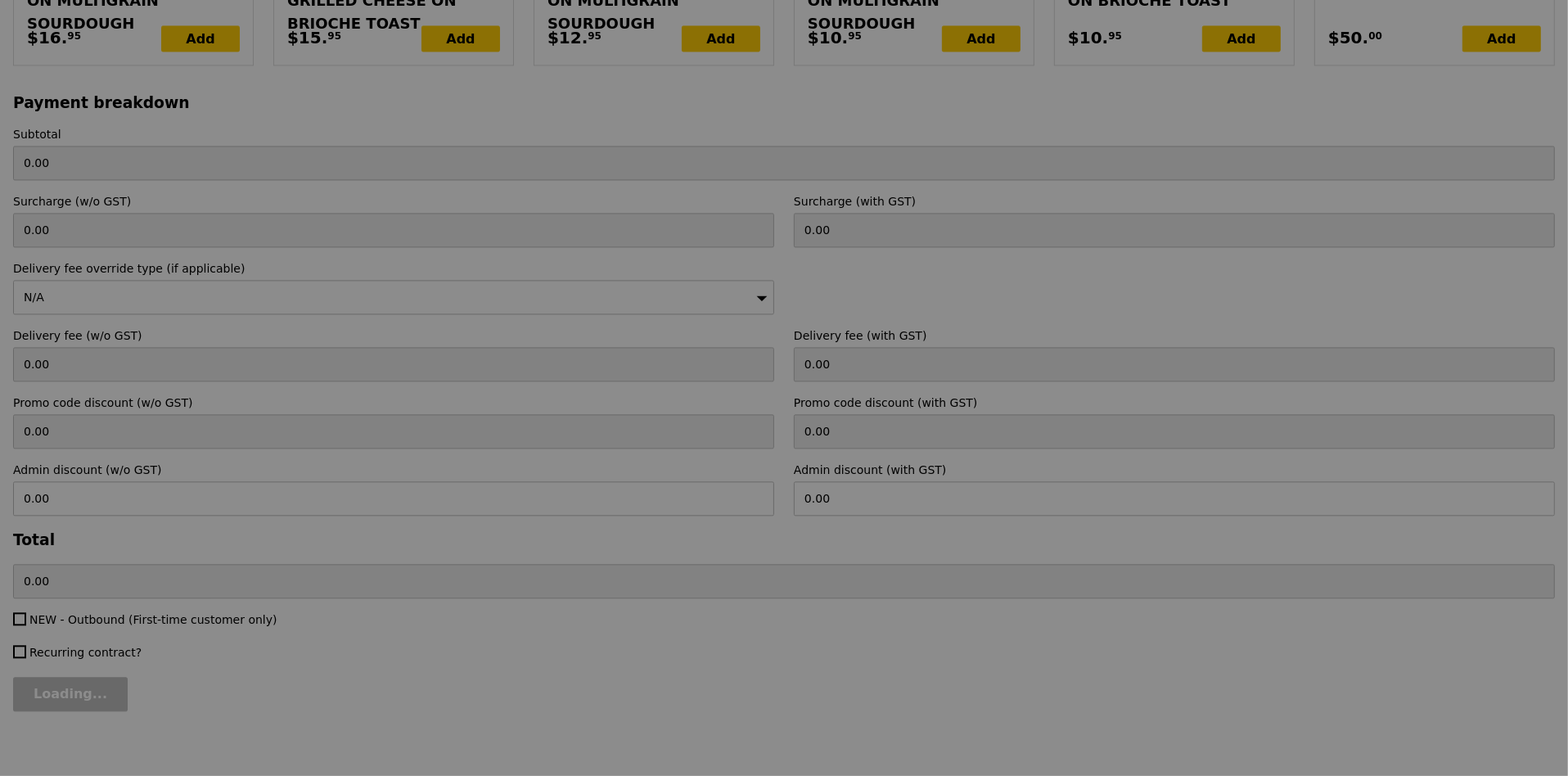
type input "Loading..."
type input "77.50"
type input "Update"
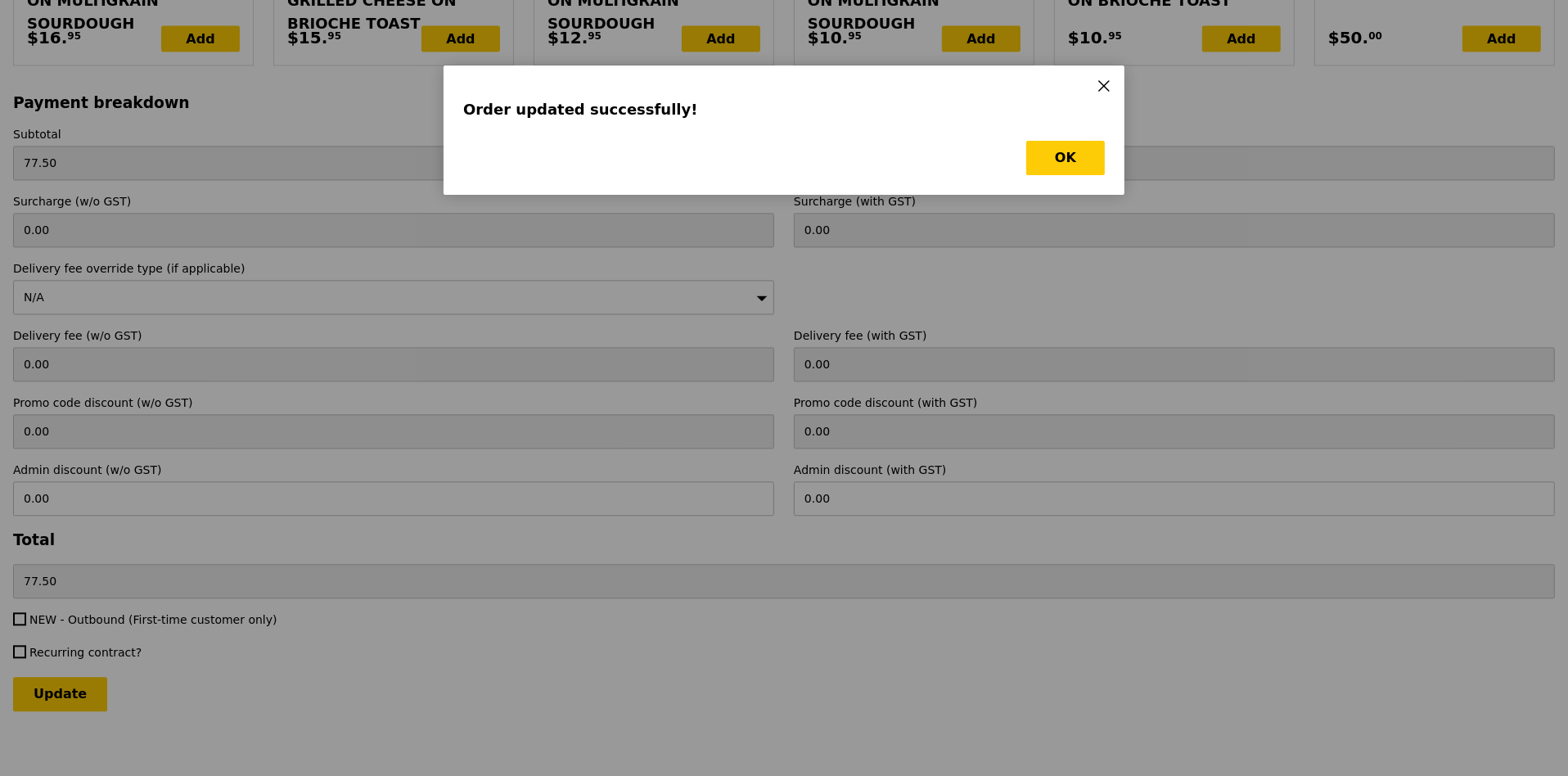
scroll to position [0, 0]
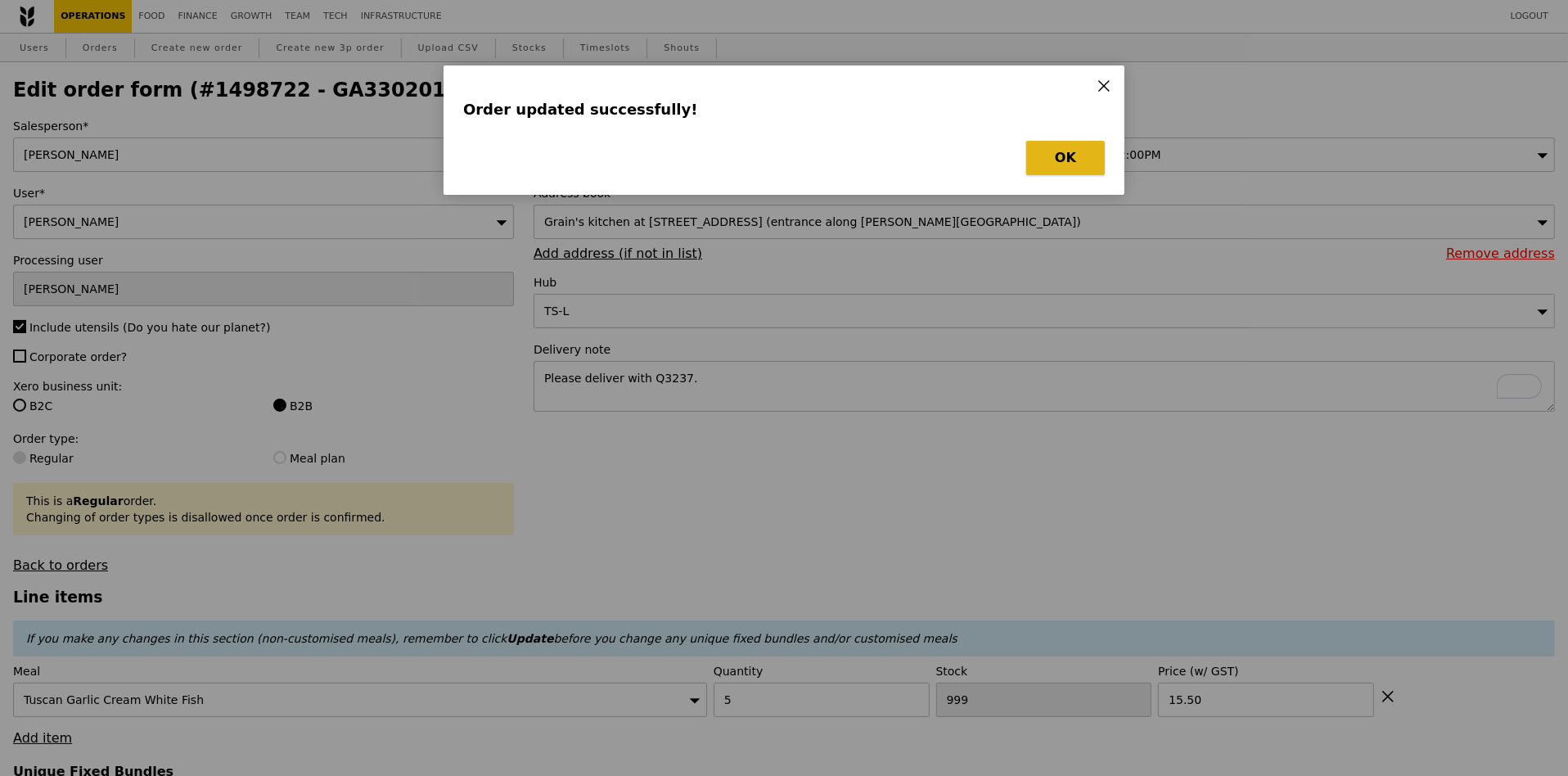
click at [1066, 156] on button "OK" at bounding box center [1066, 157] width 78 height 34
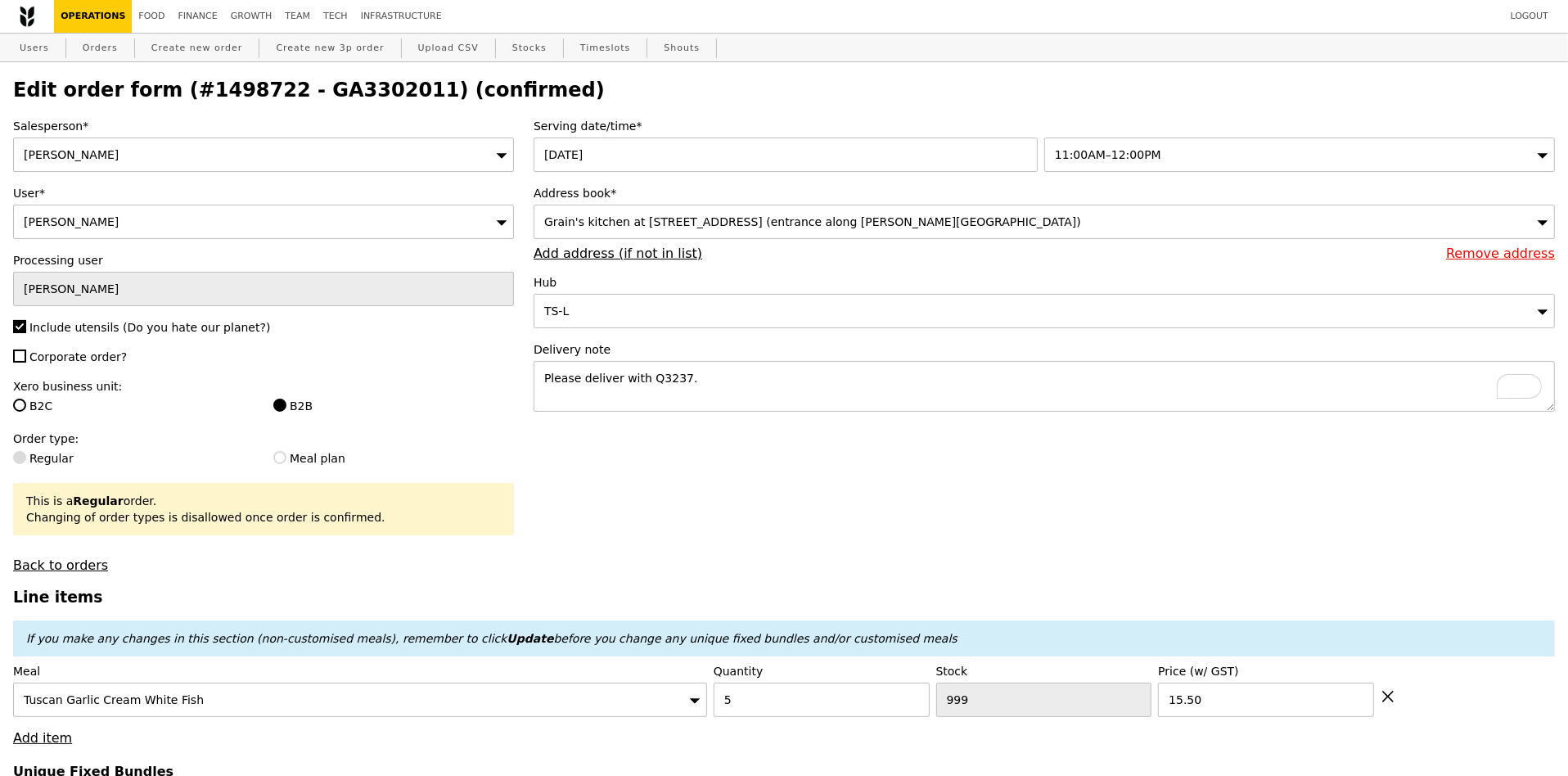
click at [125, 51] on div "Users Orders Create new order Create new 3p order Upload CSV Stocks Timeslots S…" at bounding box center [784, 47] width 1541 height 29
click at [101, 49] on link "Orders" at bounding box center [100, 47] width 48 height 29
select select "100"
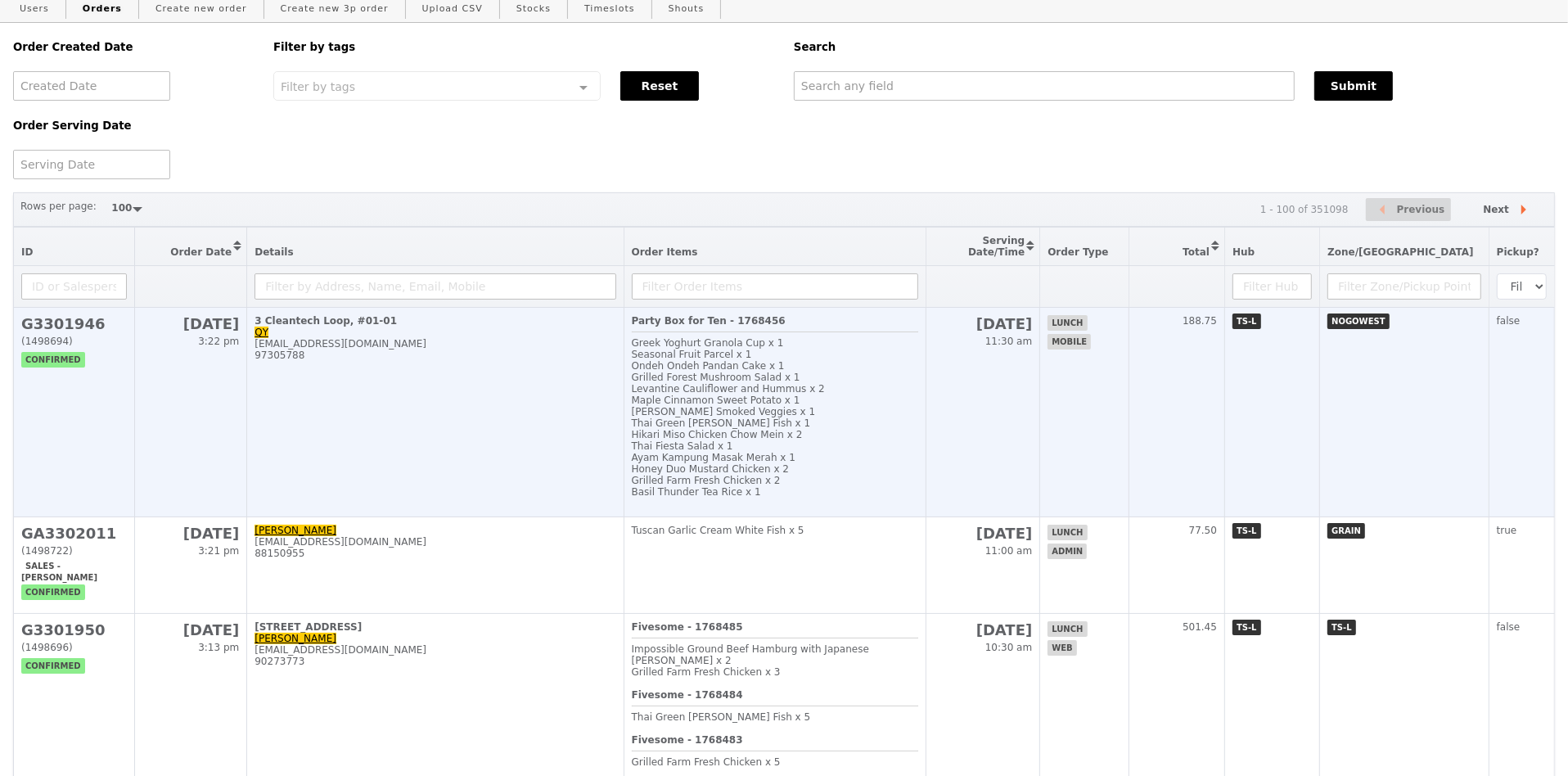
scroll to position [59, 0]
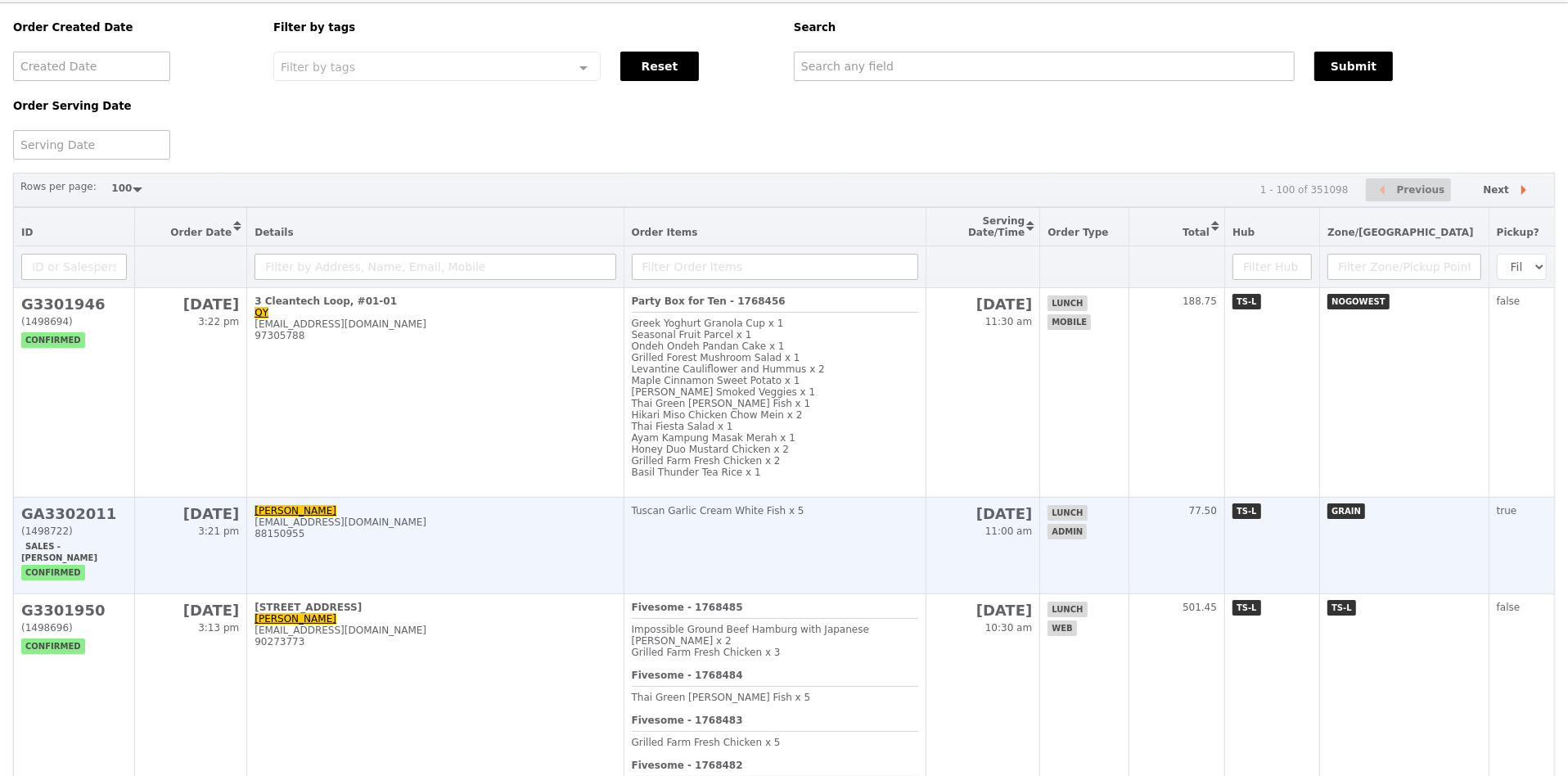
click at [100, 511] on h2 "GA3302011" at bounding box center [74, 513] width 106 height 17
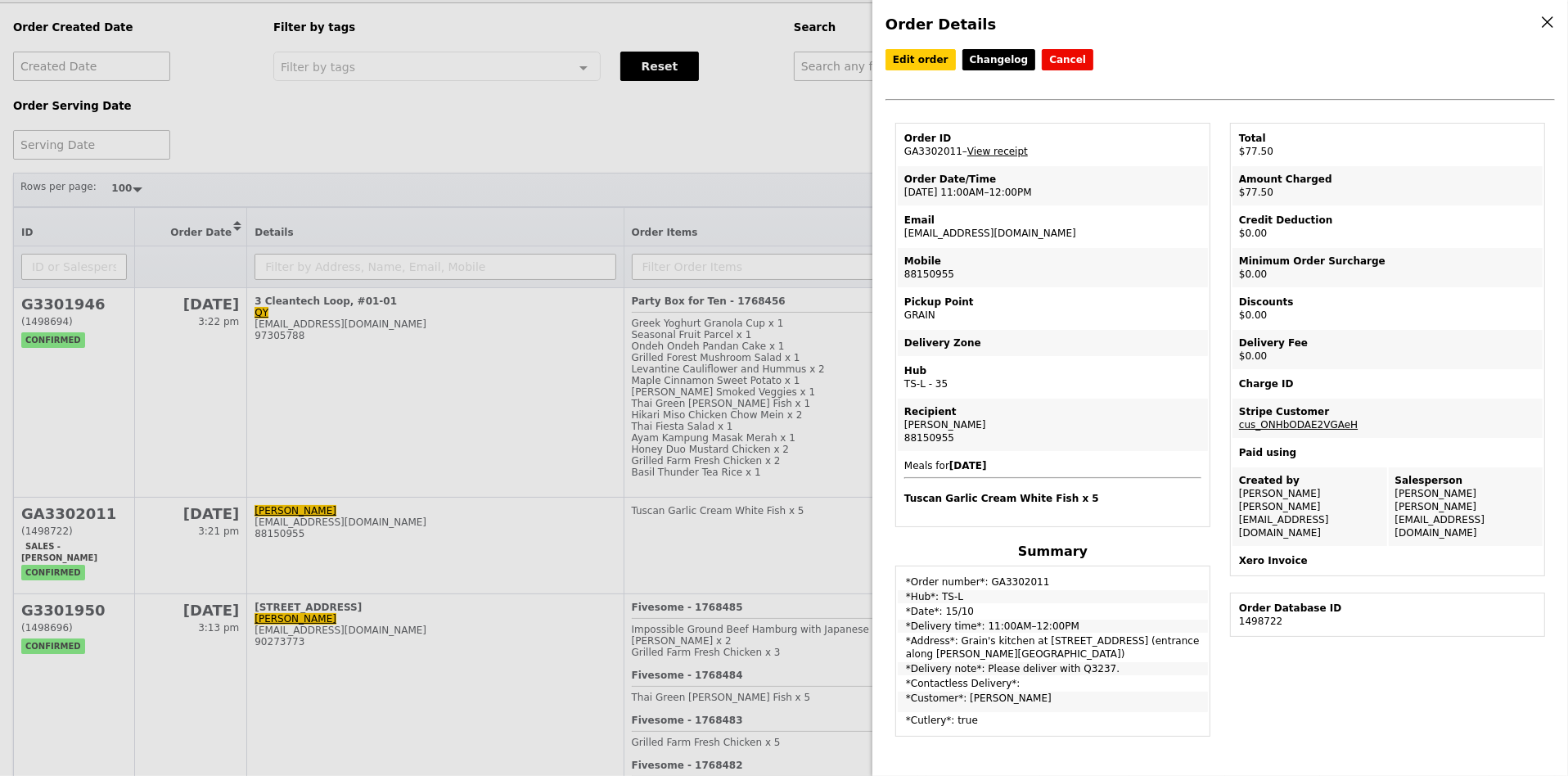
drag, startPoint x: 957, startPoint y: 148, endPoint x: 903, endPoint y: 148, distance: 54.0
click at [903, 148] on td "Order ID GA3302011 – View receipt" at bounding box center [1052, 145] width 310 height 39
copy td "GA3302011"
click at [1541, 25] on icon at bounding box center [1547, 22] width 15 height 15
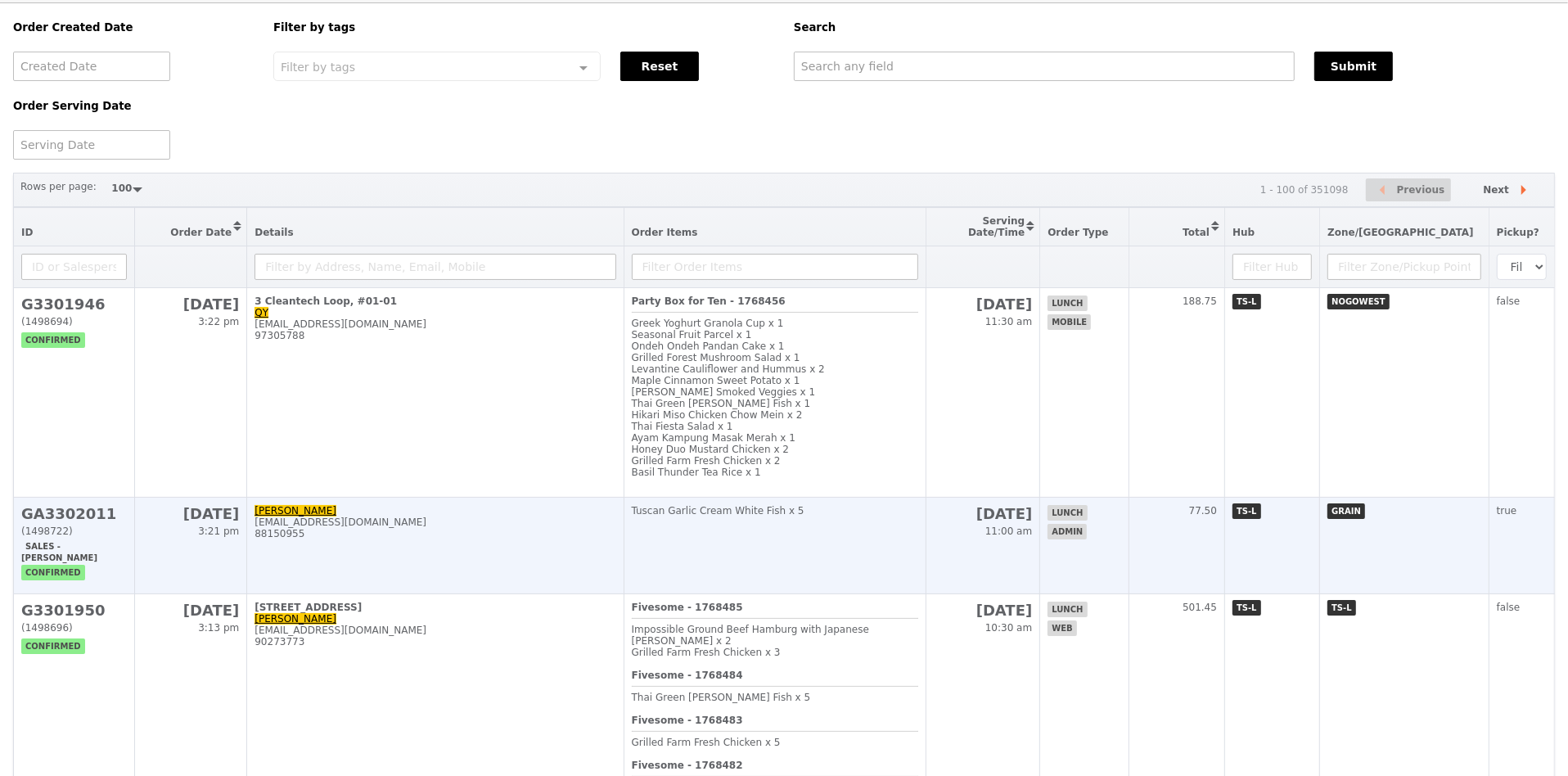
click at [88, 505] on h2 "GA3302011" at bounding box center [74, 513] width 106 height 17
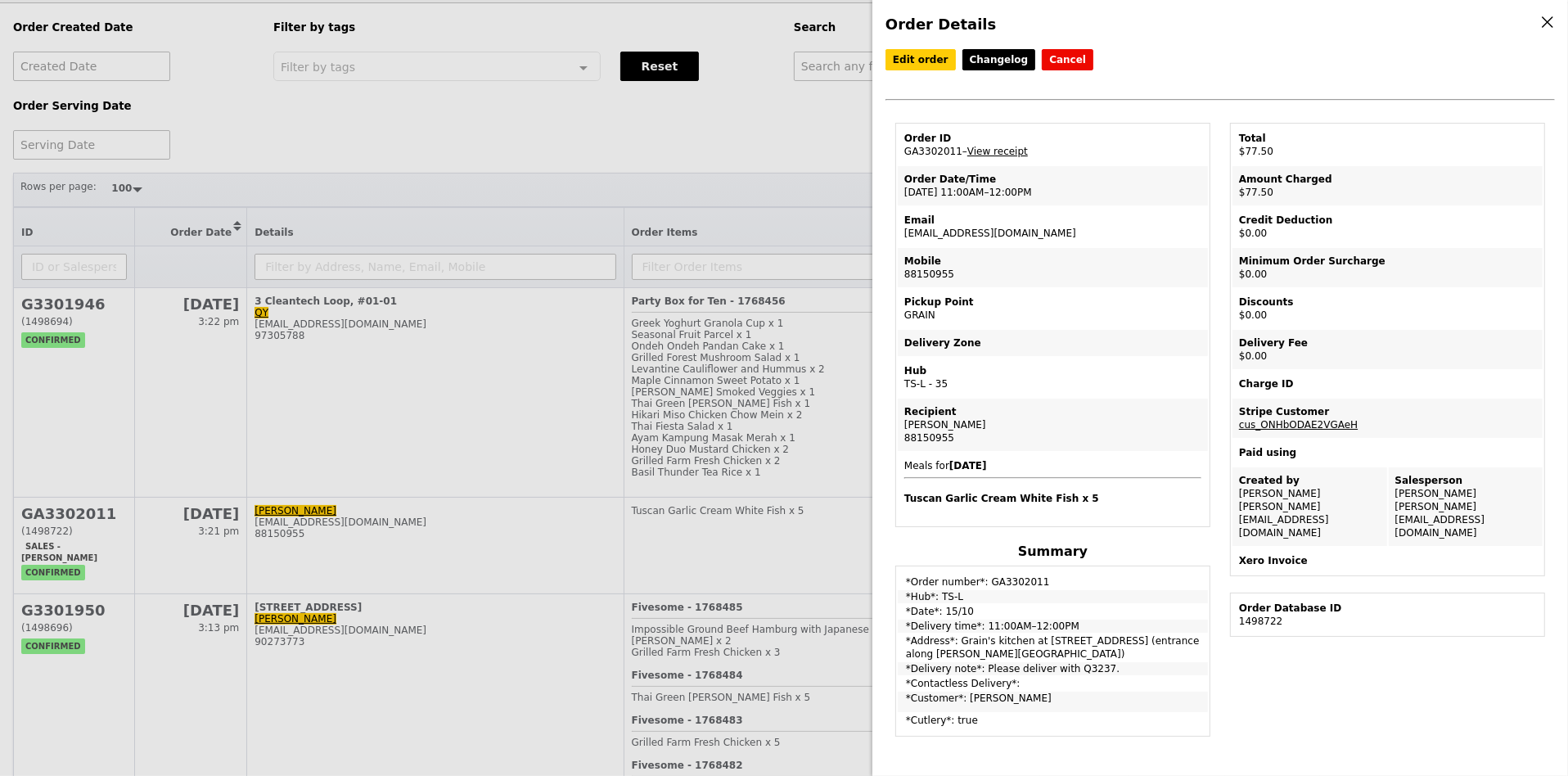
drag, startPoint x: 957, startPoint y: 146, endPoint x: 898, endPoint y: 146, distance: 59.0
click at [898, 146] on td "Order ID GA3302011 – View receipt" at bounding box center [1052, 145] width 310 height 39
copy td "GA3302011"
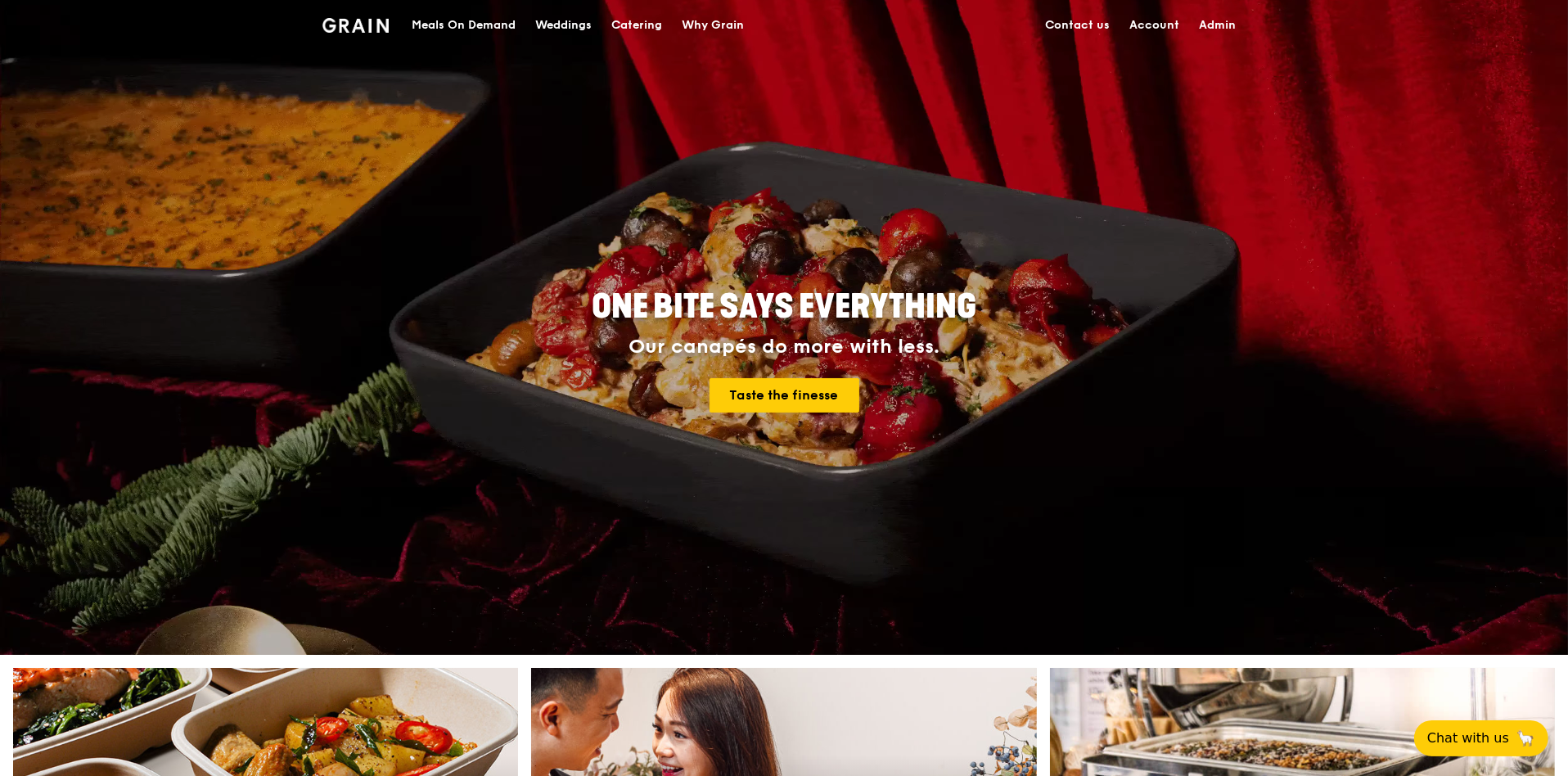
click at [466, 20] on div "Meals On Demand" at bounding box center [463, 25] width 104 height 49
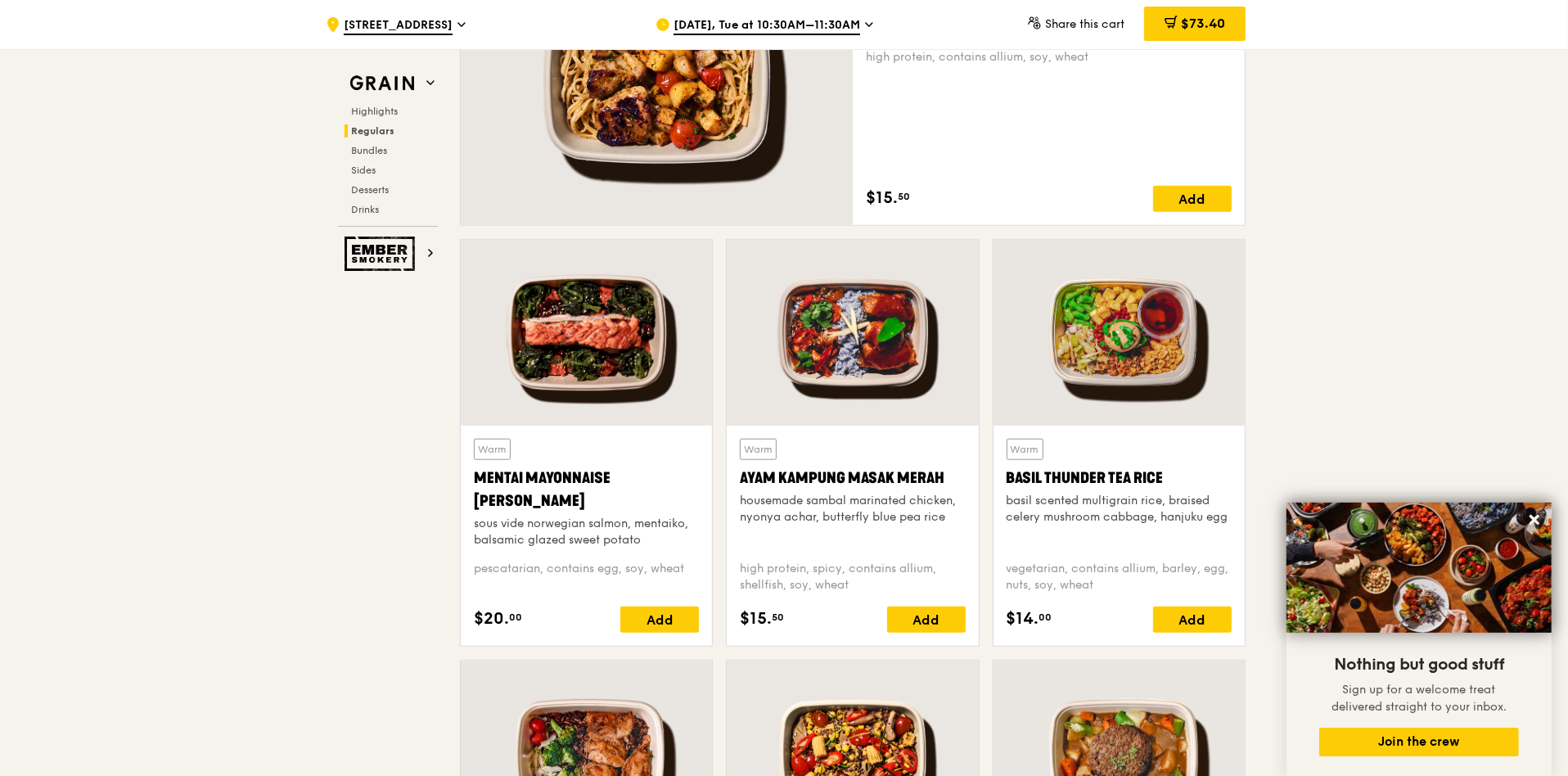
scroll to position [1350, 0]
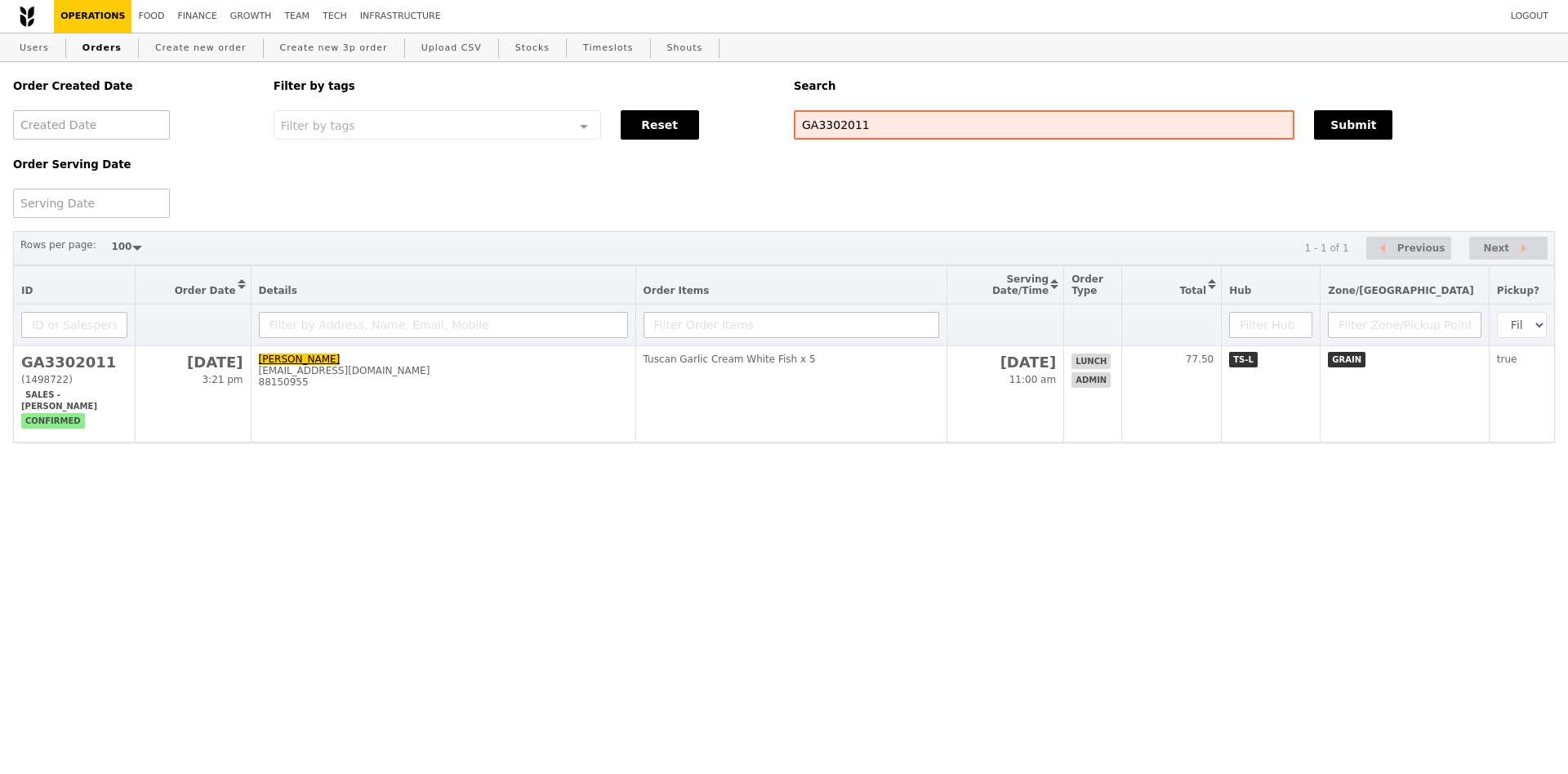
select select "100"
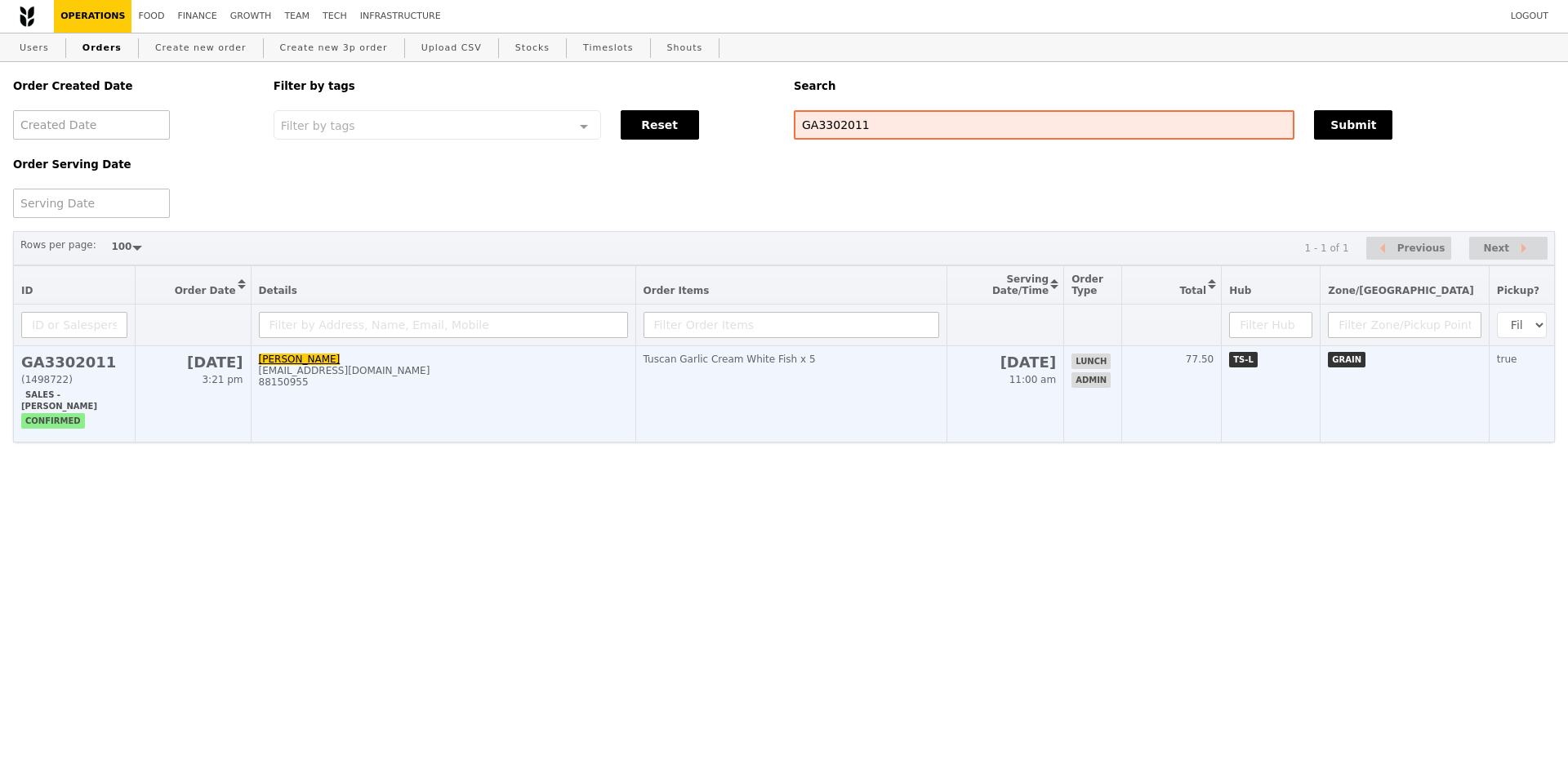
click at [76, 358] on h2 "GA3302011" at bounding box center [75, 362] width 106 height 17
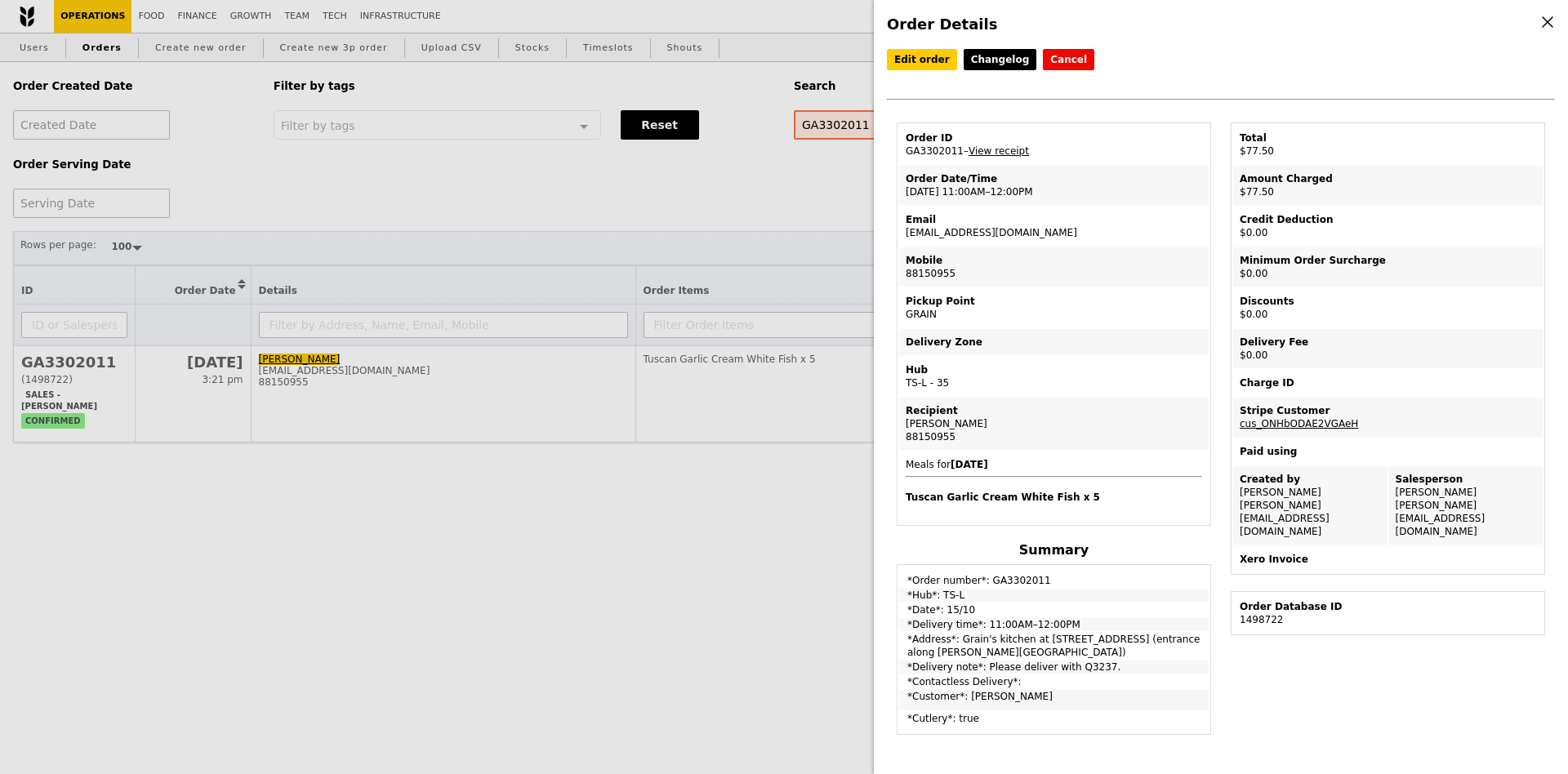
drag, startPoint x: 958, startPoint y: 143, endPoint x: 905, endPoint y: 143, distance: 53.0
click at [905, 143] on td "Order ID GA3302011 – View receipt" at bounding box center [1053, 144] width 310 height 39
copy td "GA3302011"
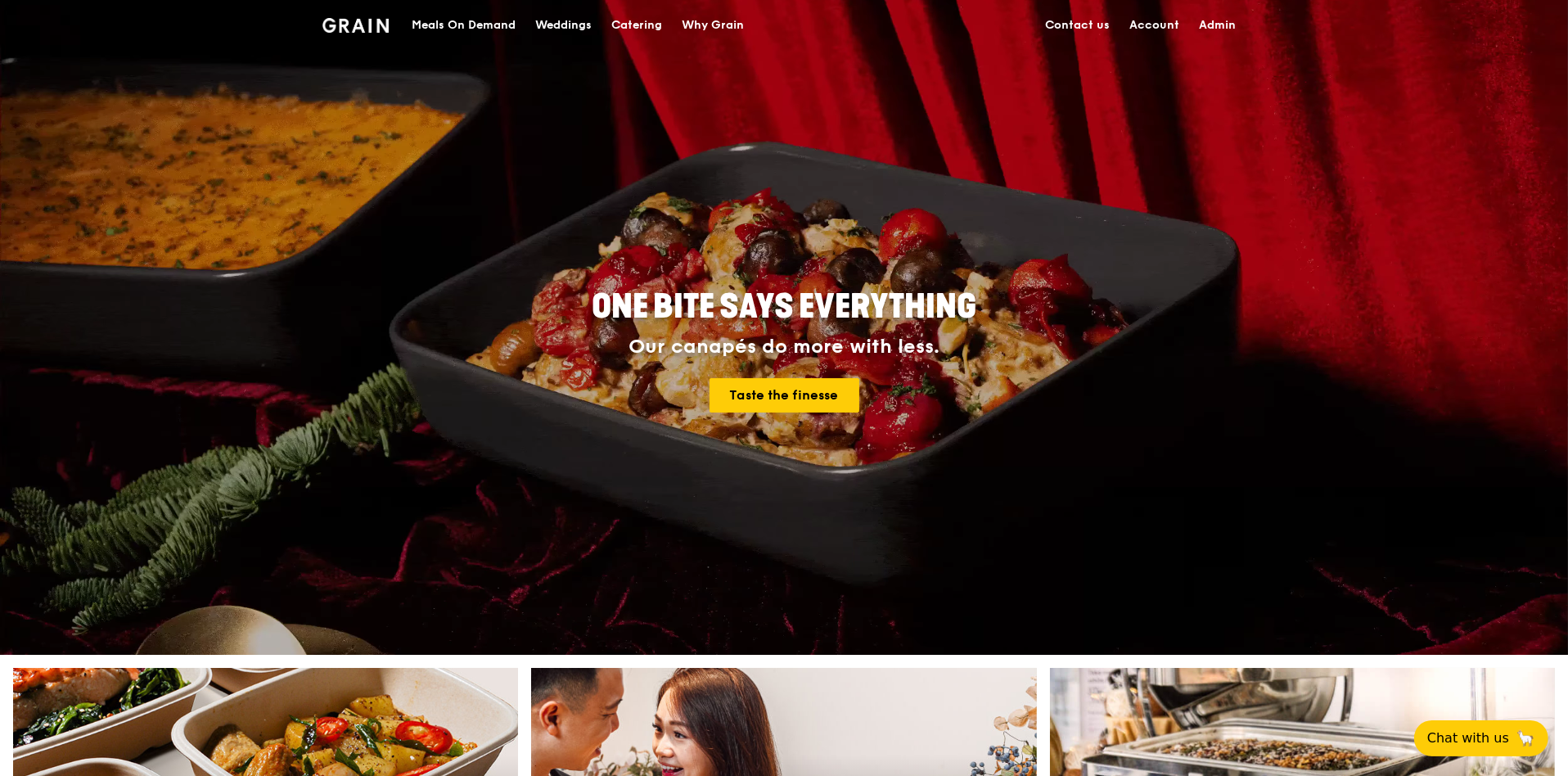
click at [438, 25] on div "Meals On Demand" at bounding box center [463, 25] width 104 height 49
